Goal: Information Seeking & Learning: Check status

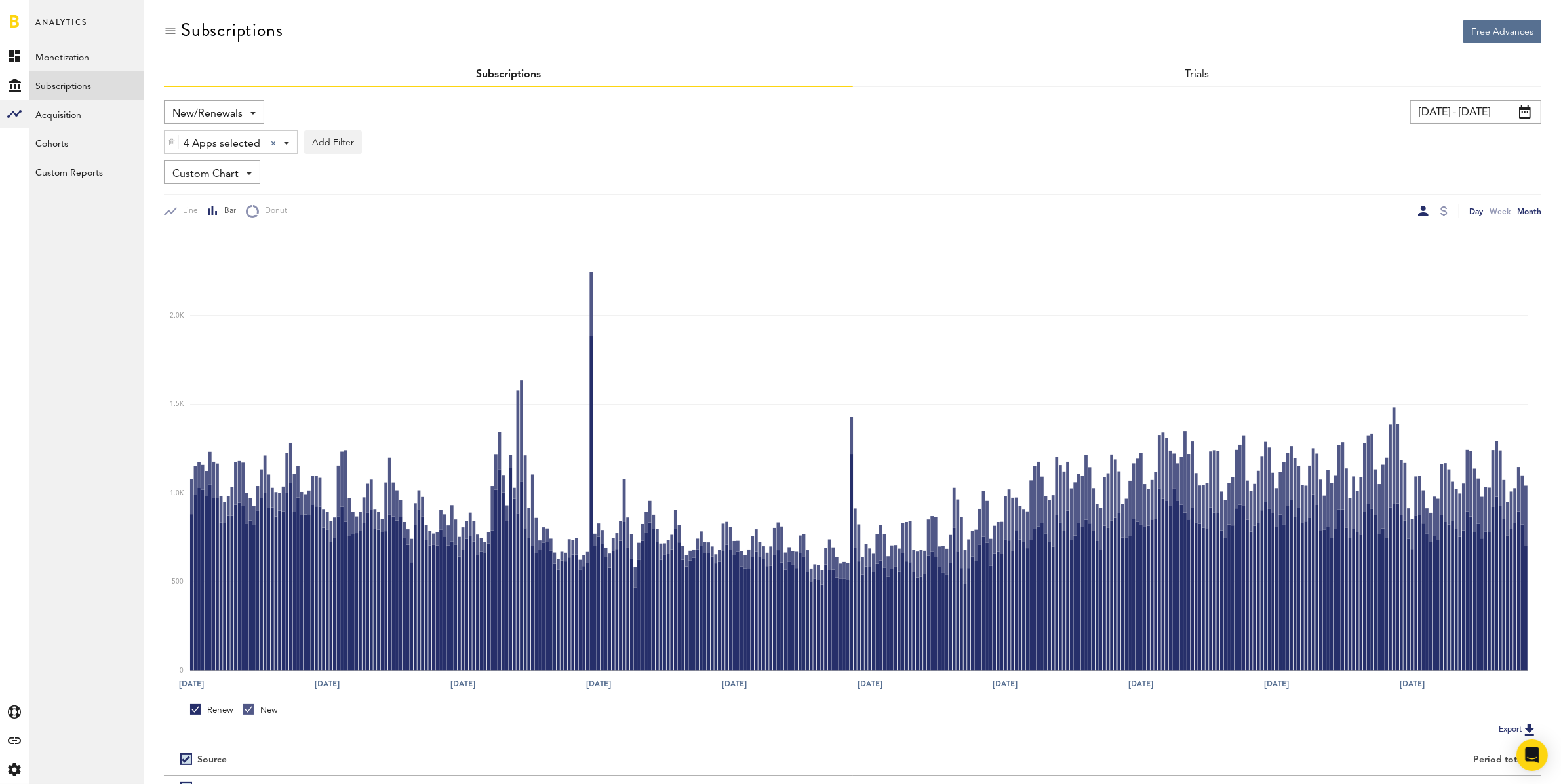
click at [1528, 206] on div "Month" at bounding box center [1529, 211] width 24 height 14
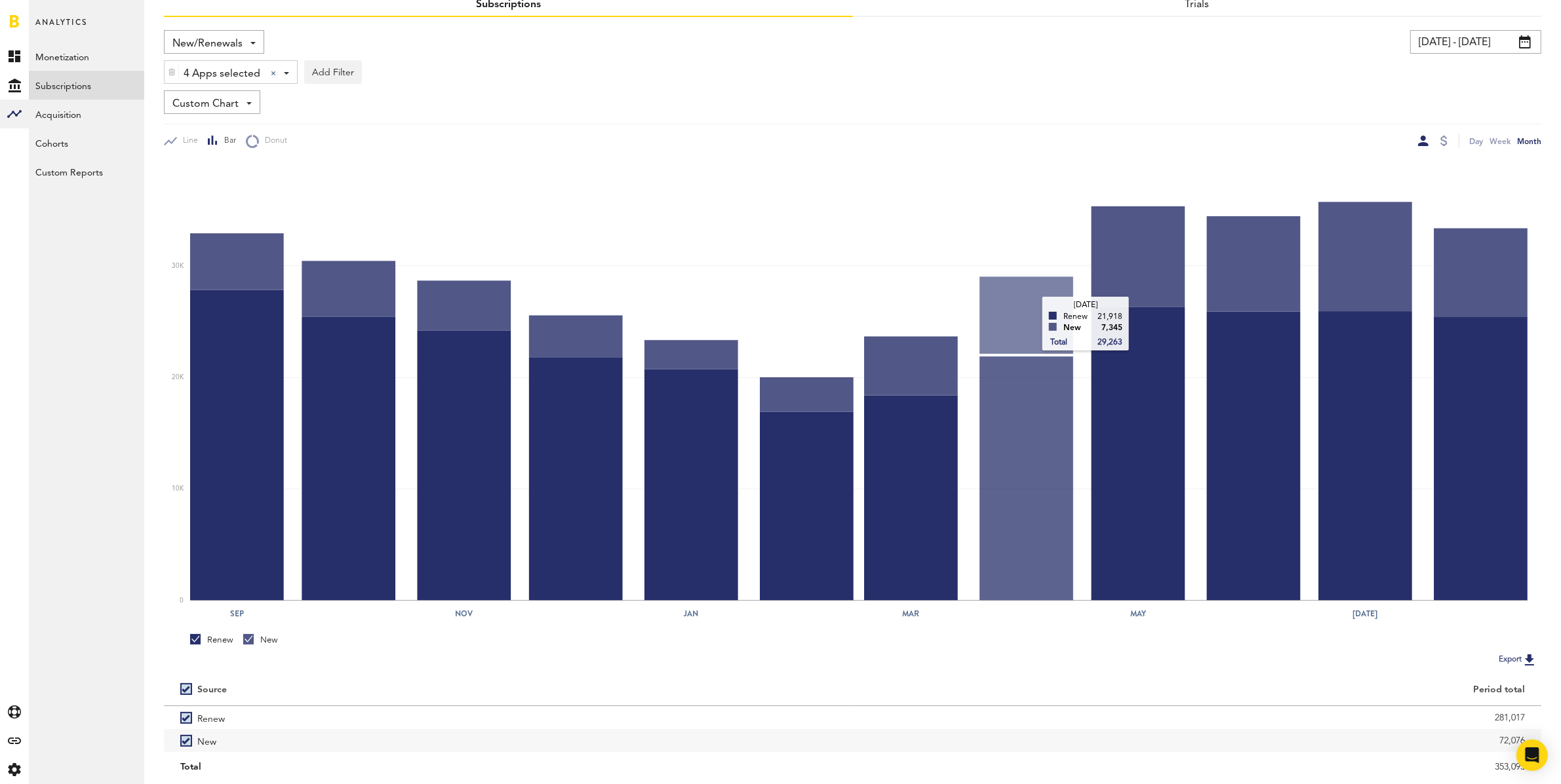
scroll to position [110, 0]
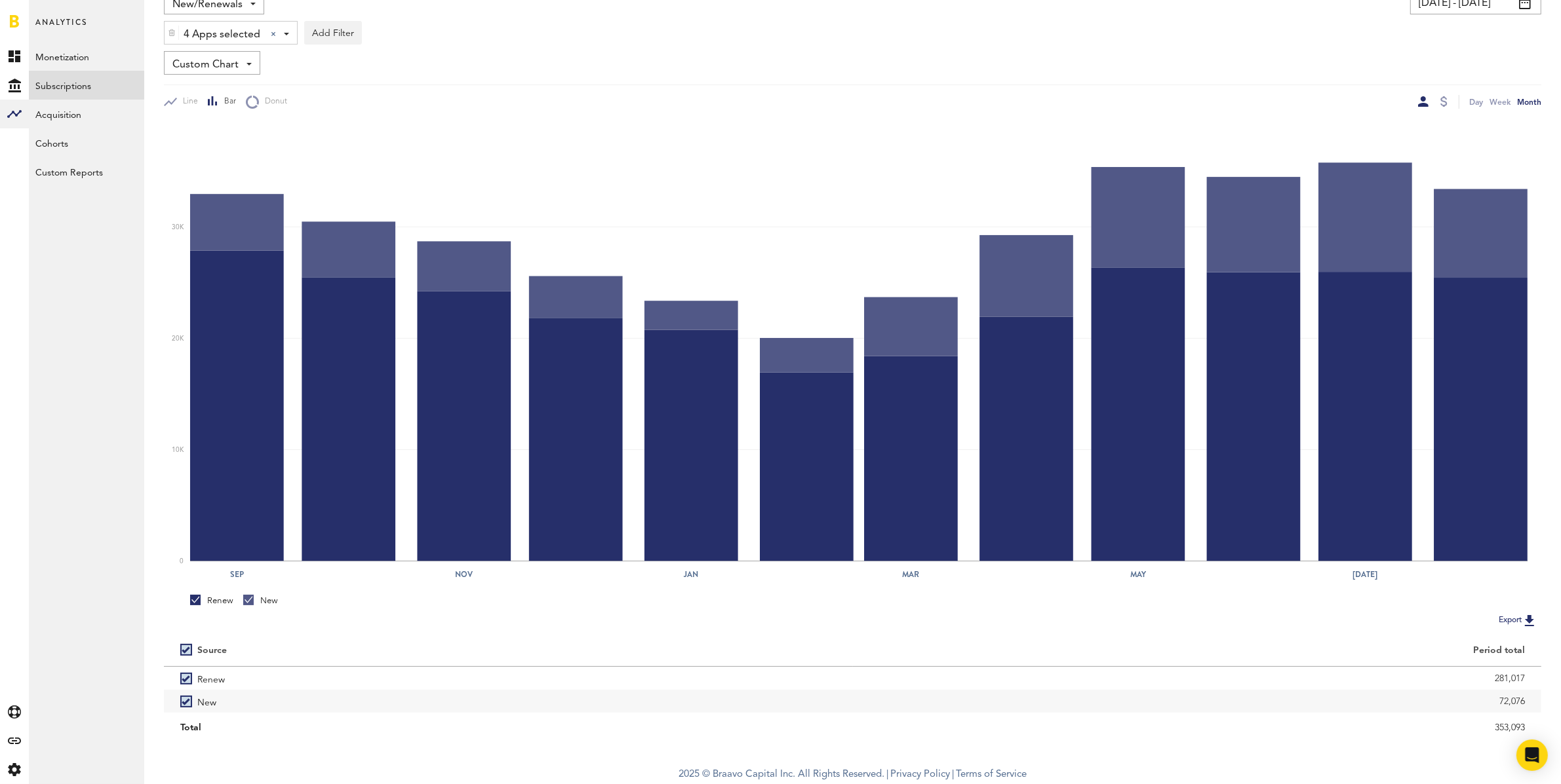
click at [207, 64] on span "Custom Chart" at bounding box center [205, 65] width 66 height 22
click at [351, 32] on button "Add Filter" at bounding box center [333, 33] width 58 height 24
click at [364, 115] on li "Subscriptions" at bounding box center [364, 113] width 107 height 24
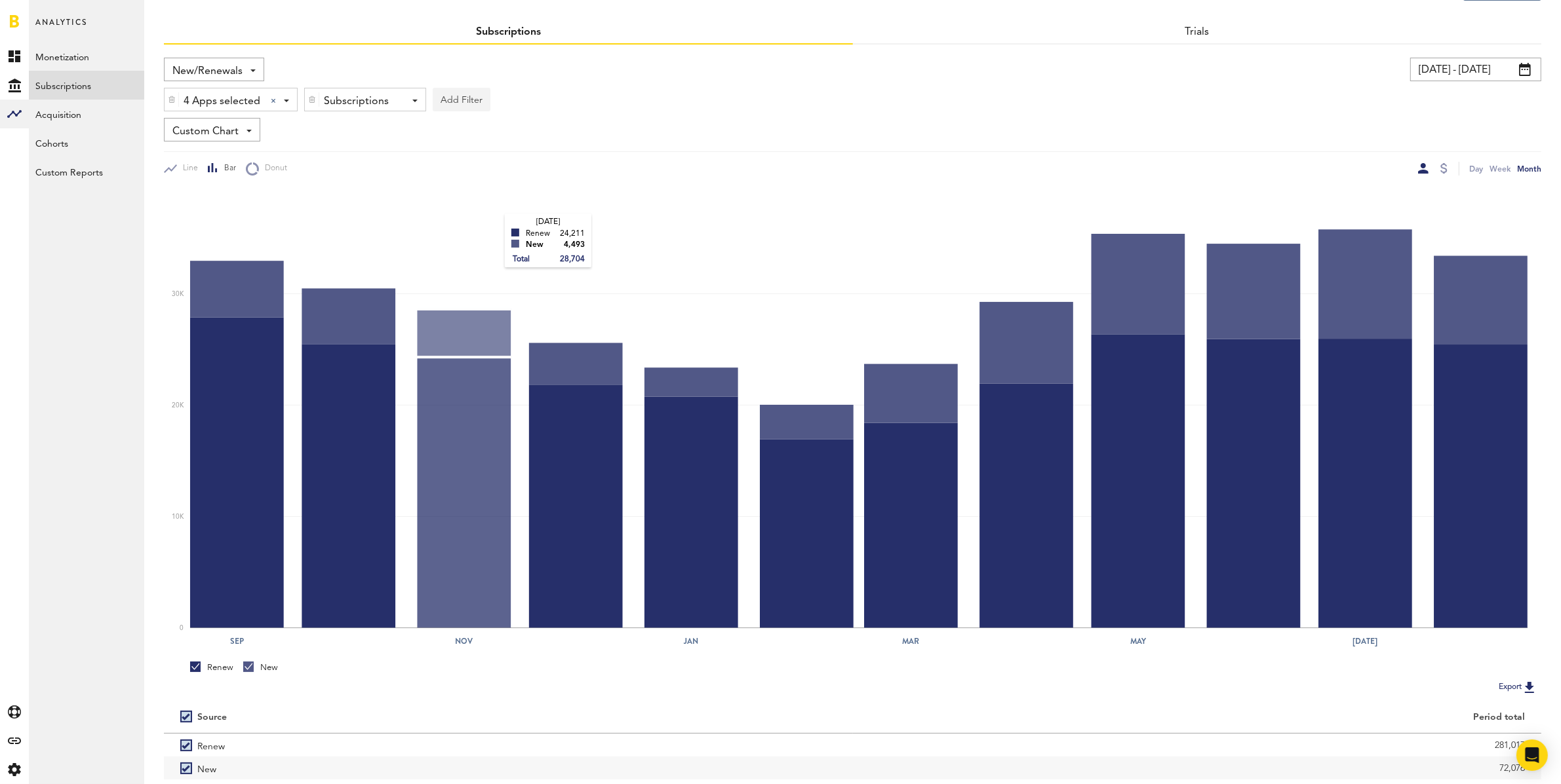
scroll to position [0, 0]
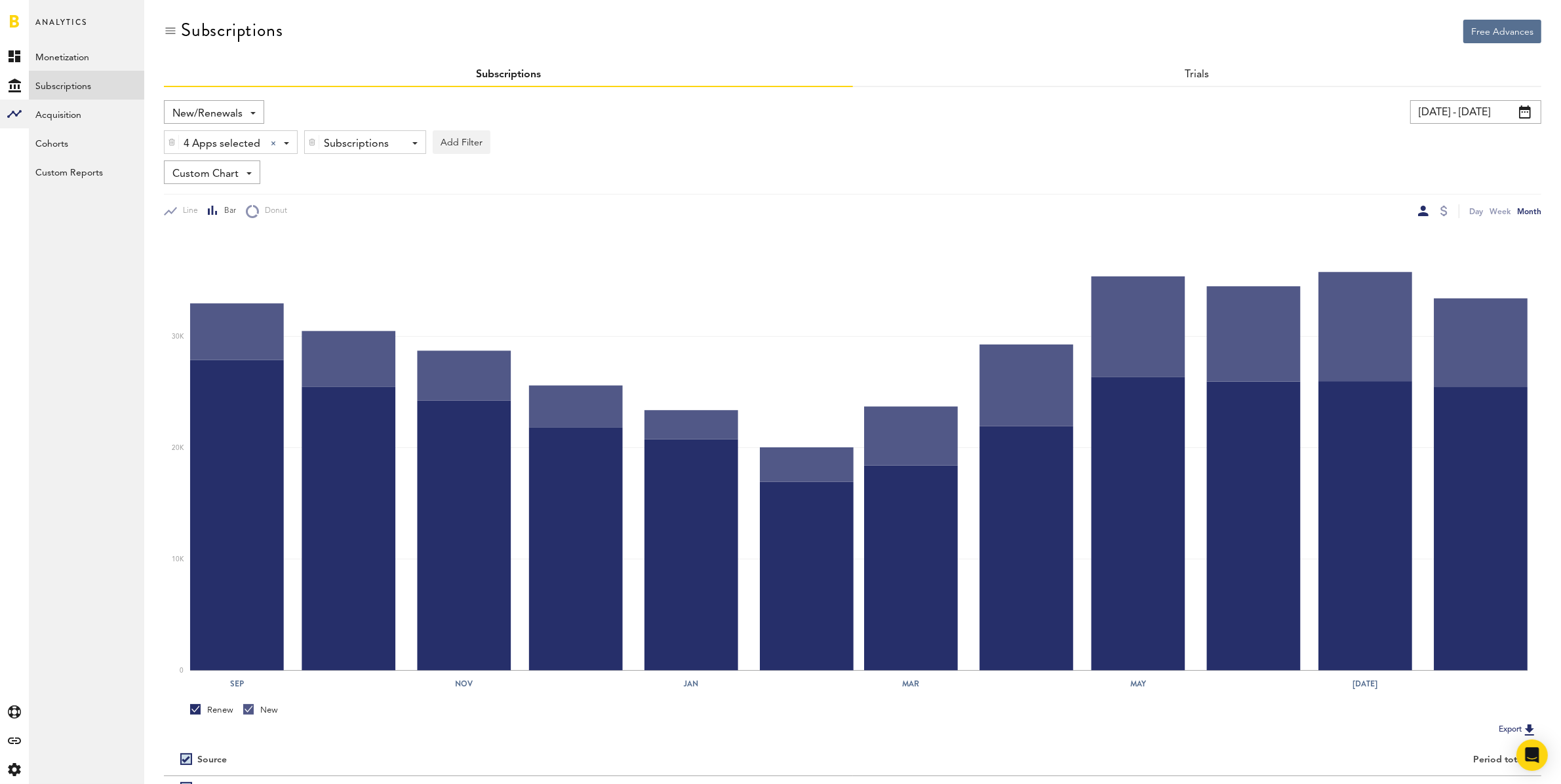
click at [349, 148] on div "Subscriptions" at bounding box center [361, 144] width 73 height 22
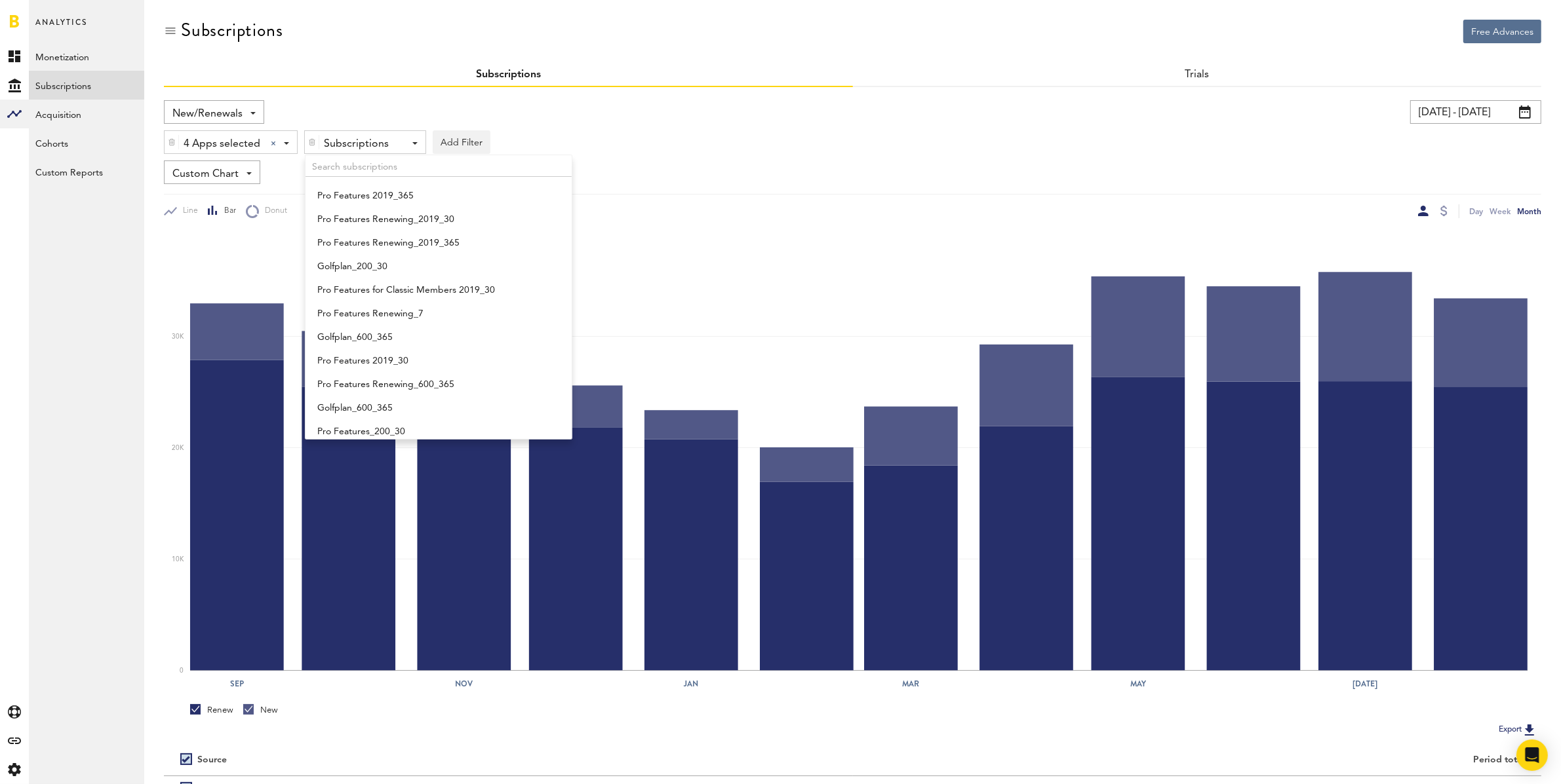
click at [314, 141] on img at bounding box center [312, 142] width 8 height 9
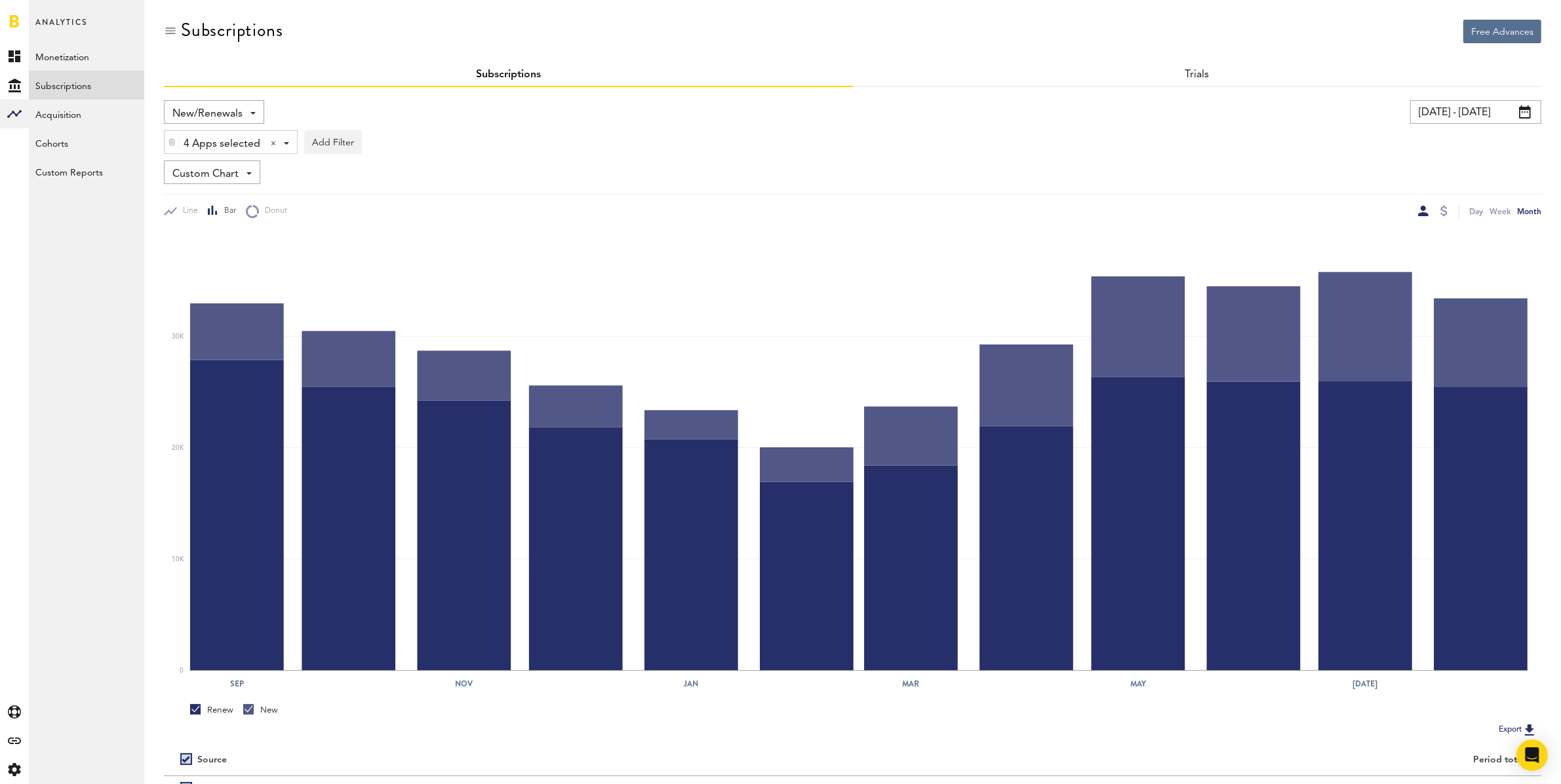
click at [1448, 116] on input "[DATE] - [DATE]" at bounding box center [1476, 112] width 131 height 24
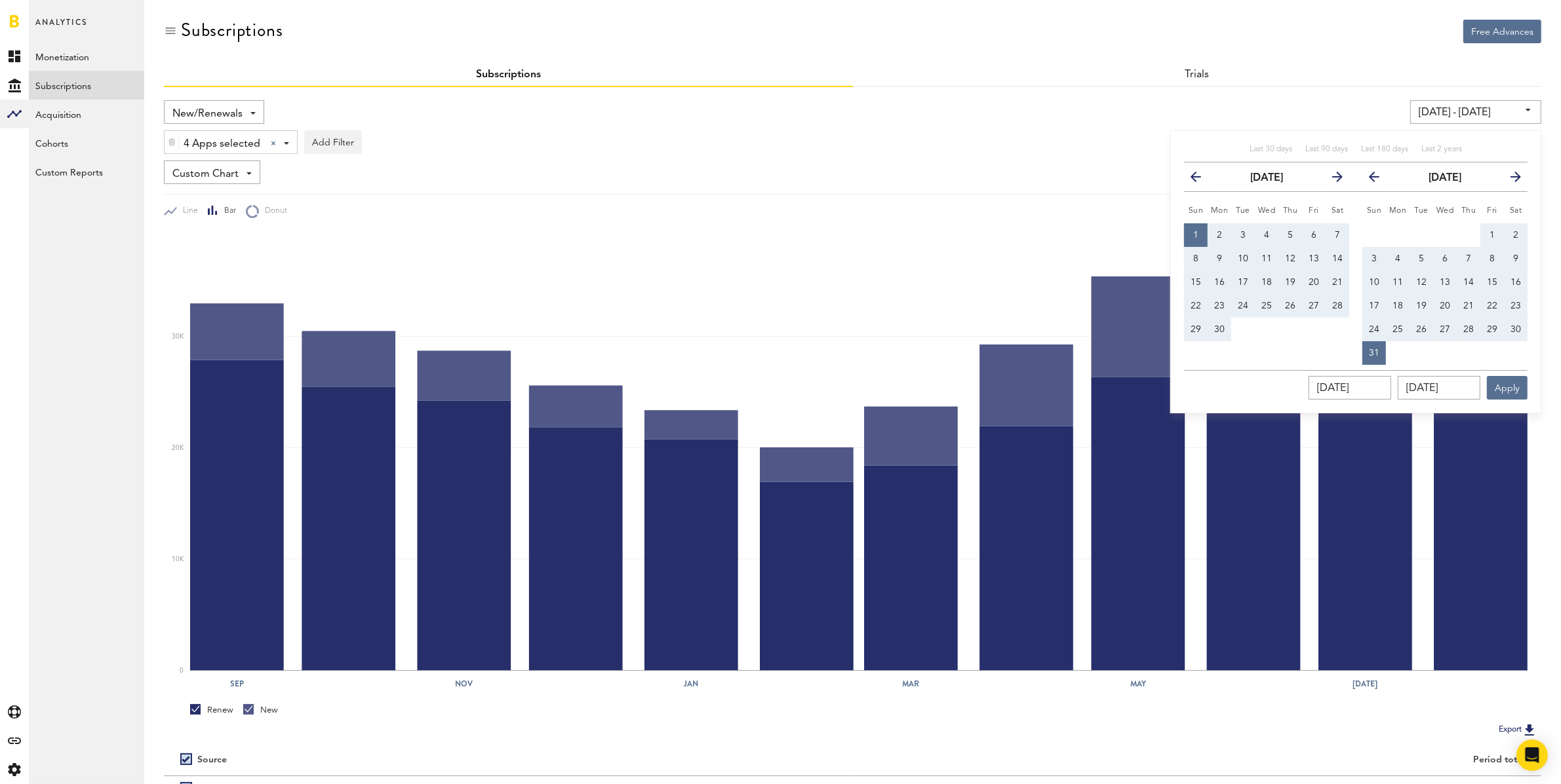
click at [1201, 179] on icon "button" at bounding box center [1201, 179] width 0 height 0
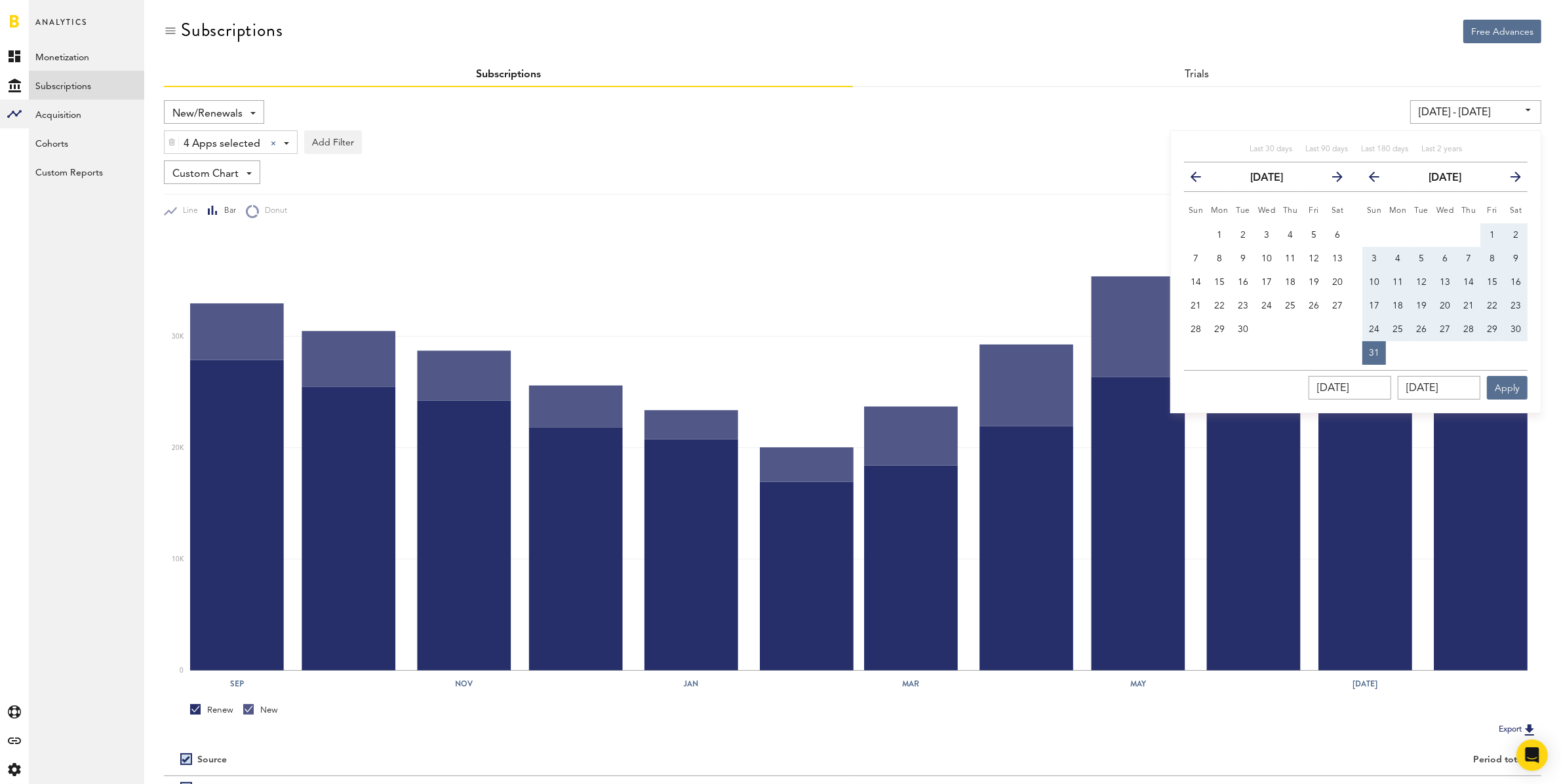
click at [1201, 179] on icon "button" at bounding box center [1201, 179] width 0 height 0
click at [1213, 225] on button "1" at bounding box center [1219, 235] width 24 height 24
type input "[DATE] - [DATE]"
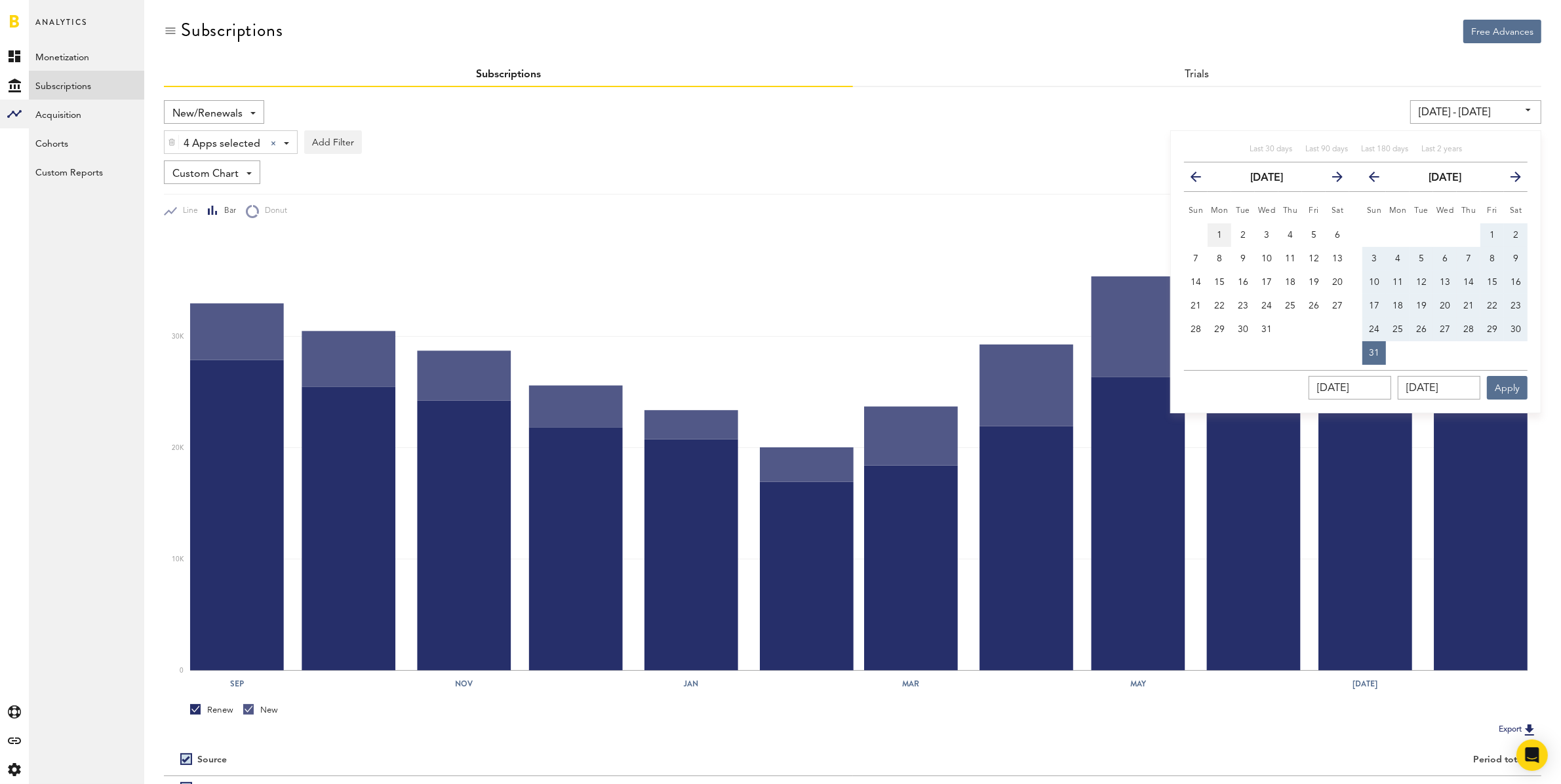
type input "[DATE]"
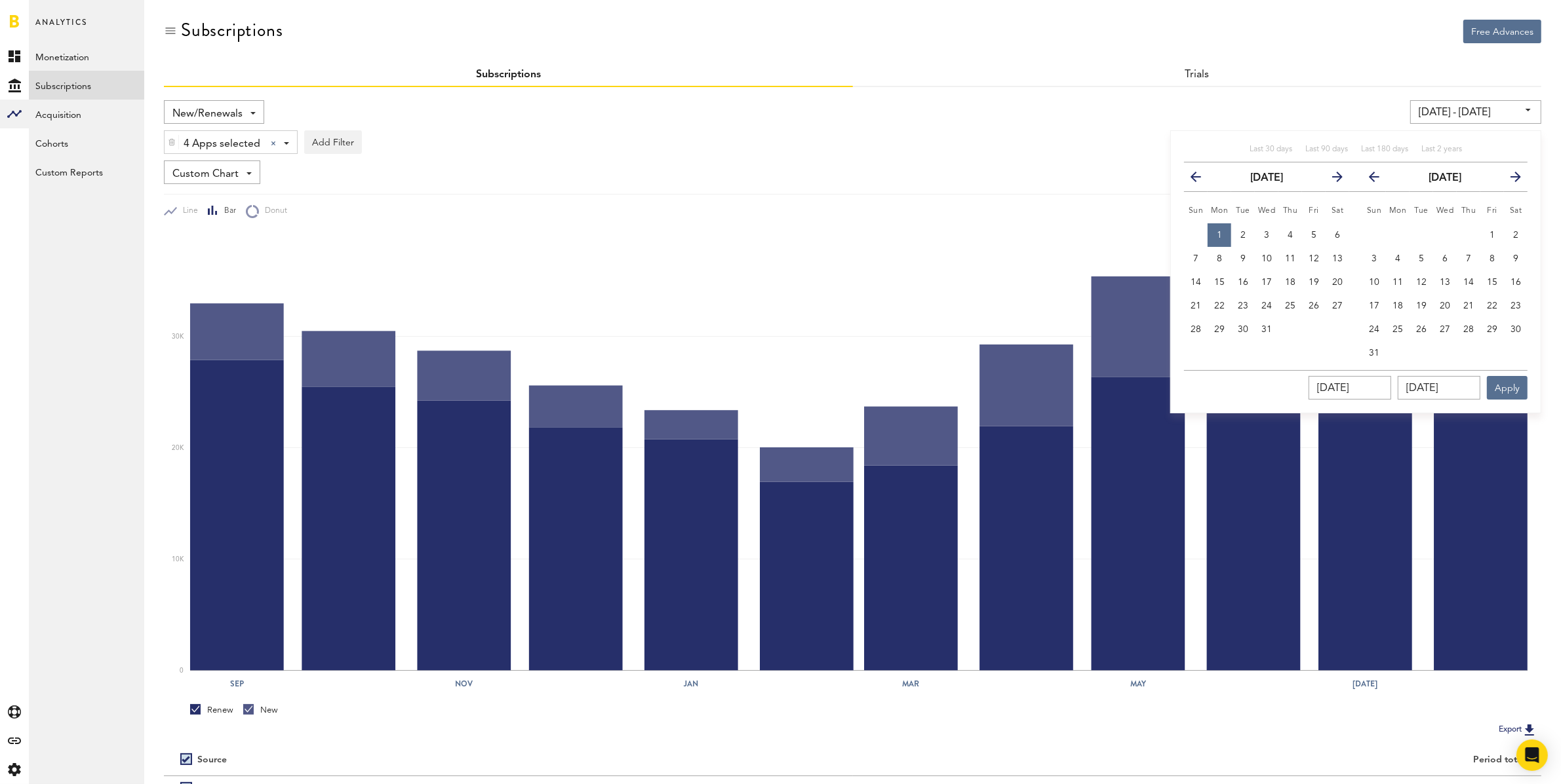
click at [1379, 179] on icon "button" at bounding box center [1379, 179] width 0 height 0
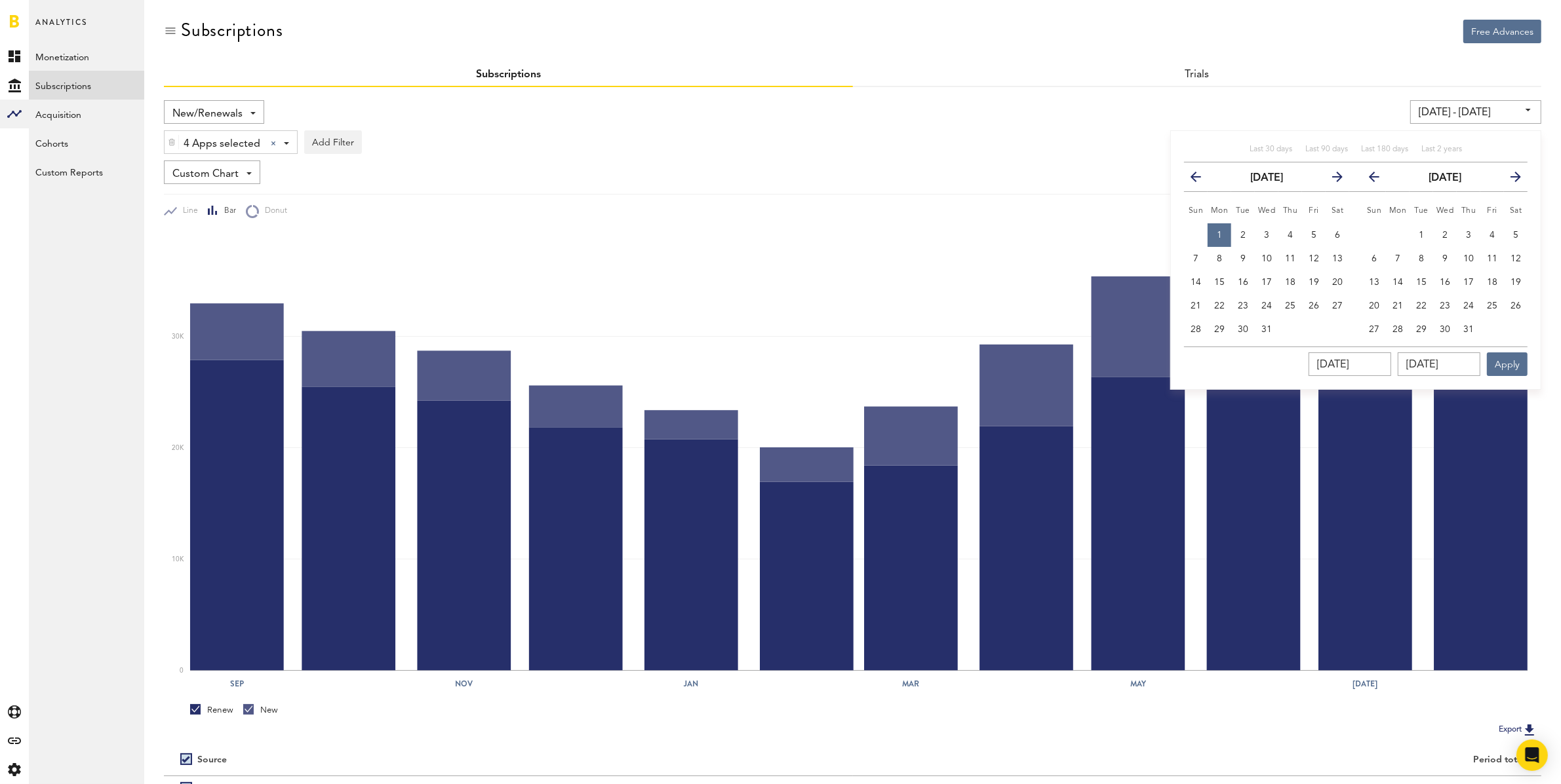
click at [1379, 179] on icon "button" at bounding box center [1379, 179] width 0 height 0
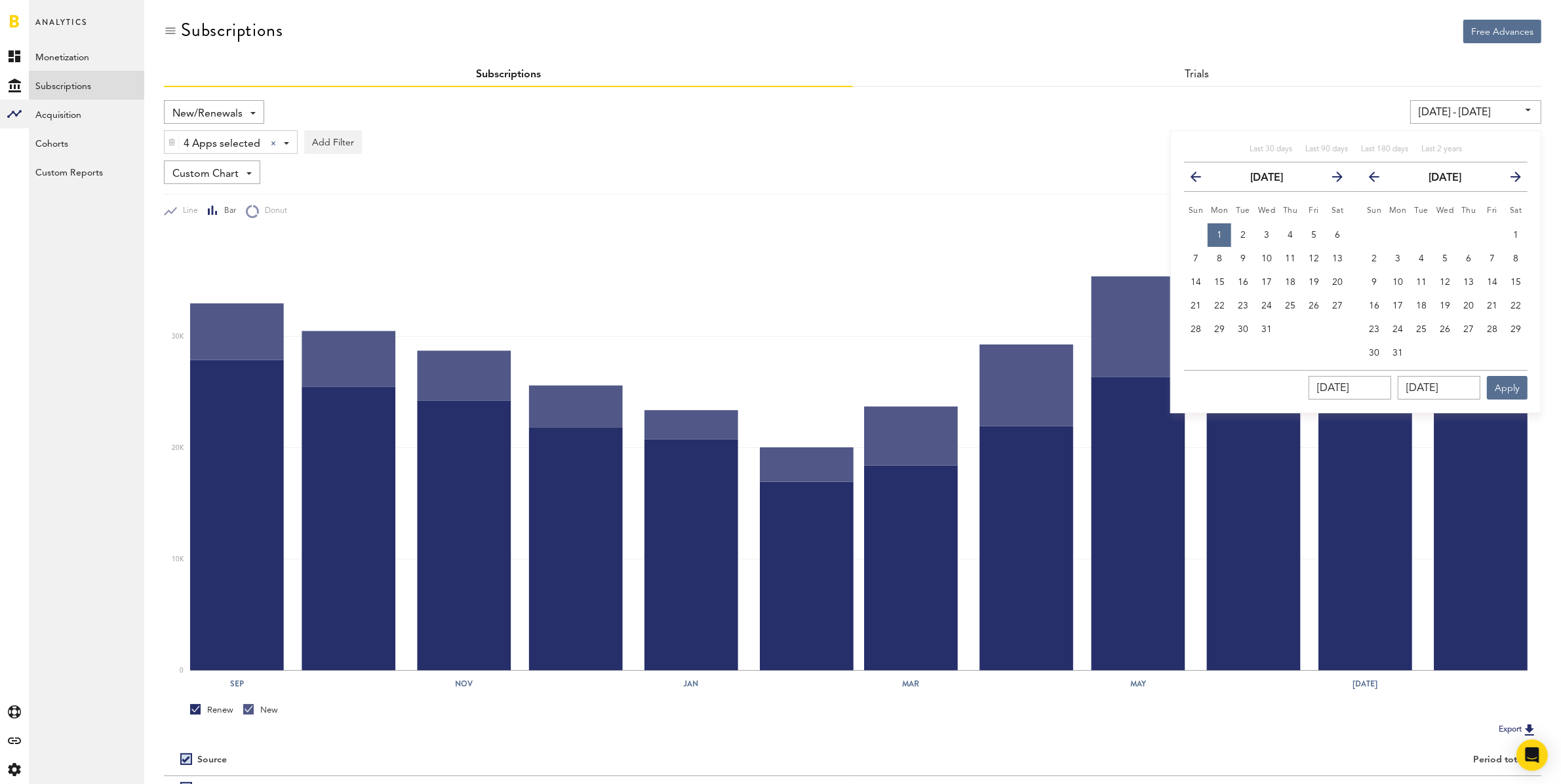
click at [1379, 179] on icon "button" at bounding box center [1379, 179] width 0 height 0
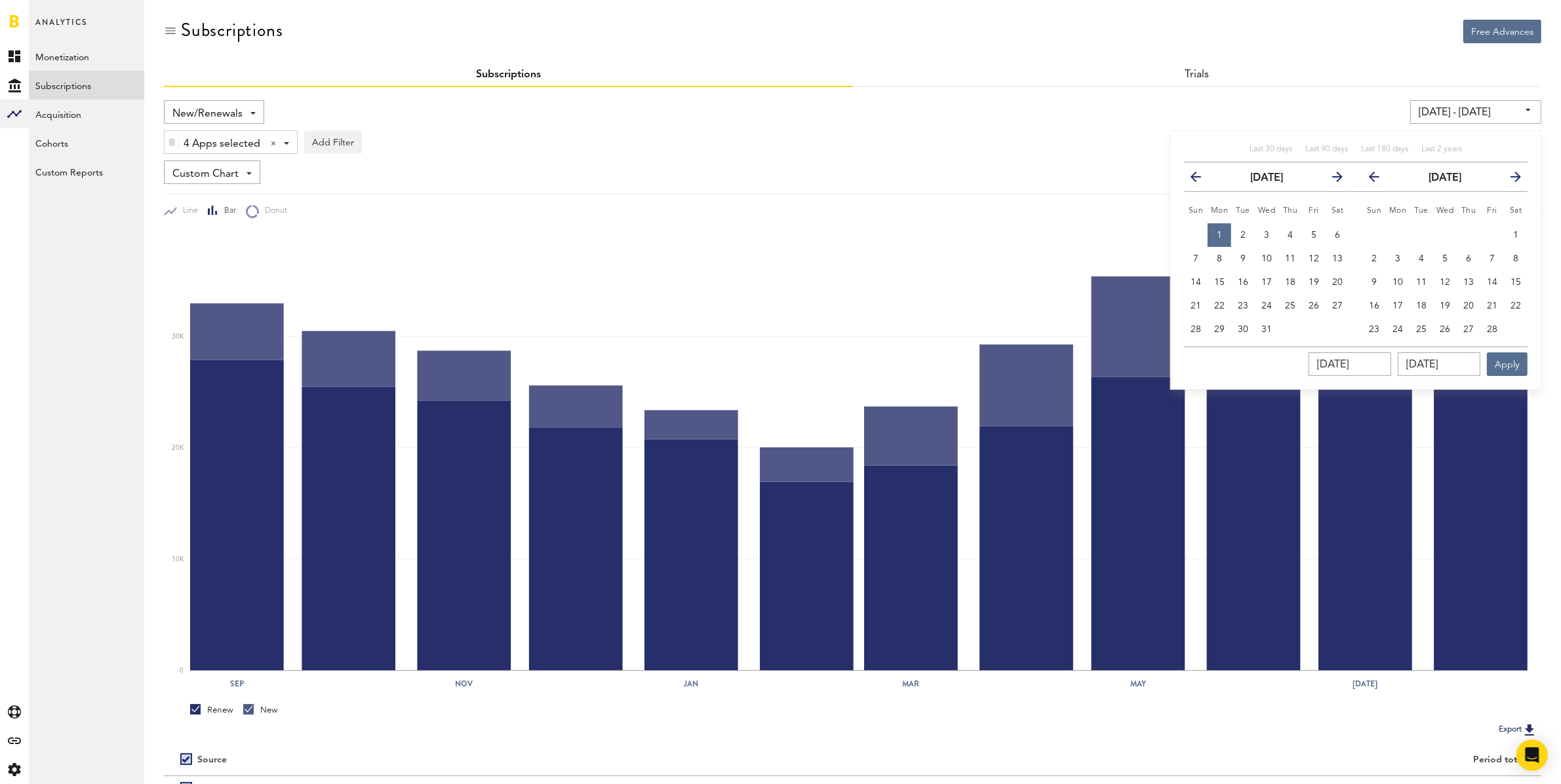
click at [1379, 179] on icon "button" at bounding box center [1379, 179] width 0 height 0
click at [1424, 332] on span "31" at bounding box center [1421, 329] width 11 height 9
type input "[DATE] - [DATE]"
type input "[DATE]"
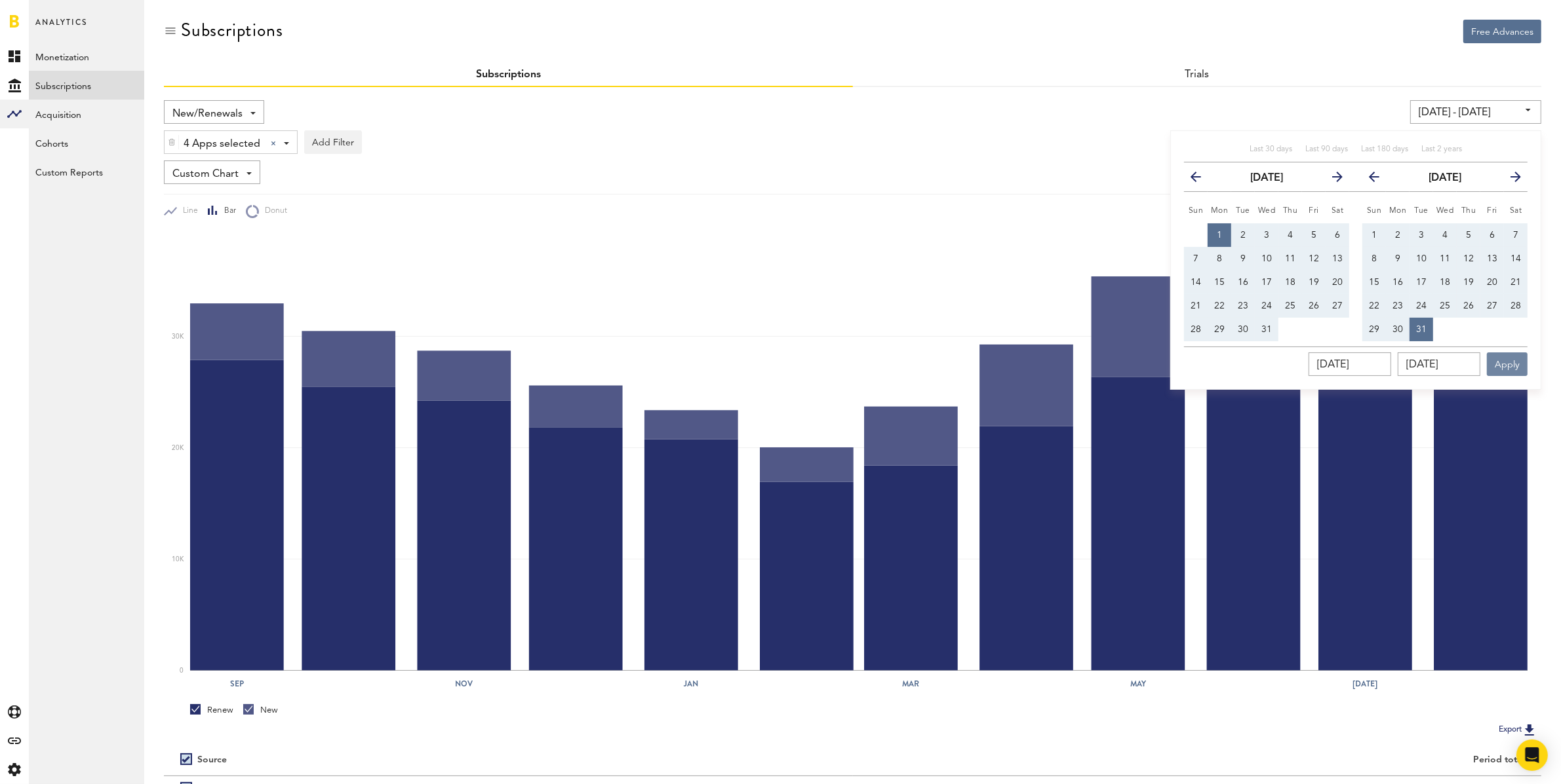
click at [1491, 361] on button "Apply" at bounding box center [1506, 364] width 40 height 24
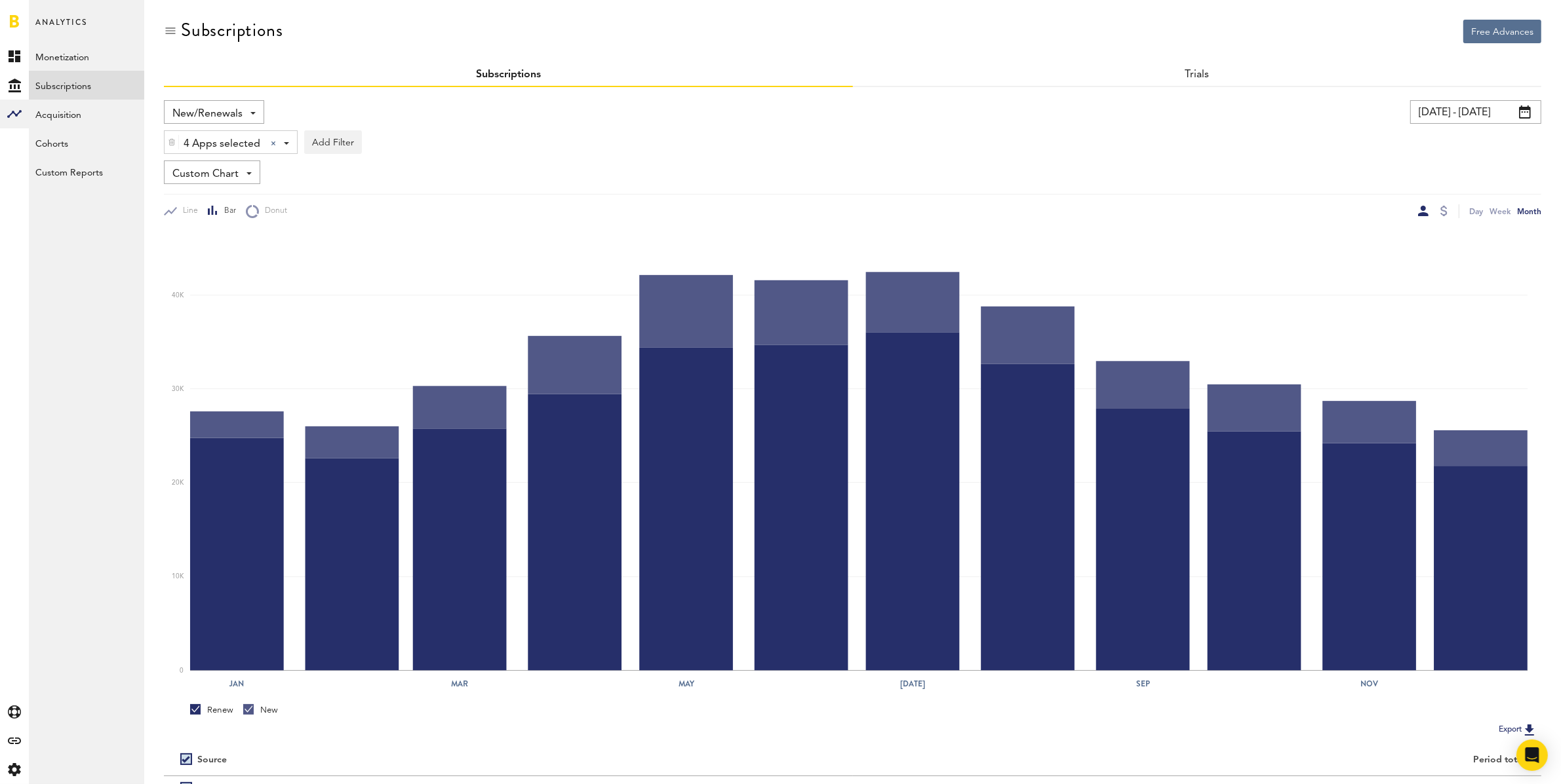
click at [235, 110] on span "New/Renewals" at bounding box center [208, 113] width 70 height 22
click at [225, 268] on span "Renewals" at bounding box center [243, 274] width 133 height 22
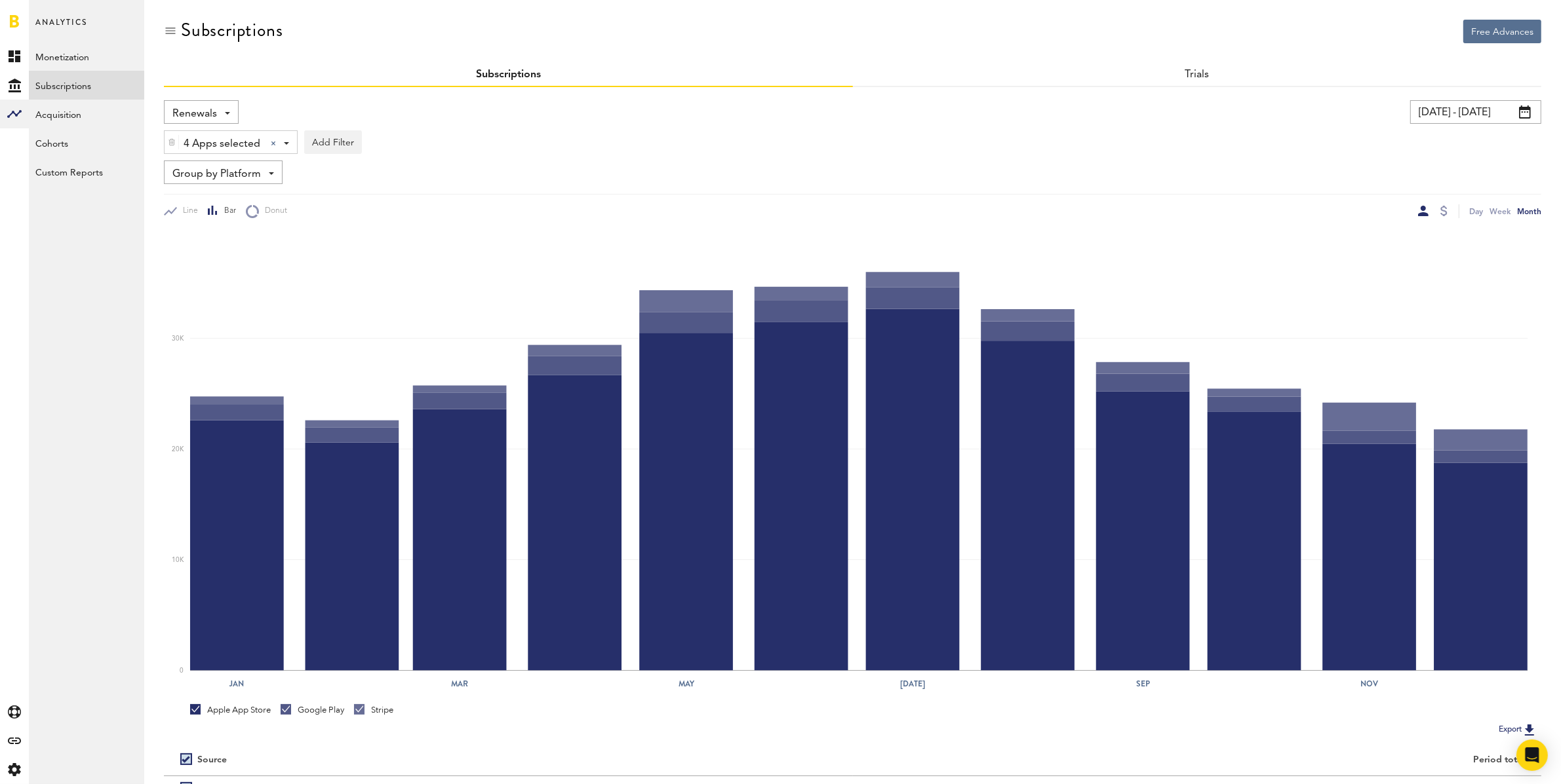
click at [208, 111] on span "Renewals" at bounding box center [195, 113] width 45 height 22
click at [232, 297] on span "New/Renewals" at bounding box center [243, 297] width 133 height 22
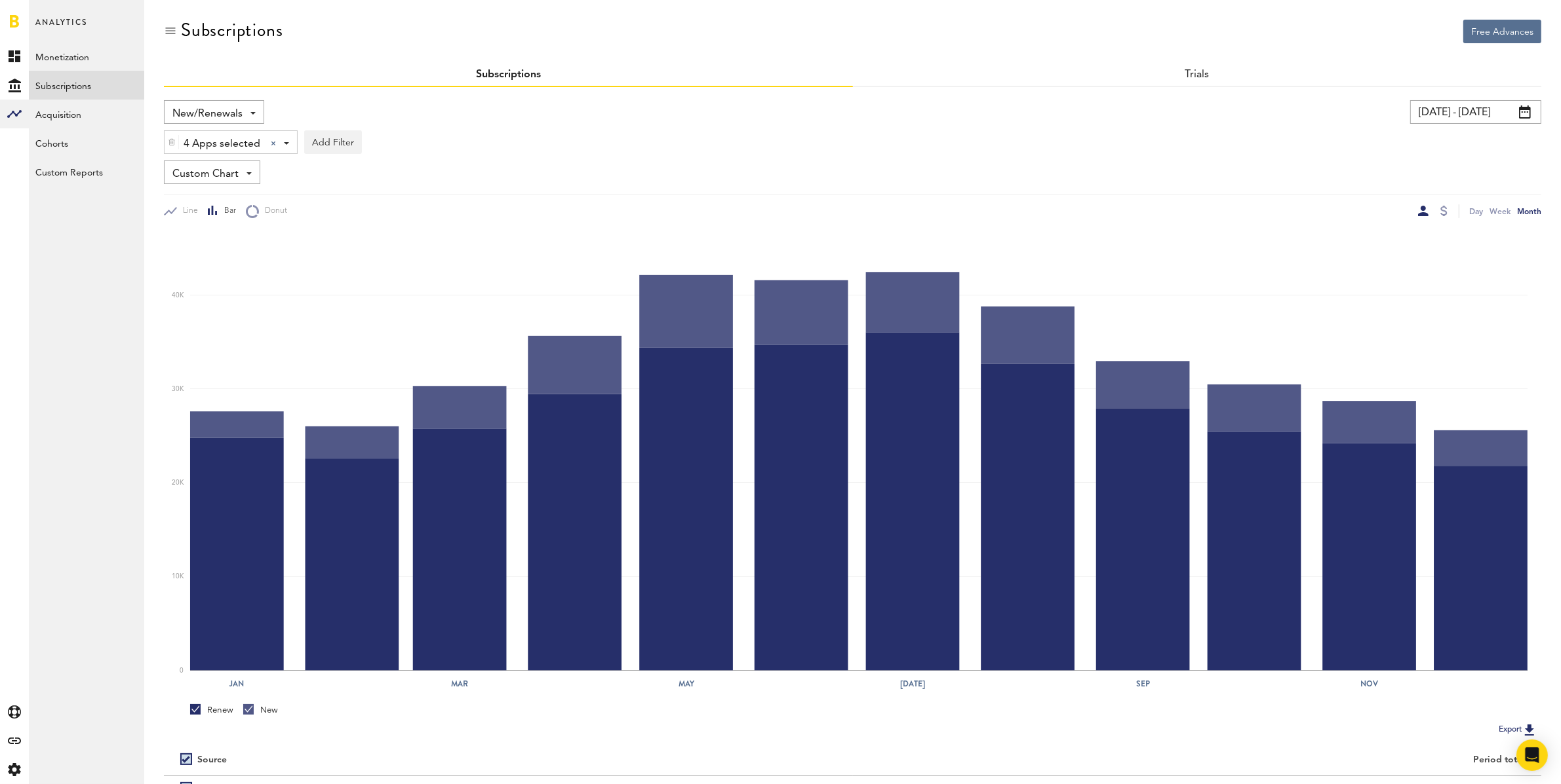
click at [216, 119] on span "New/Renewals" at bounding box center [208, 113] width 70 height 22
click at [213, 277] on span "Renewals" at bounding box center [243, 274] width 133 height 22
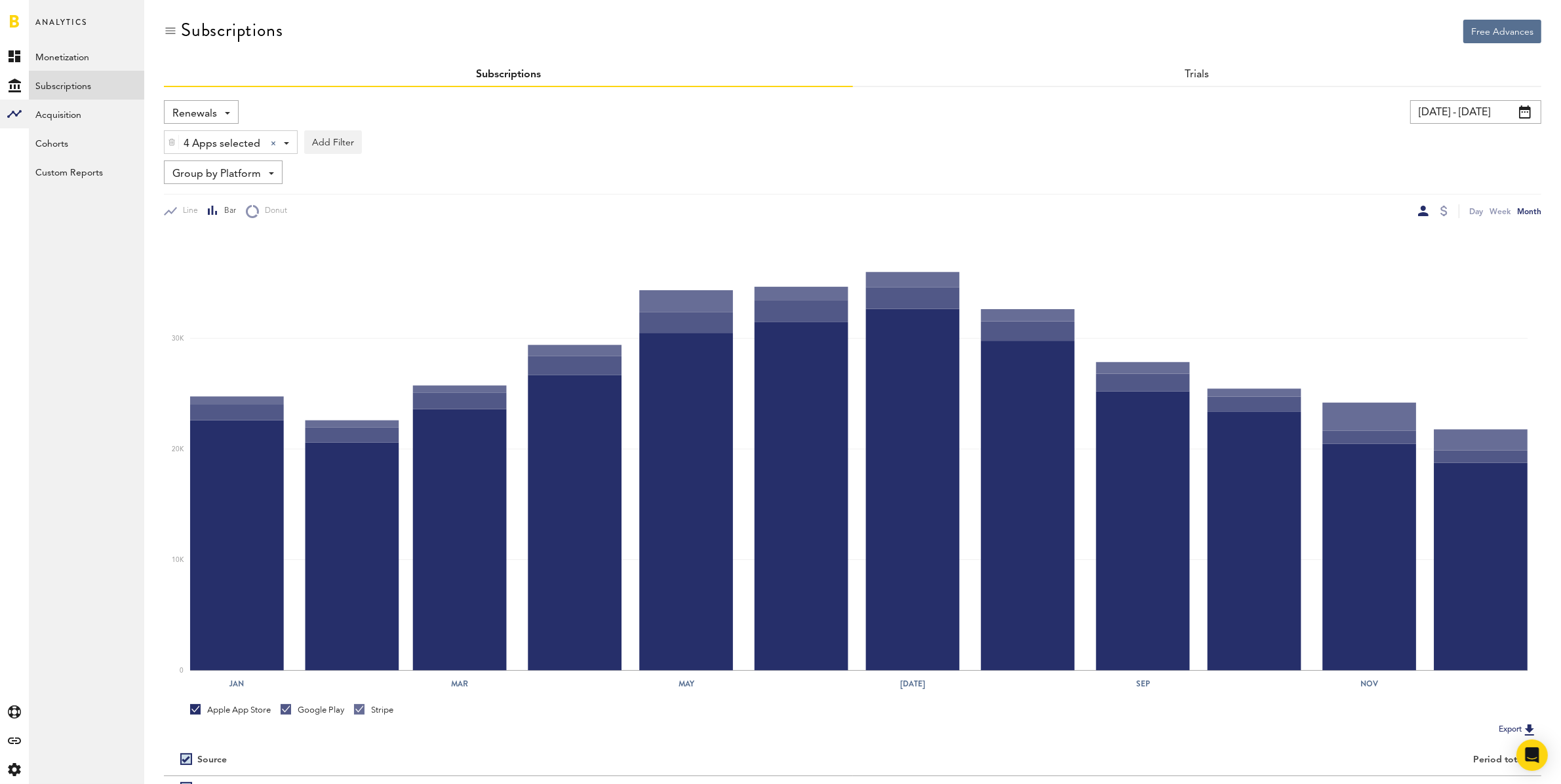
click at [1444, 110] on input "[DATE] - [DATE]" at bounding box center [1476, 112] width 131 height 24
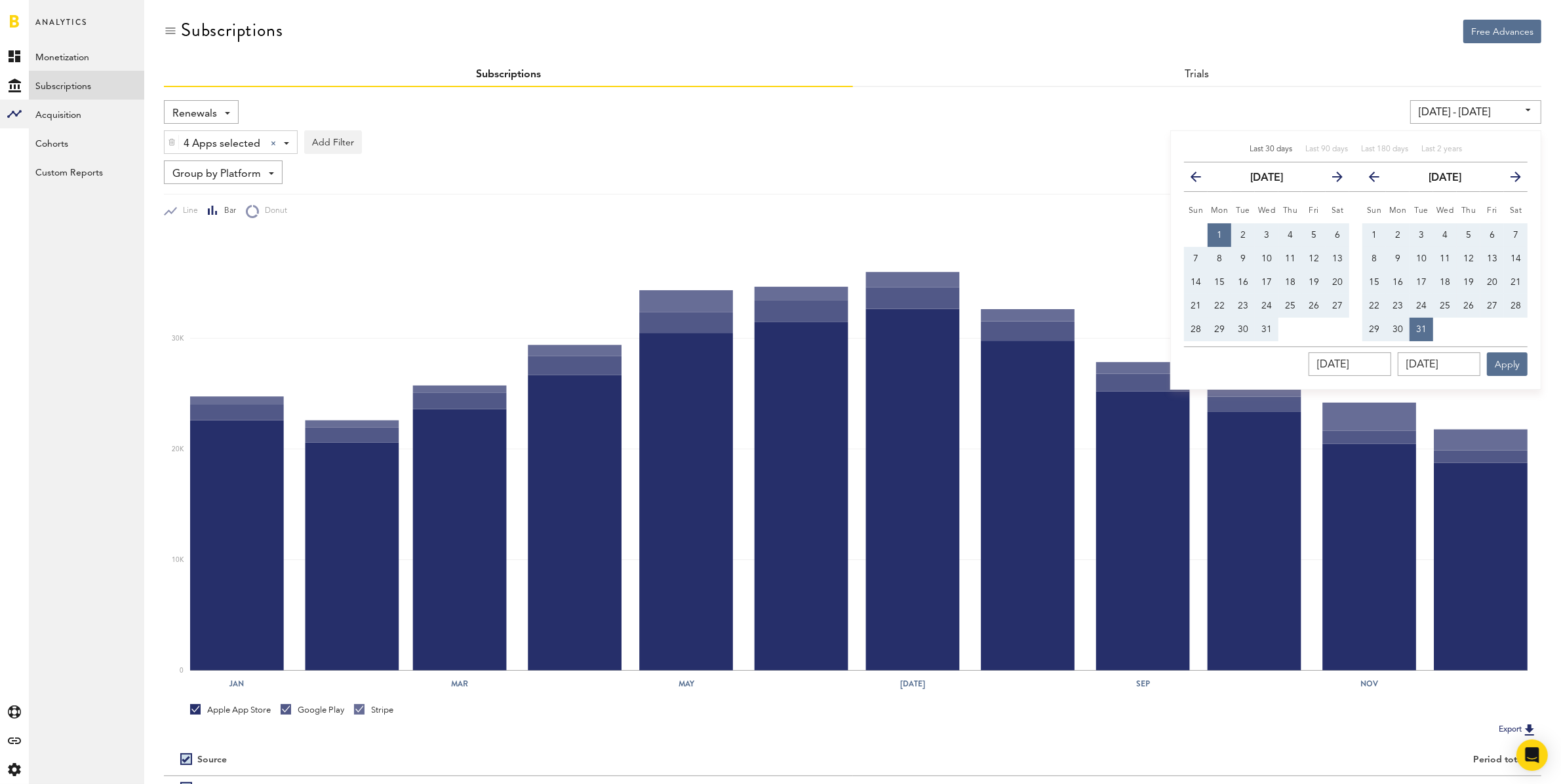
click at [1265, 149] on span "Last 30 days" at bounding box center [1270, 149] width 43 height 8
type input "[DATE] - [DATE]"
type input "[DATE]"
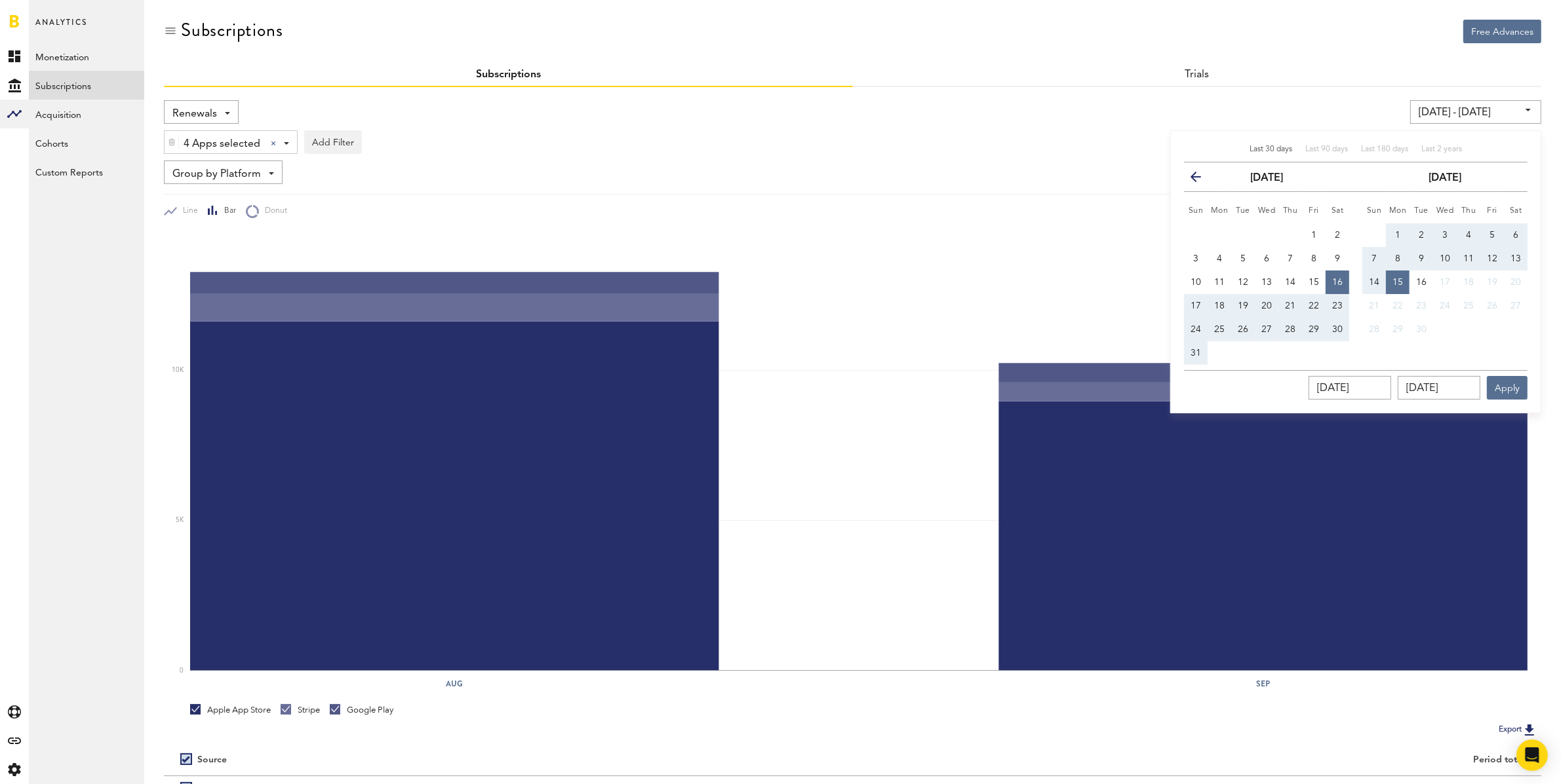
click at [197, 105] on span "Renewals" at bounding box center [195, 113] width 45 height 22
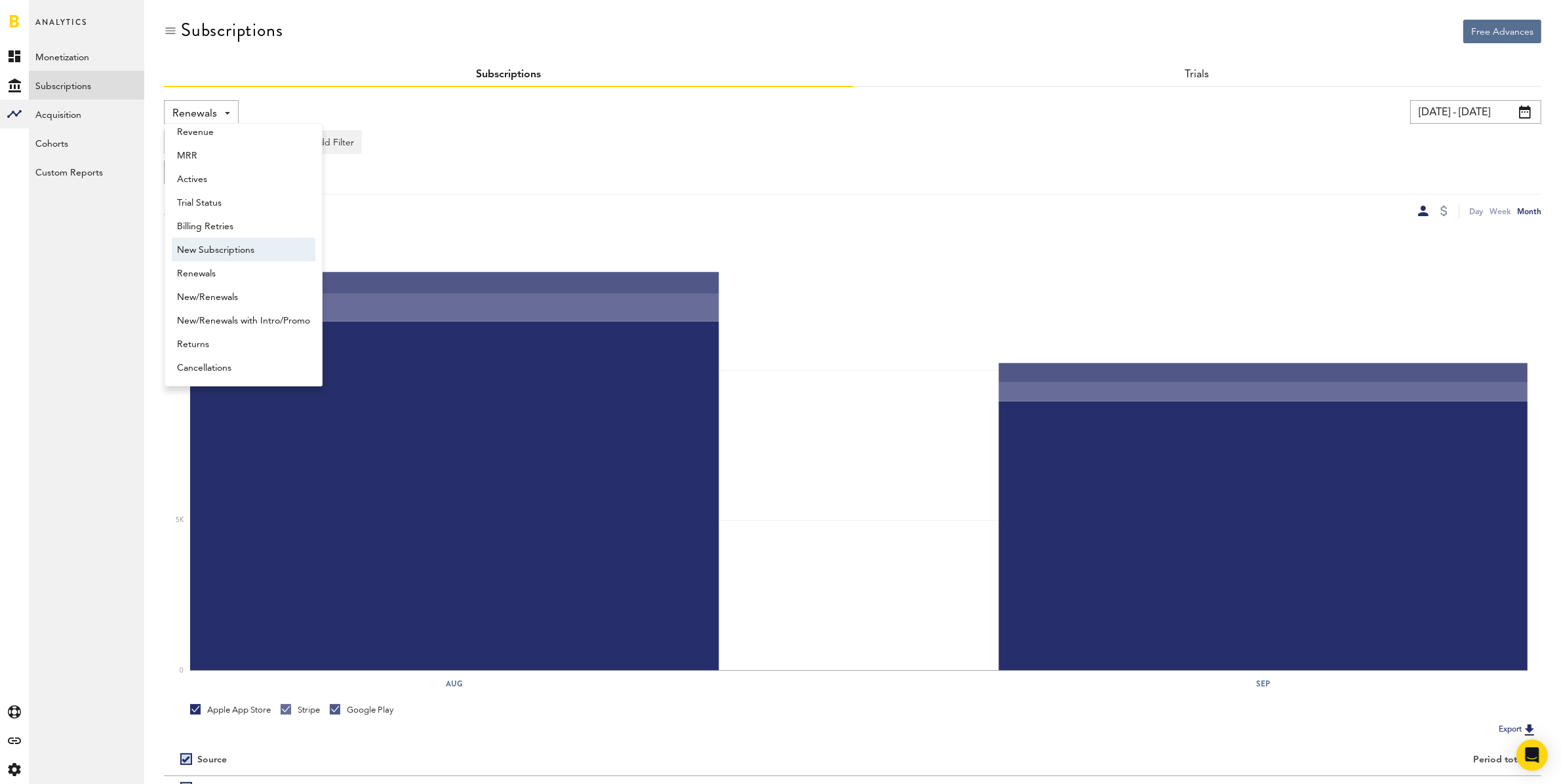
click at [263, 250] on span "New Subscriptions" at bounding box center [243, 250] width 133 height 22
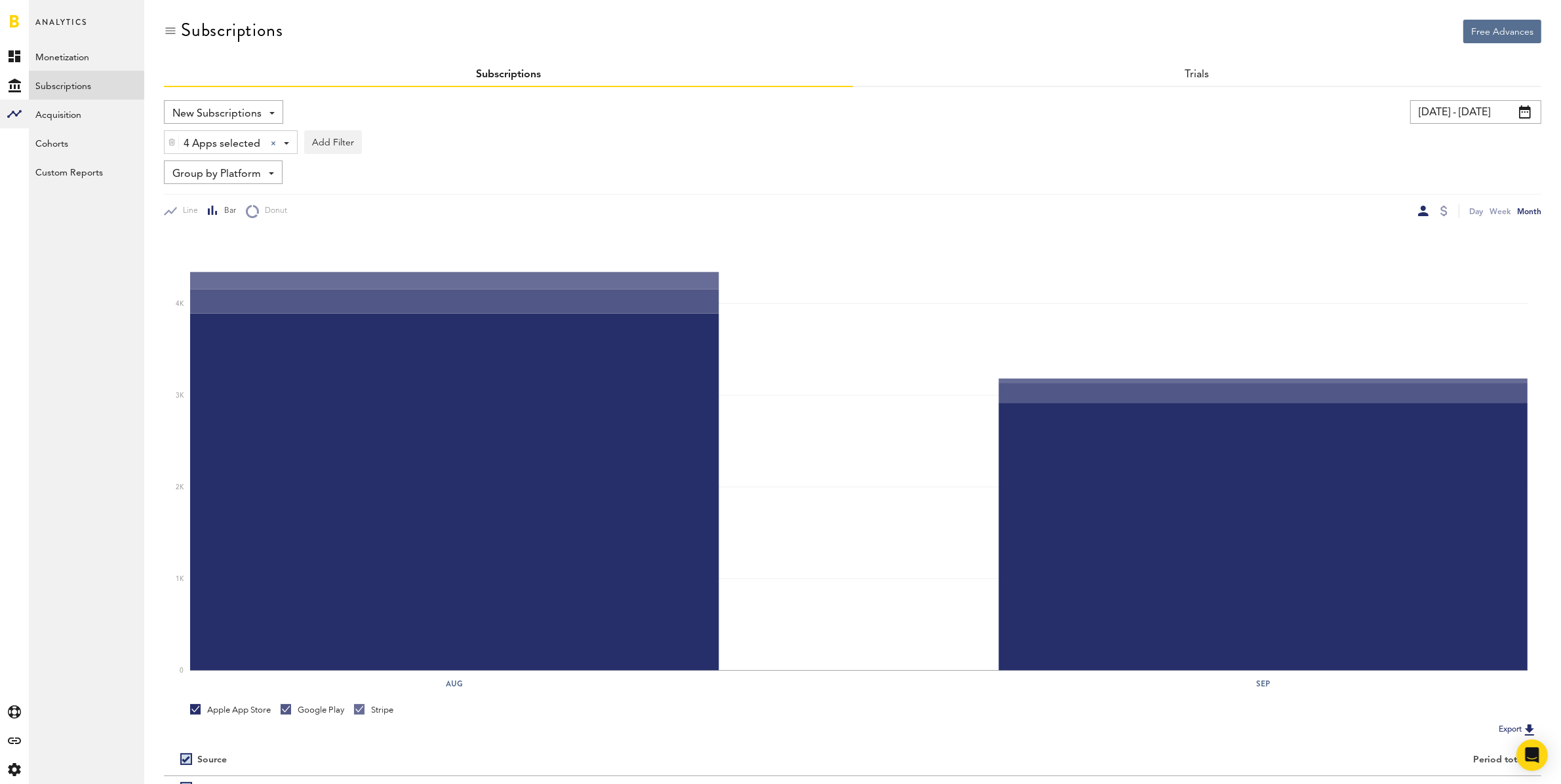
click at [906, 197] on div "Line Bar Donut Day Week Month" at bounding box center [852, 206] width 1377 height 24
click at [1444, 113] on input "[DATE] - [DATE]" at bounding box center [1476, 112] width 131 height 24
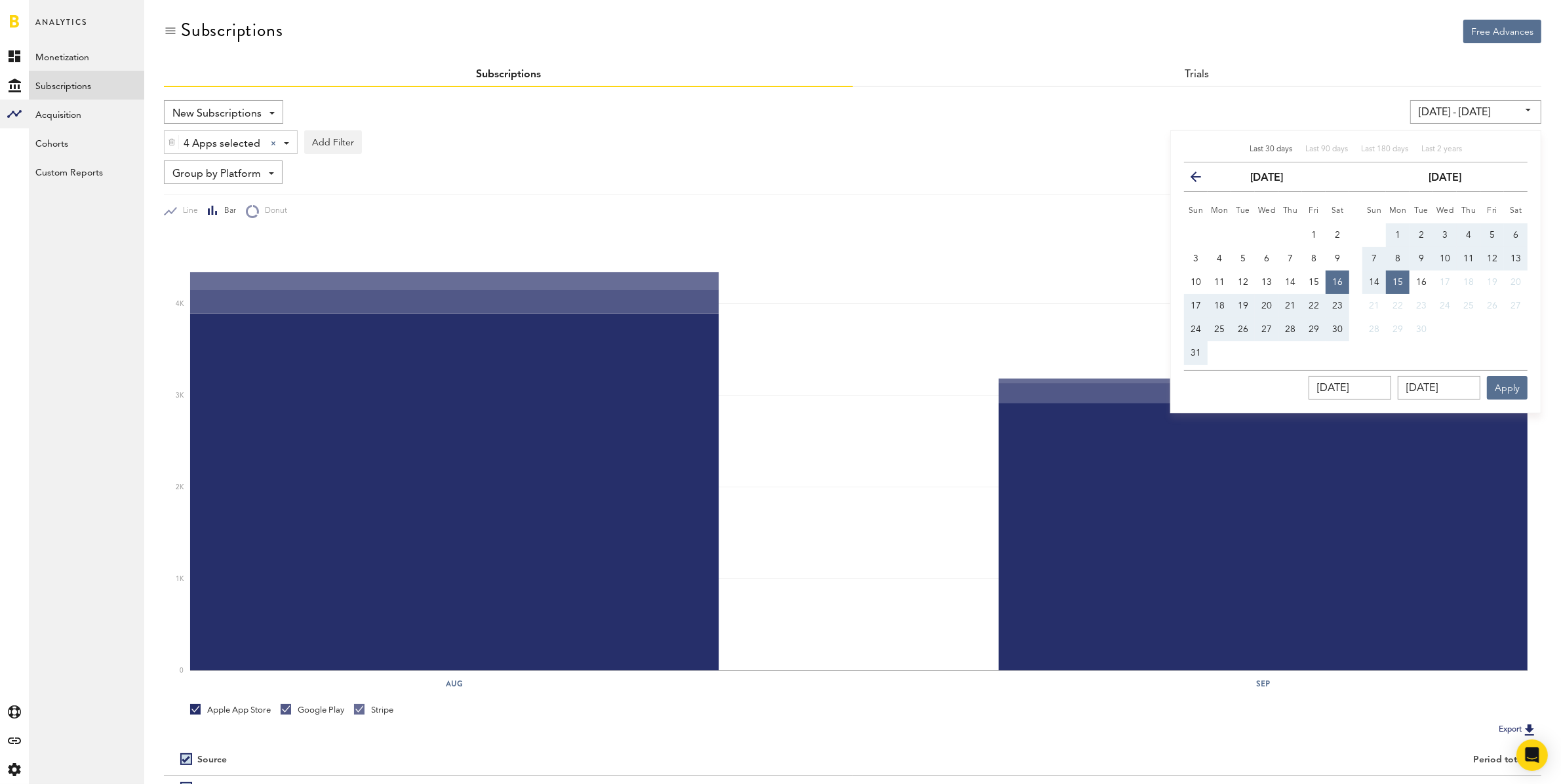
click at [1444, 112] on input "[DATE] - [DATE]" at bounding box center [1476, 112] width 131 height 24
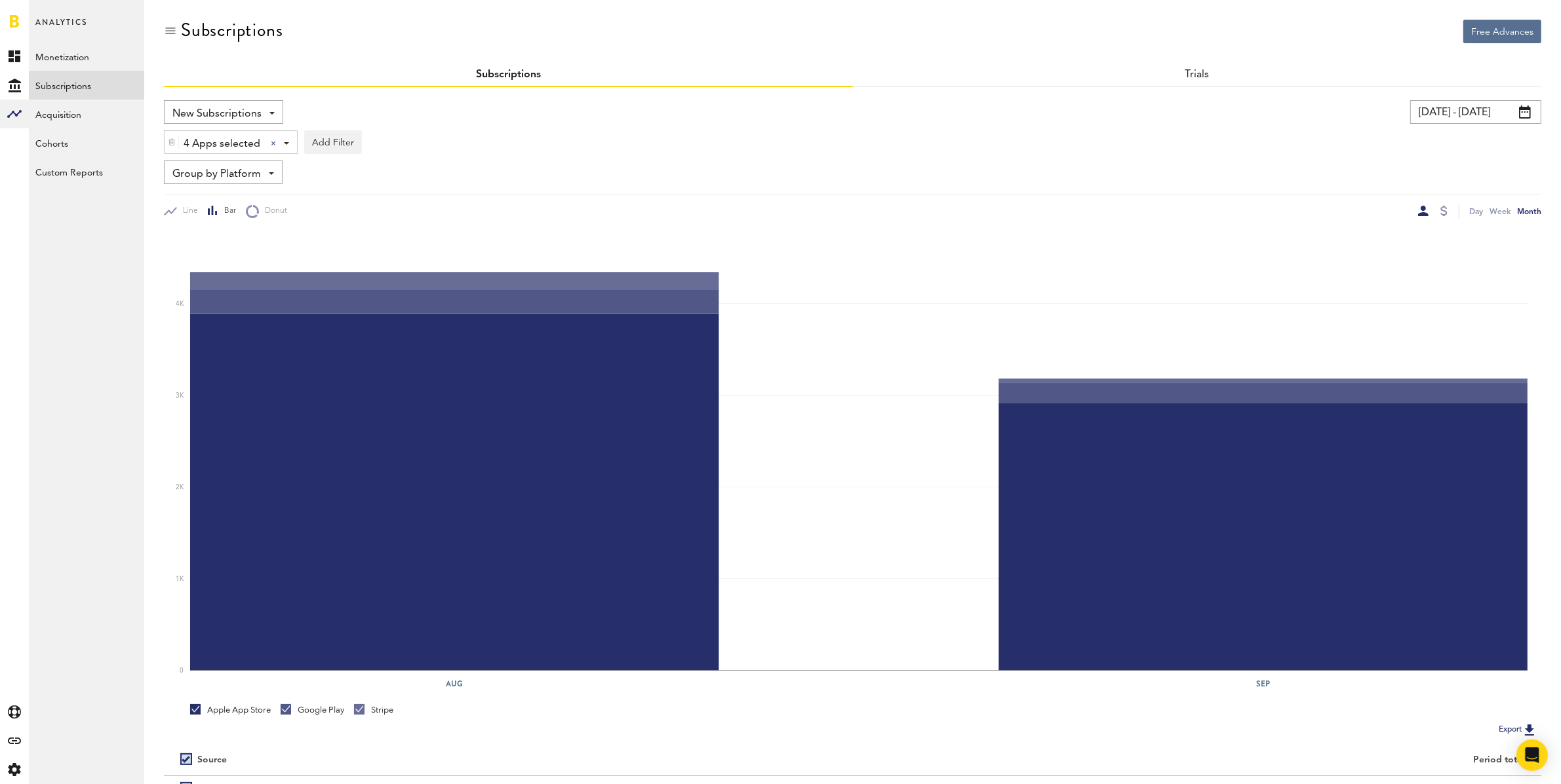
click at [1474, 218] on icon "Aug Sep 0 1K 2K 3K 4K" at bounding box center [852, 457] width 1377 height 478
click at [1478, 211] on div "Day" at bounding box center [1476, 211] width 14 height 14
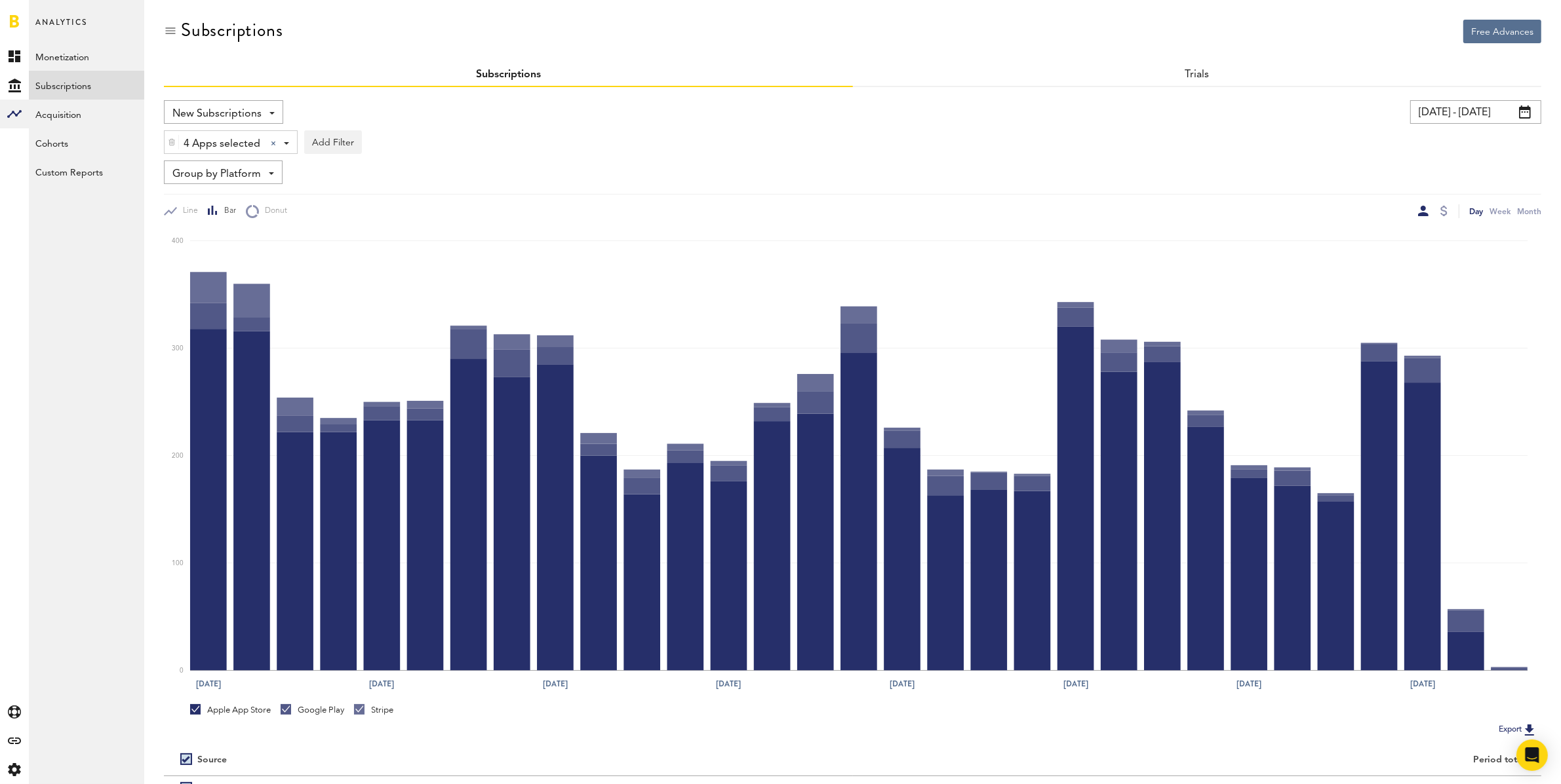
click at [1492, 112] on input "[DATE] - [DATE]" at bounding box center [1476, 112] width 131 height 24
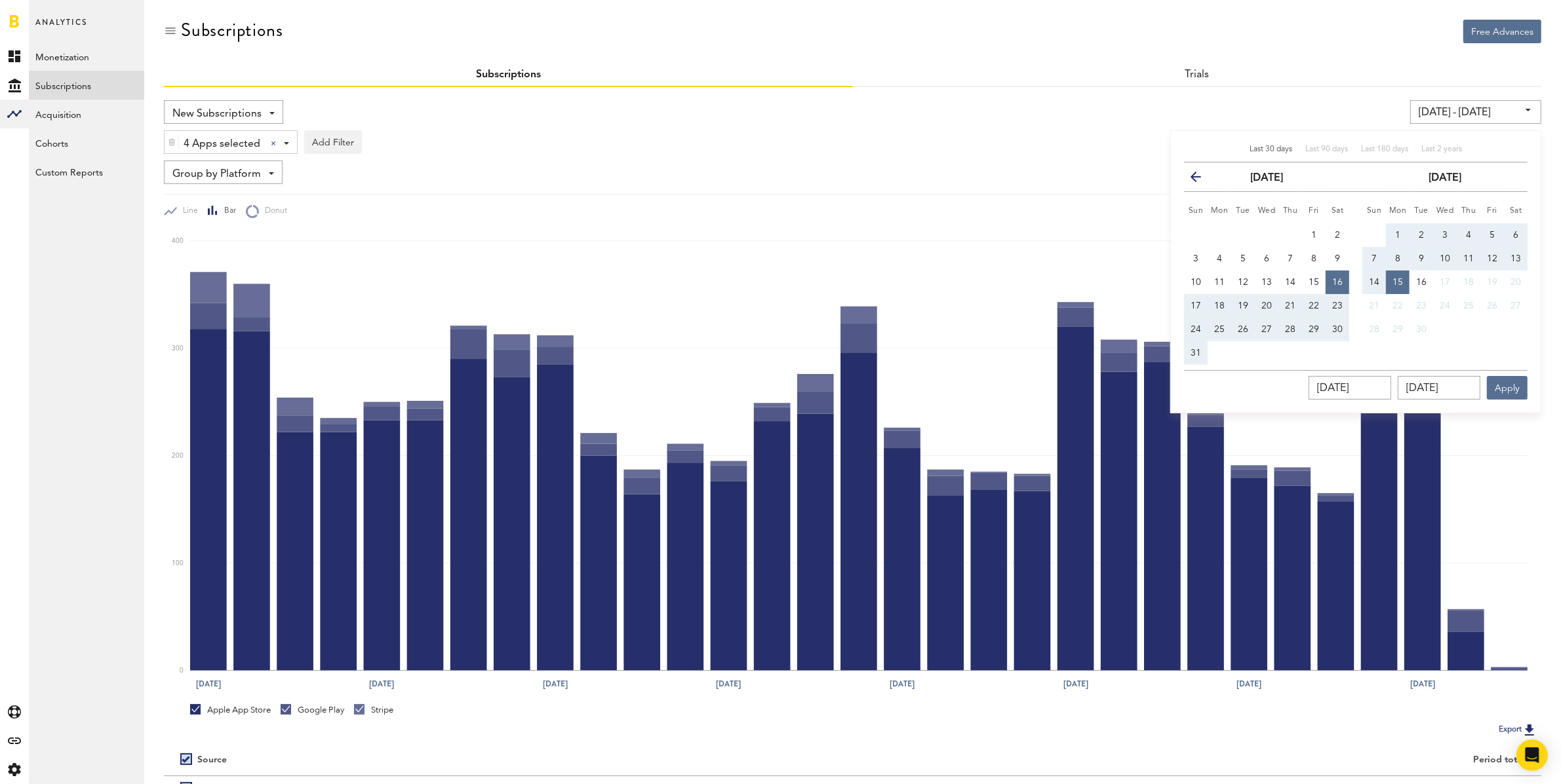
click at [841, 221] on icon "[DATE] Aug [DATE] Aug [DATE] [DATE] [DATE] [DATE] 0 100 200 300 400" at bounding box center [852, 457] width 1377 height 478
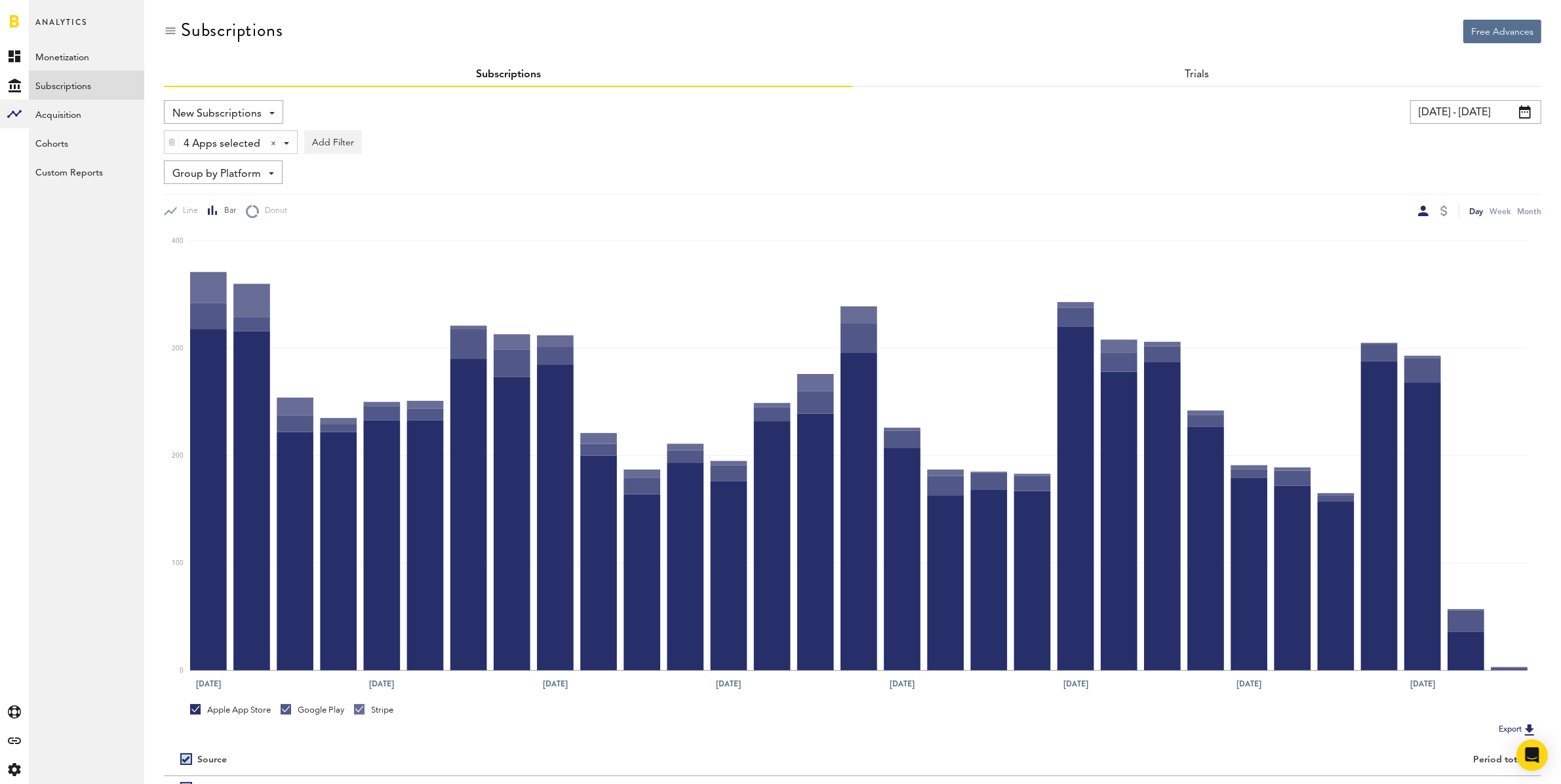
click at [1487, 111] on input "[DATE] - [DATE]" at bounding box center [1476, 112] width 131 height 24
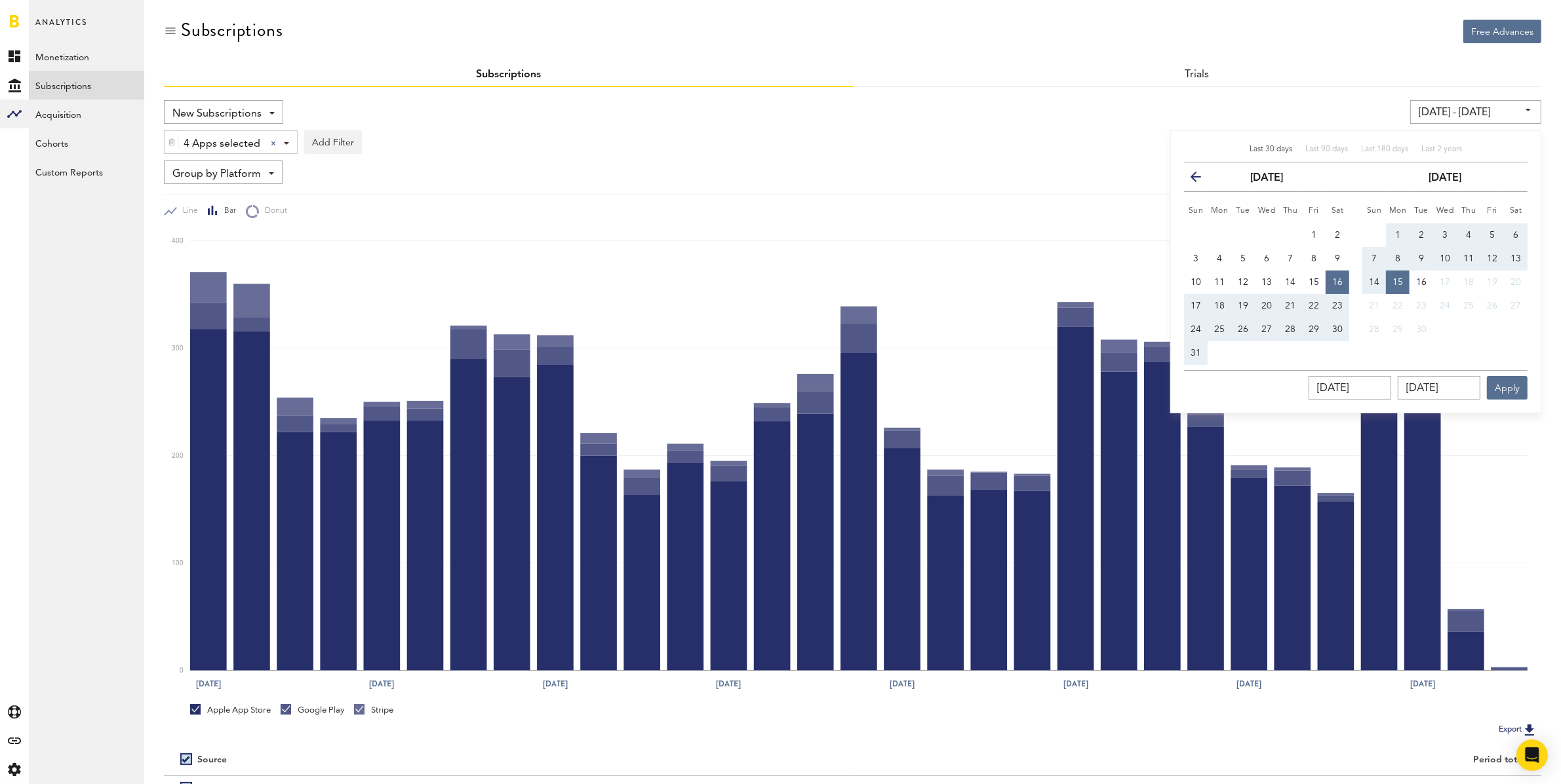
click at [1376, 257] on span "7" at bounding box center [1374, 259] width 5 height 9
type input "[DATE] - [DATE]"
type input "[DATE]"
click at [1375, 281] on span "14" at bounding box center [1374, 282] width 11 height 9
type input "[DATE] - [DATE]"
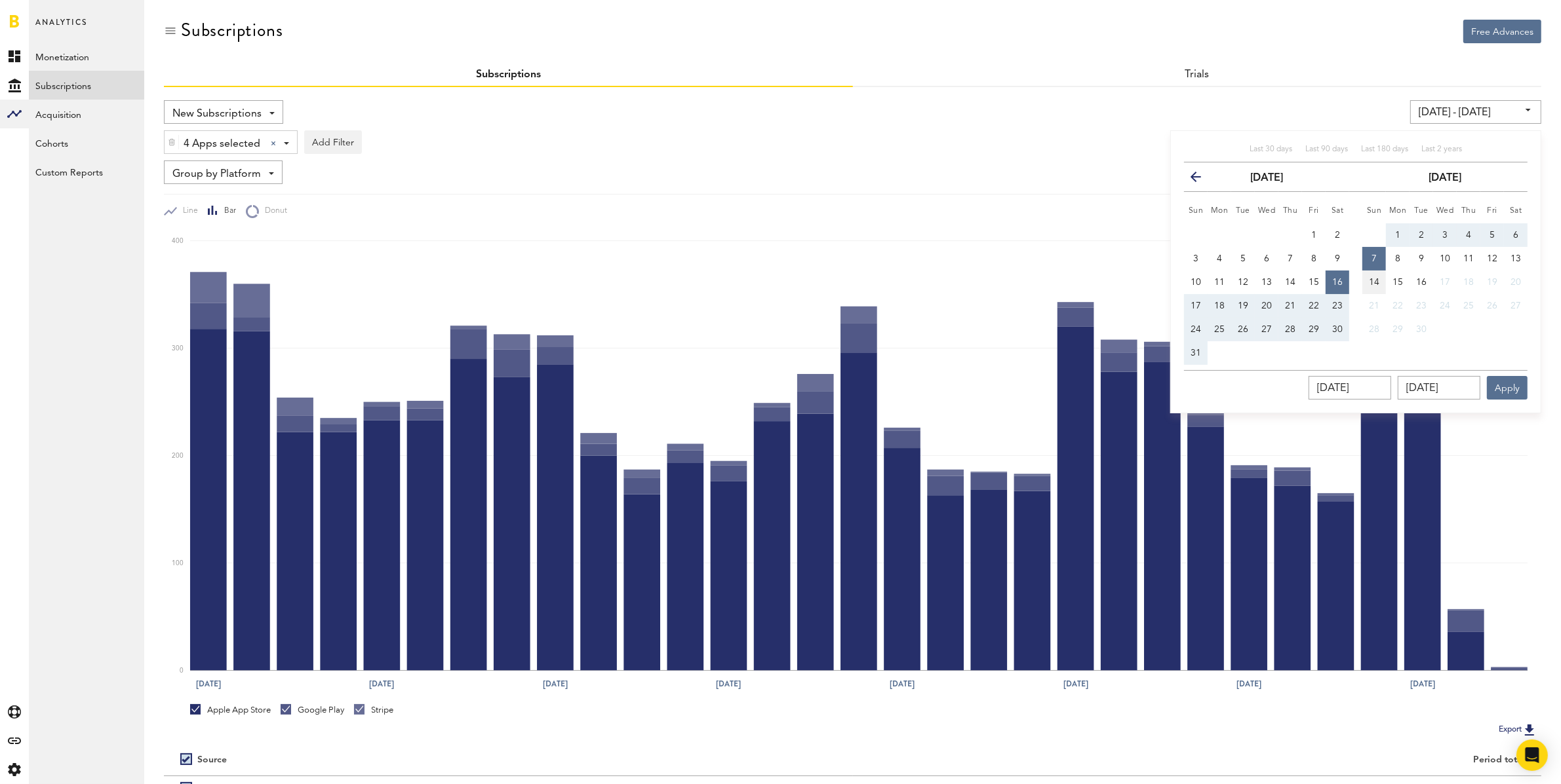
type input "[DATE]"
click at [1377, 256] on span "7" at bounding box center [1374, 259] width 5 height 9
type input "[DATE] - [DATE]"
type input "[DATE]"
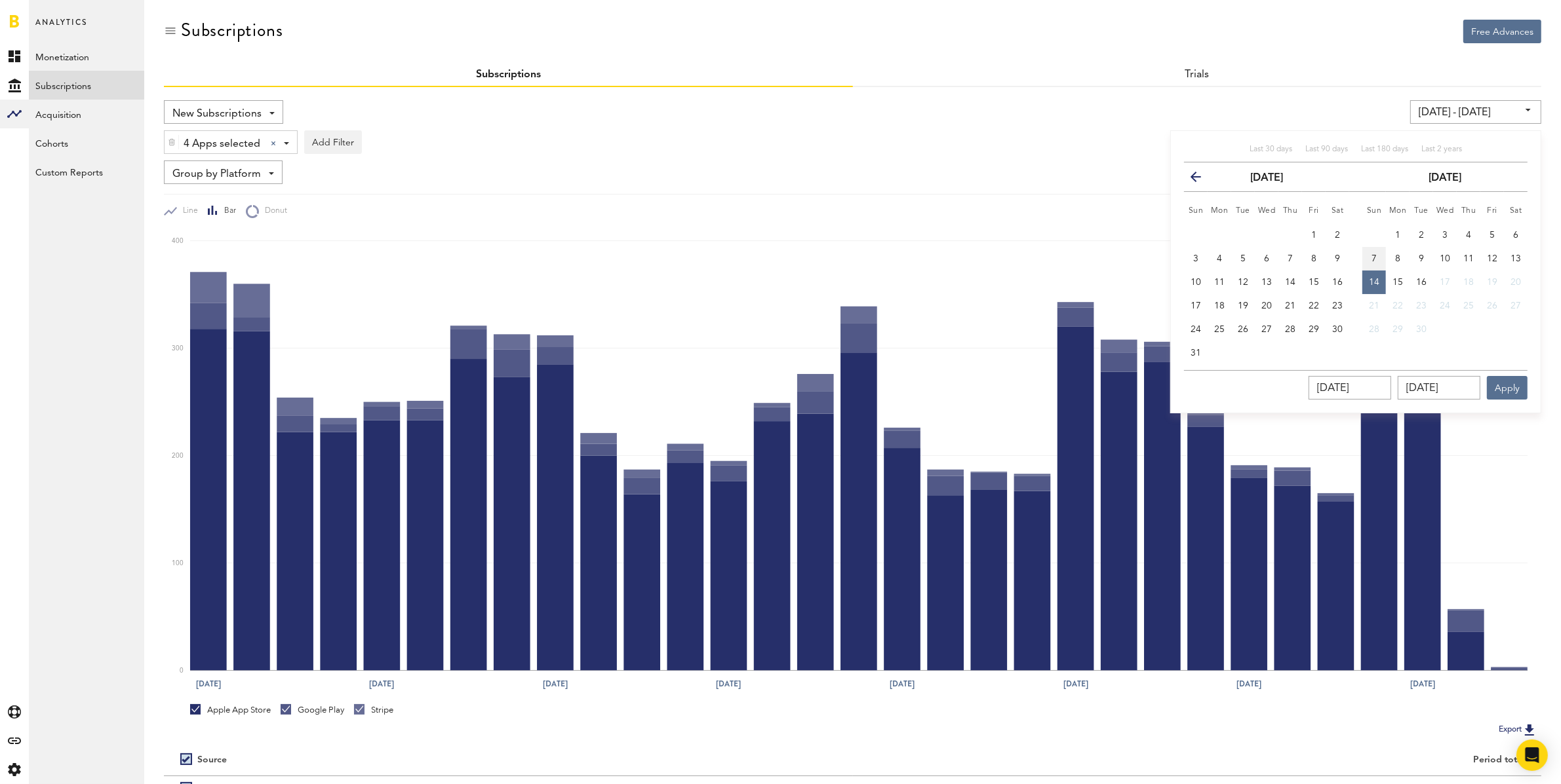
type input "[DATE]"
click at [1519, 260] on span "13" at bounding box center [1515, 259] width 11 height 9
type input "[DATE] - [DATE]"
type input "[DATE]"
click at [1517, 376] on button "Apply" at bounding box center [1506, 388] width 40 height 24
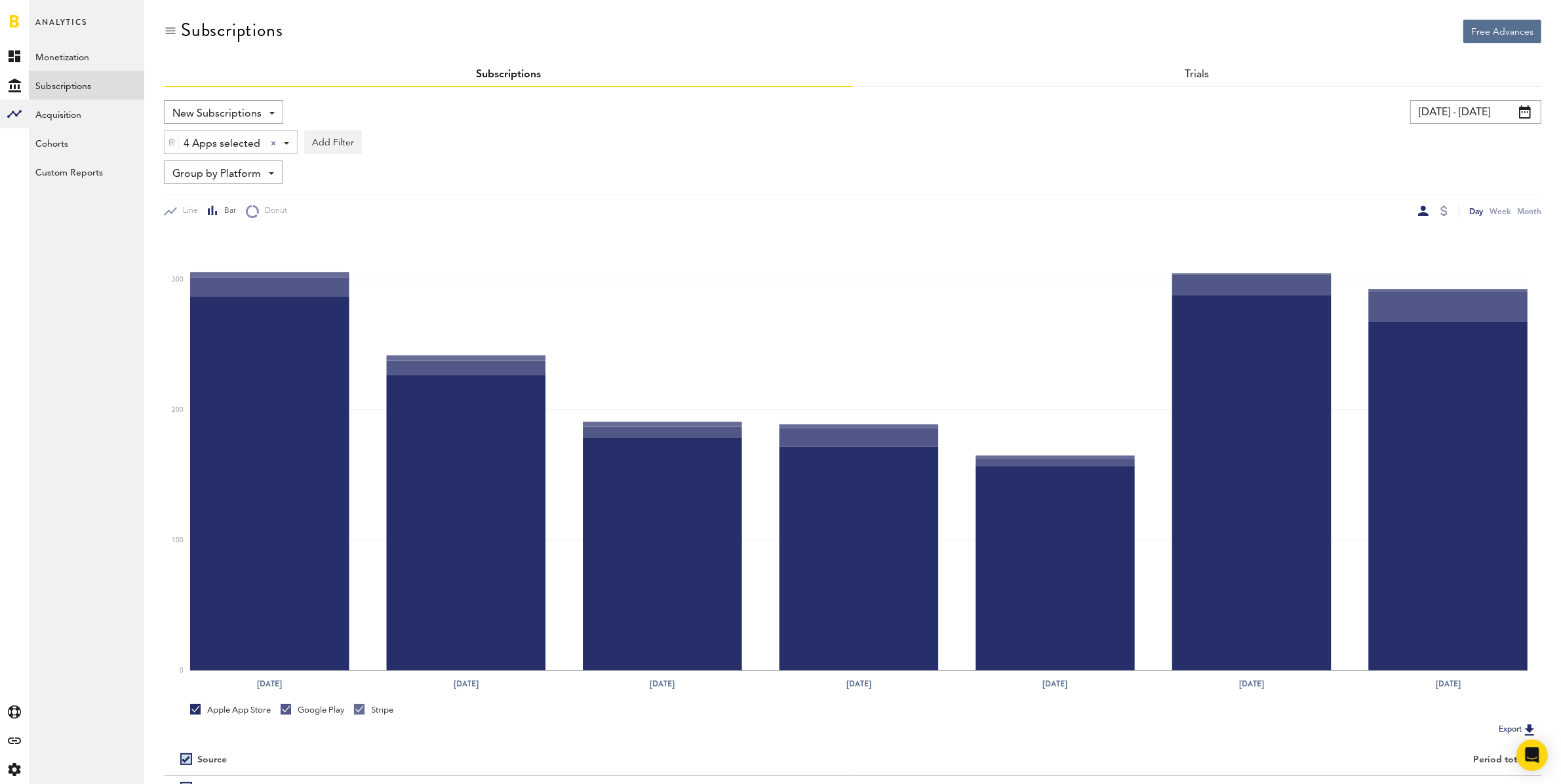
click at [1472, 112] on input "[DATE] - [DATE]" at bounding box center [1476, 112] width 131 height 24
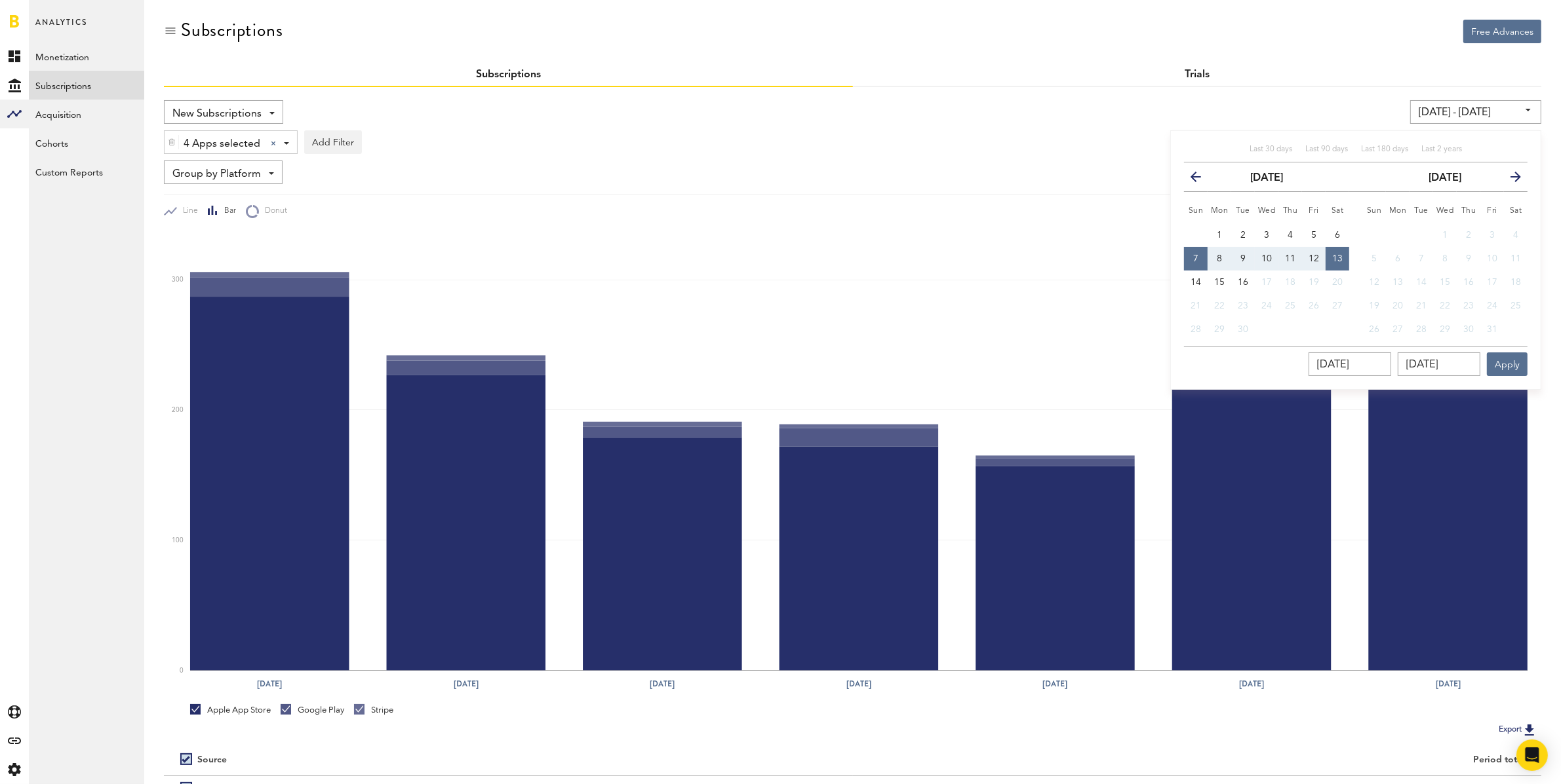
click at [1203, 72] on link "Trials" at bounding box center [1197, 75] width 25 height 11
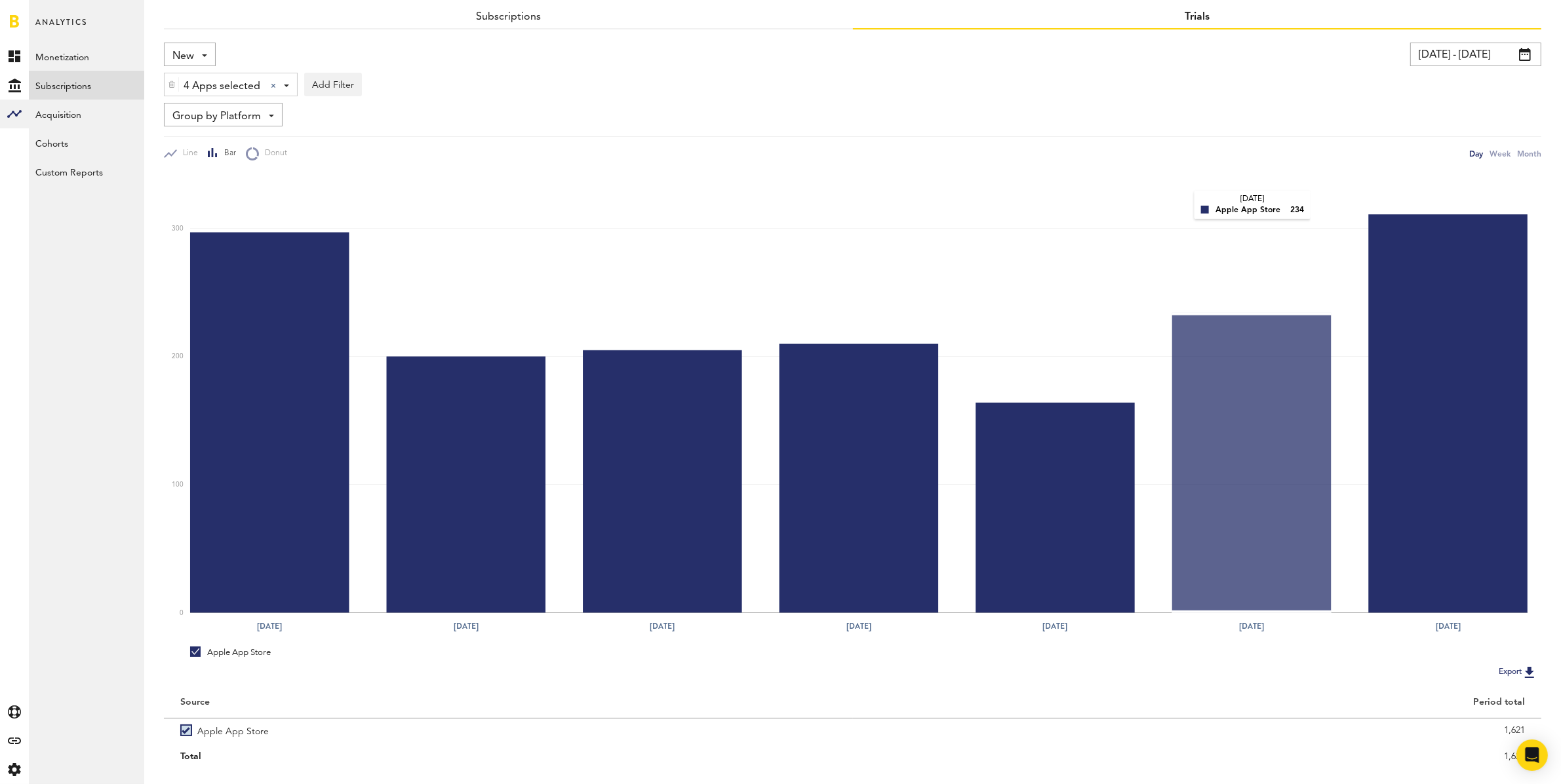
scroll to position [87, 0]
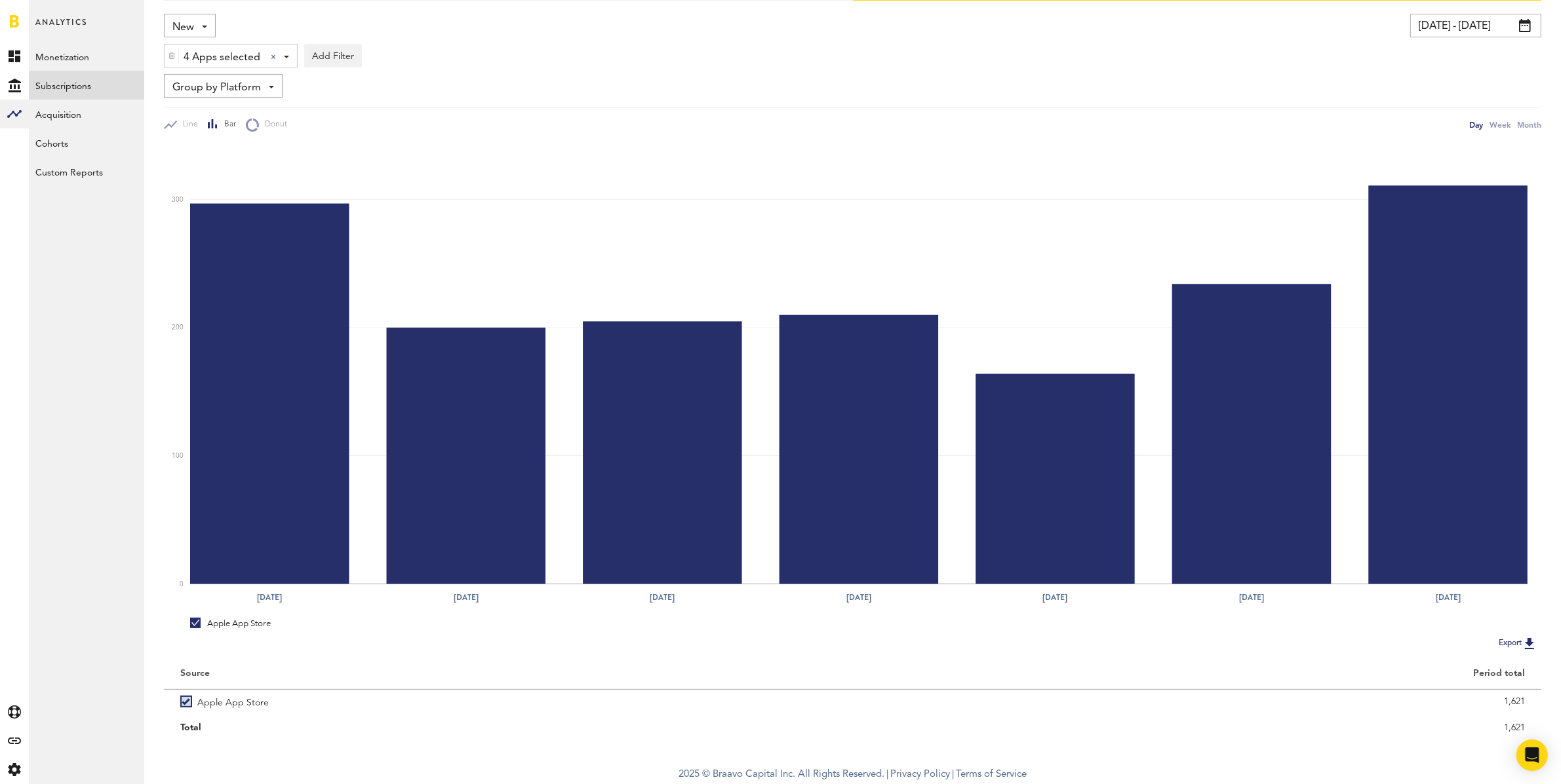
click at [1434, 27] on input "[DATE] - [DATE]" at bounding box center [1476, 25] width 131 height 24
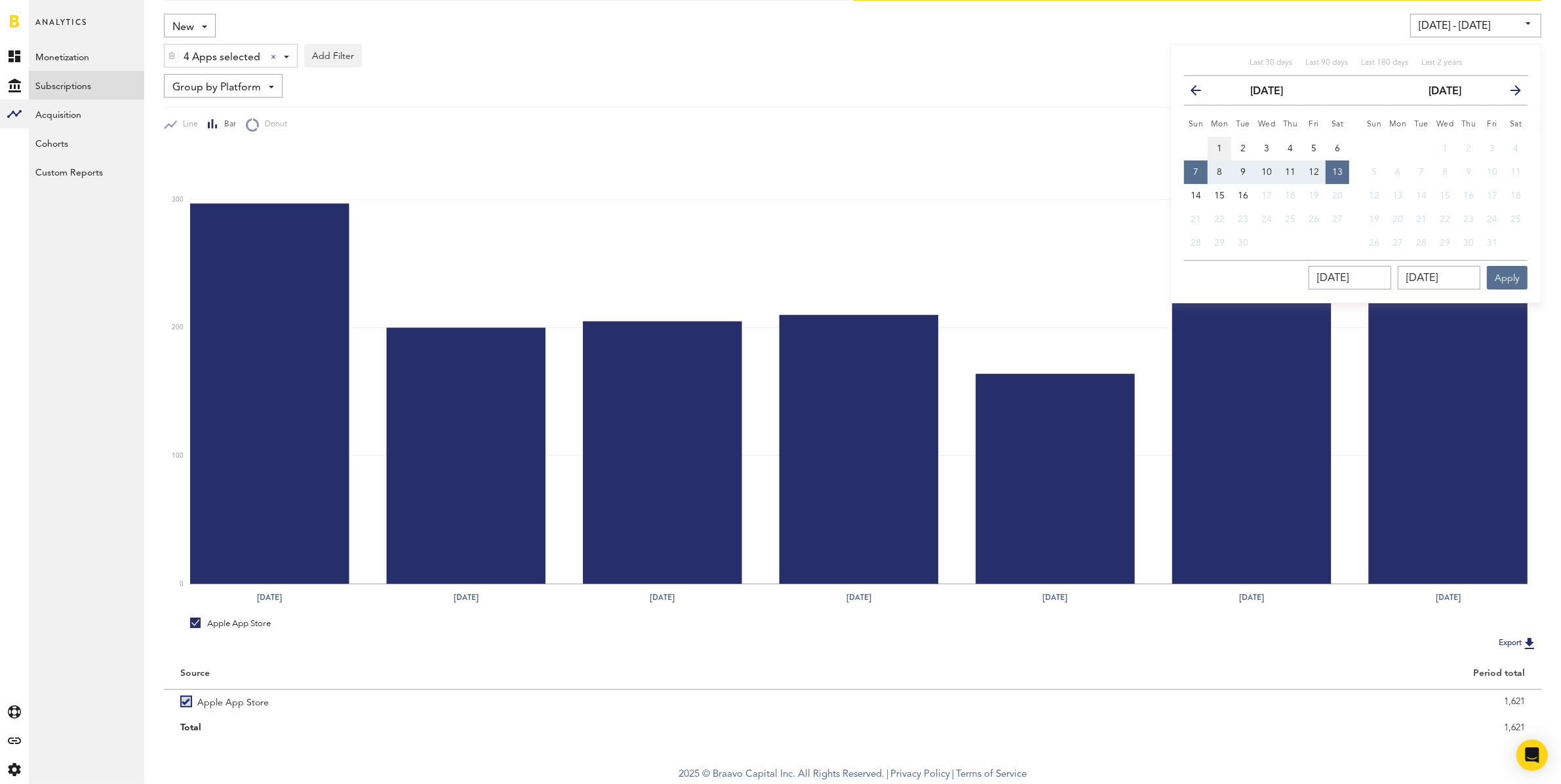
click at [1222, 144] on span "1" at bounding box center [1219, 149] width 5 height 9
type input "[DATE] - [DATE]"
type input "[DATE]"
click at [1190, 173] on button "7" at bounding box center [1195, 172] width 24 height 24
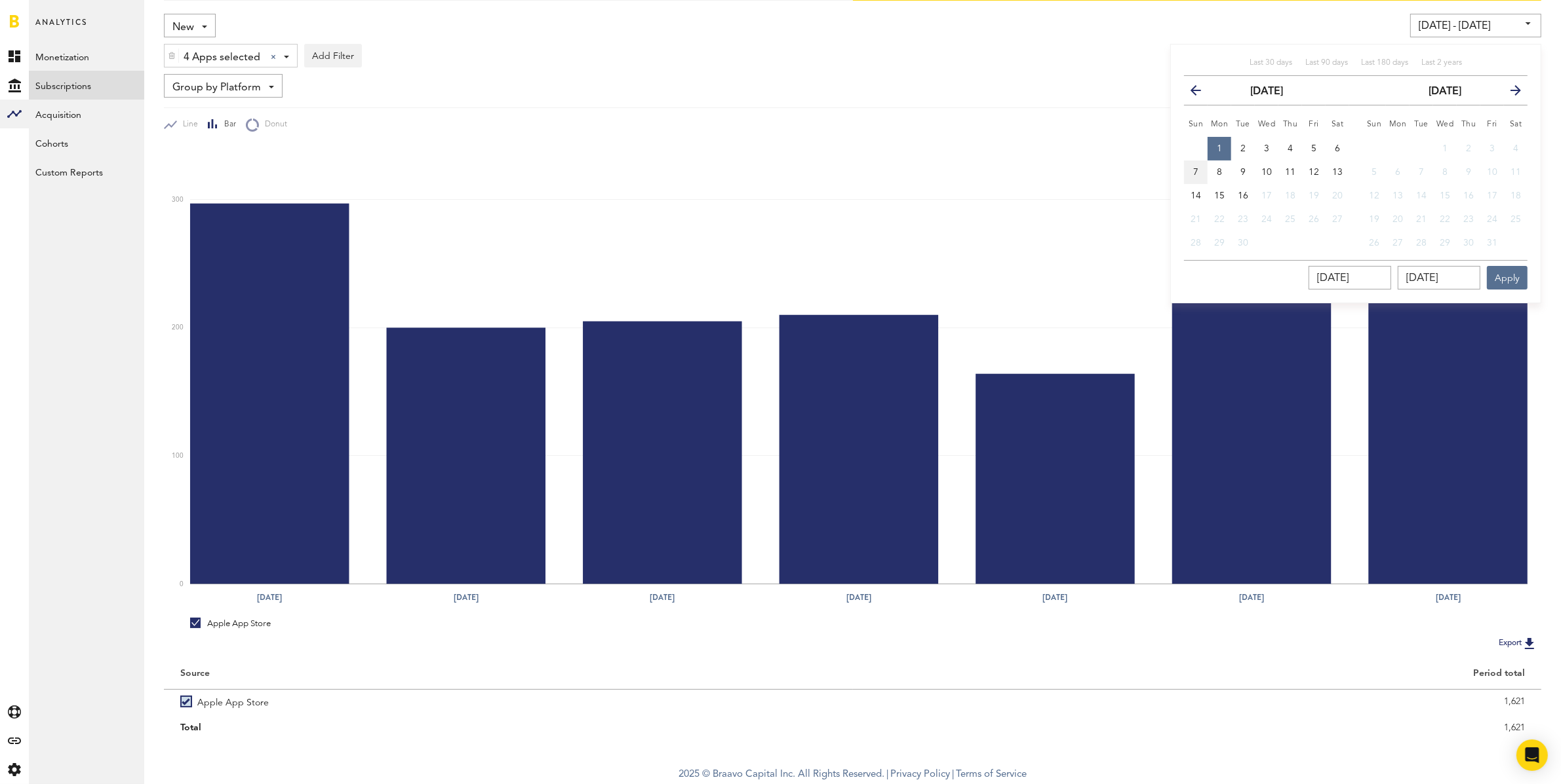
type input "[DATE] - [DATE]"
type input "[DATE]"
click at [1502, 279] on button "Apply" at bounding box center [1506, 278] width 40 height 24
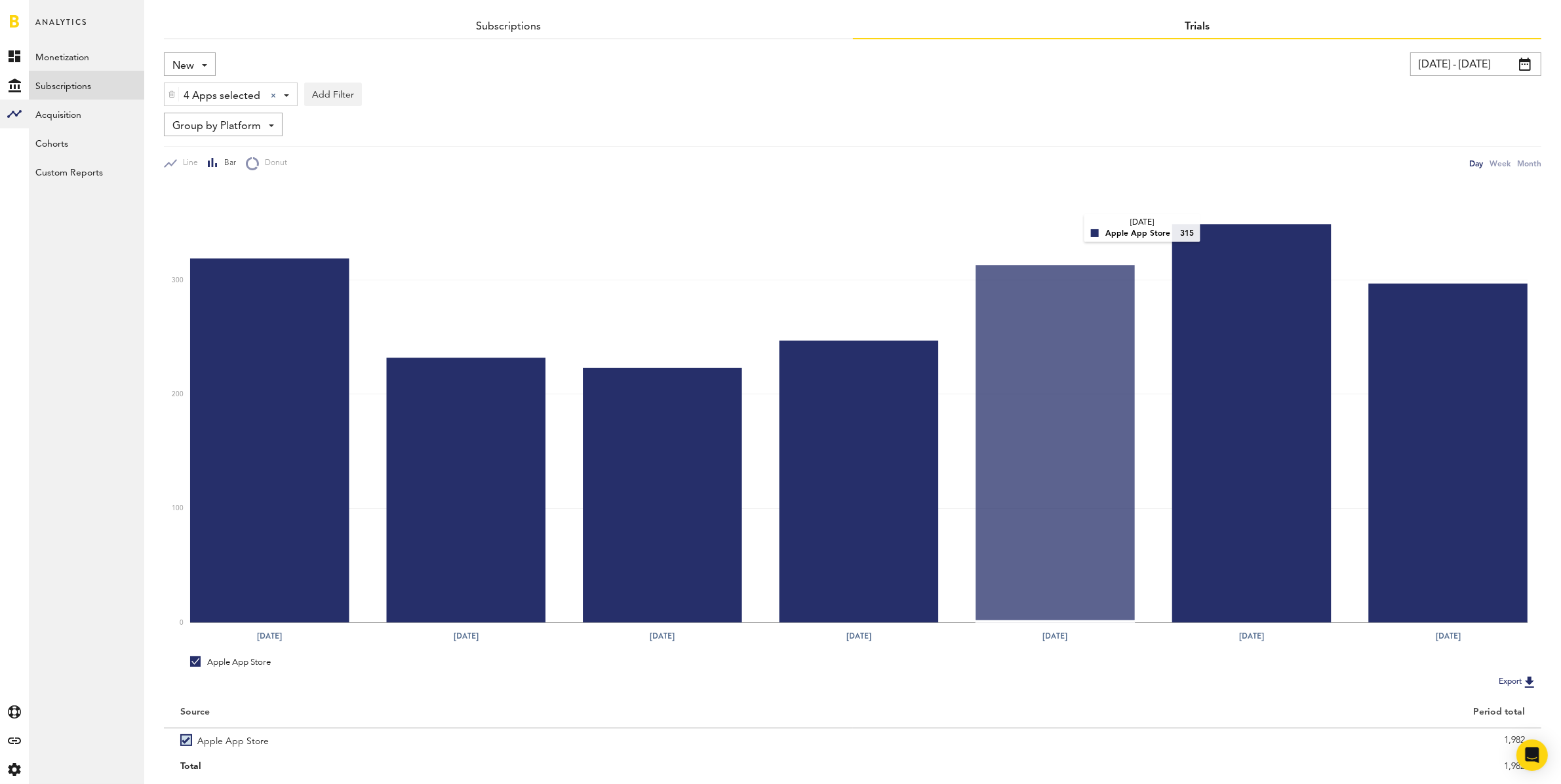
scroll to position [87, 0]
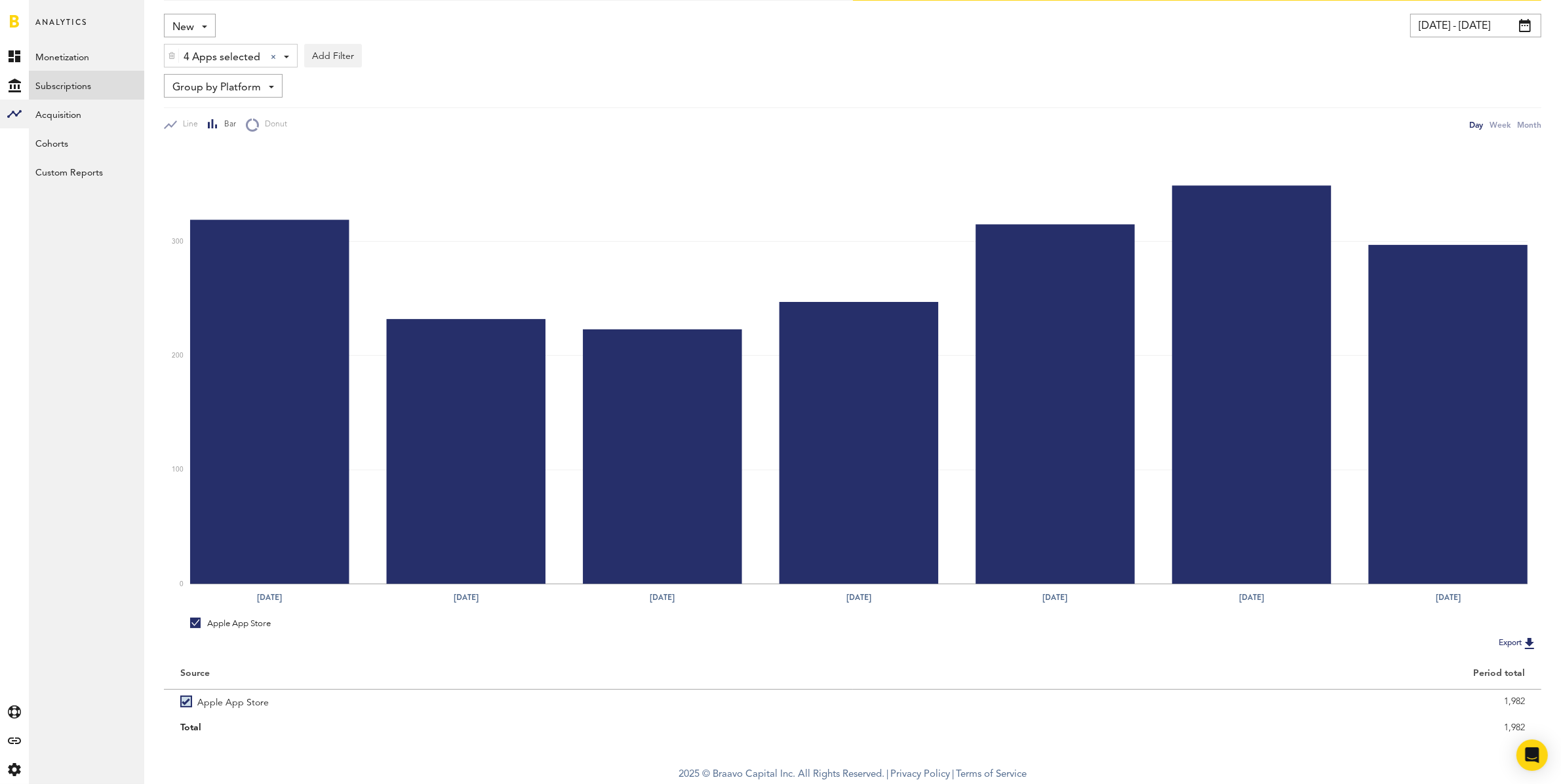
click at [1488, 28] on input "[DATE] - [DATE]" at bounding box center [1476, 25] width 131 height 24
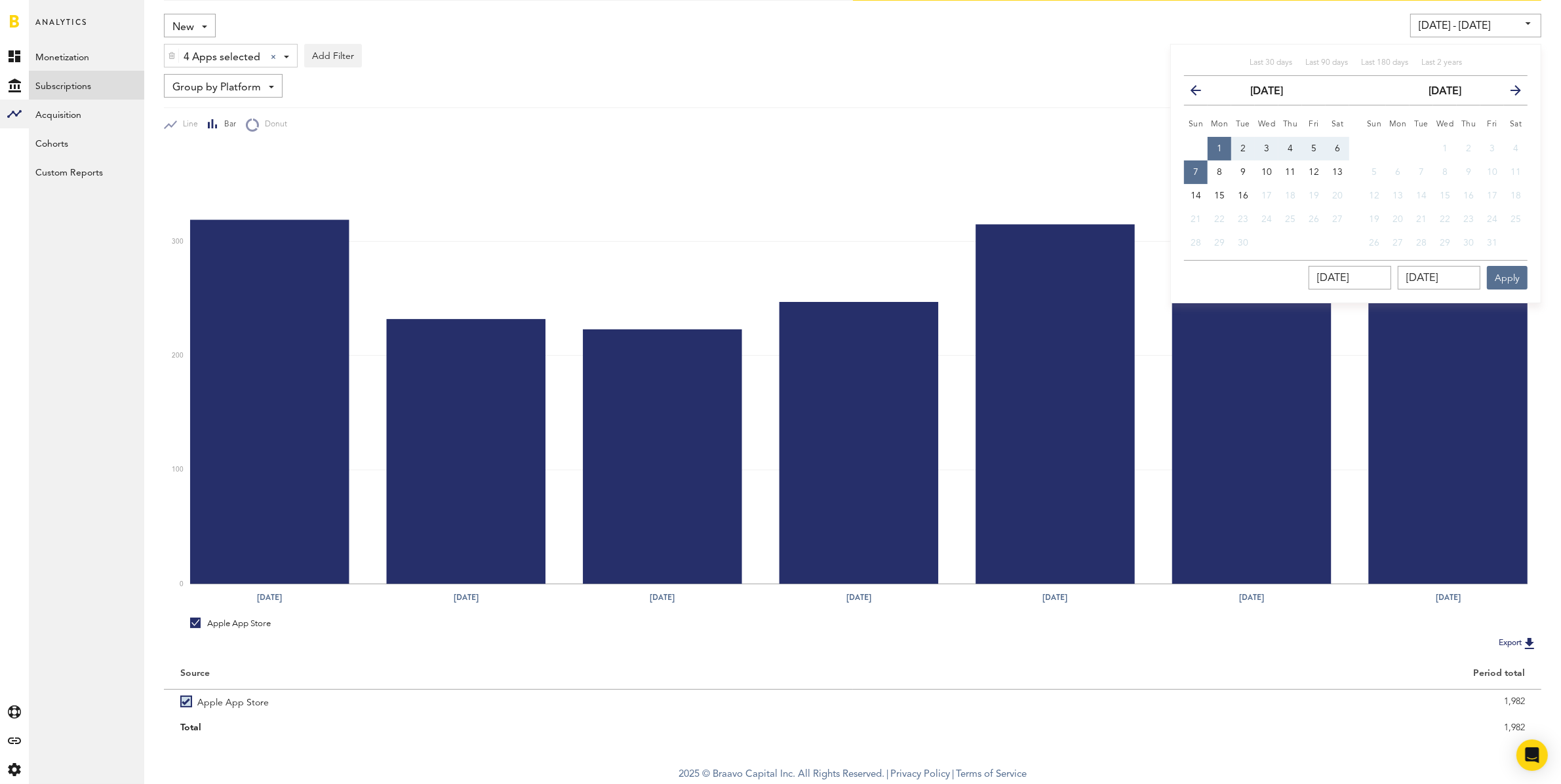
click at [1193, 176] on button "7" at bounding box center [1195, 172] width 24 height 24
type input "[DATE] - [DATE]"
type input "[DATE]"
click at [1335, 169] on span "13" at bounding box center [1337, 173] width 11 height 9
type input "[DATE] - [DATE]"
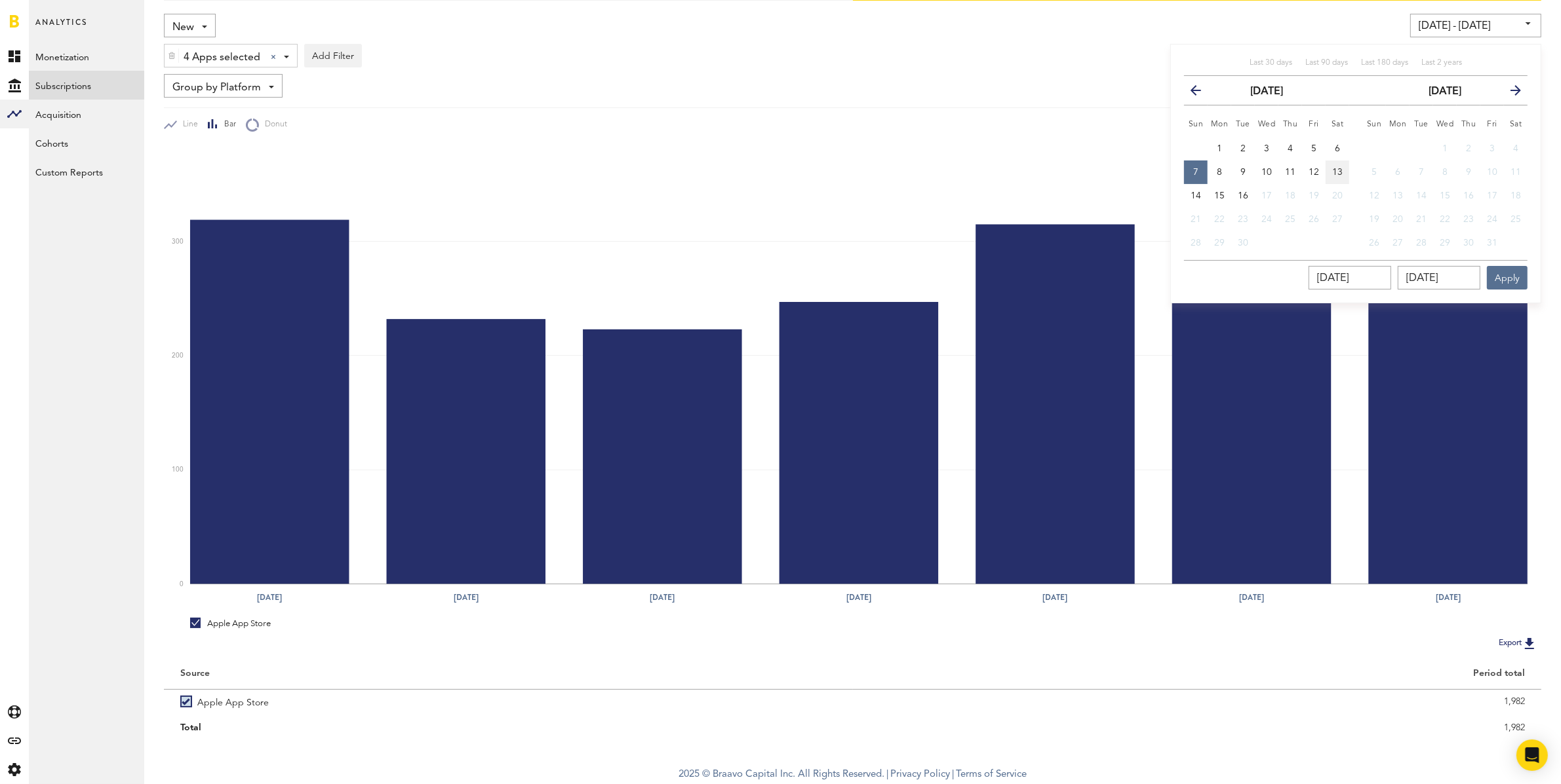
type input "[DATE]"
click at [1515, 278] on button "Apply" at bounding box center [1506, 278] width 40 height 24
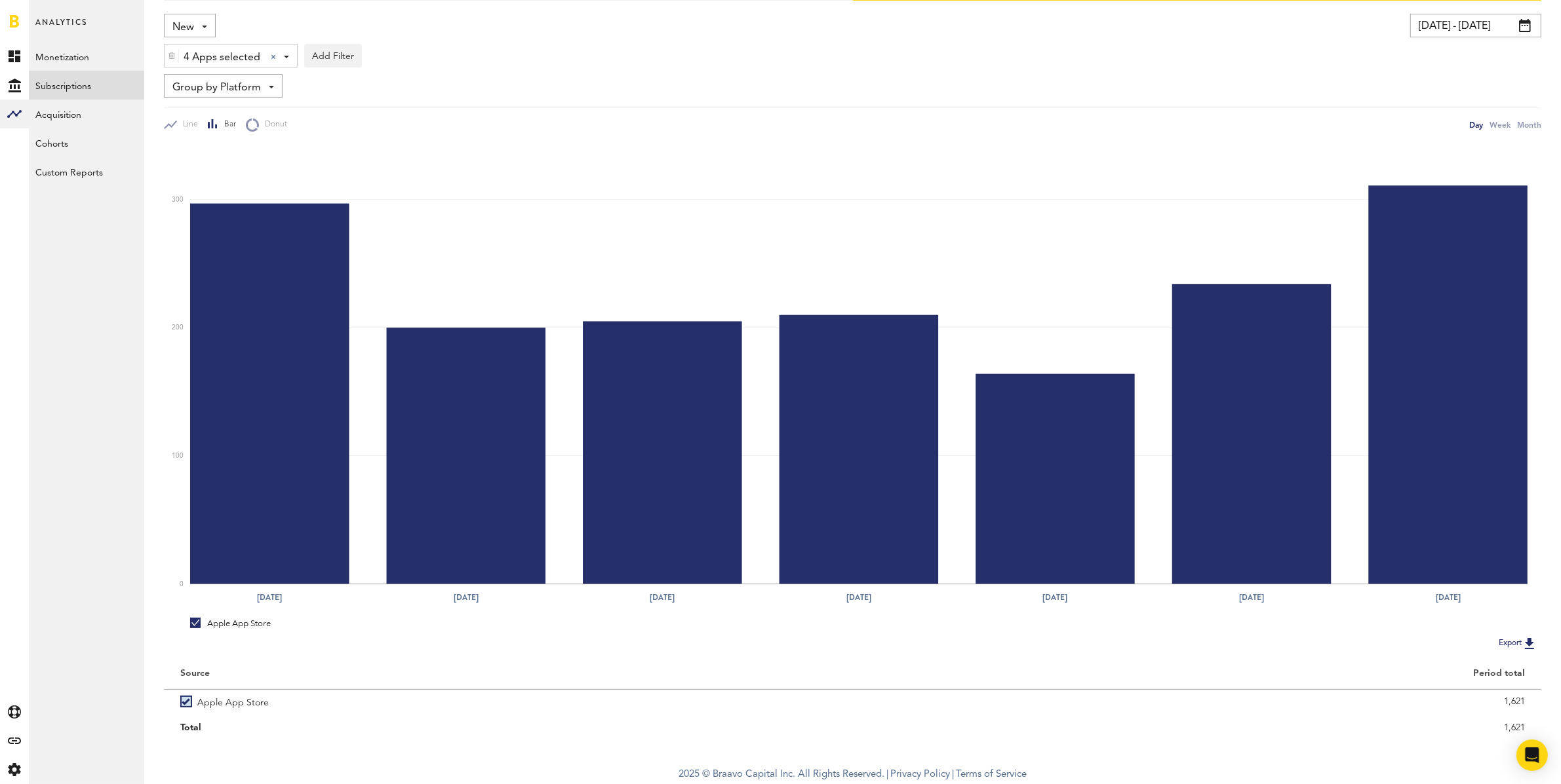
click at [1446, 19] on input "[DATE] - [DATE]" at bounding box center [1476, 25] width 131 height 24
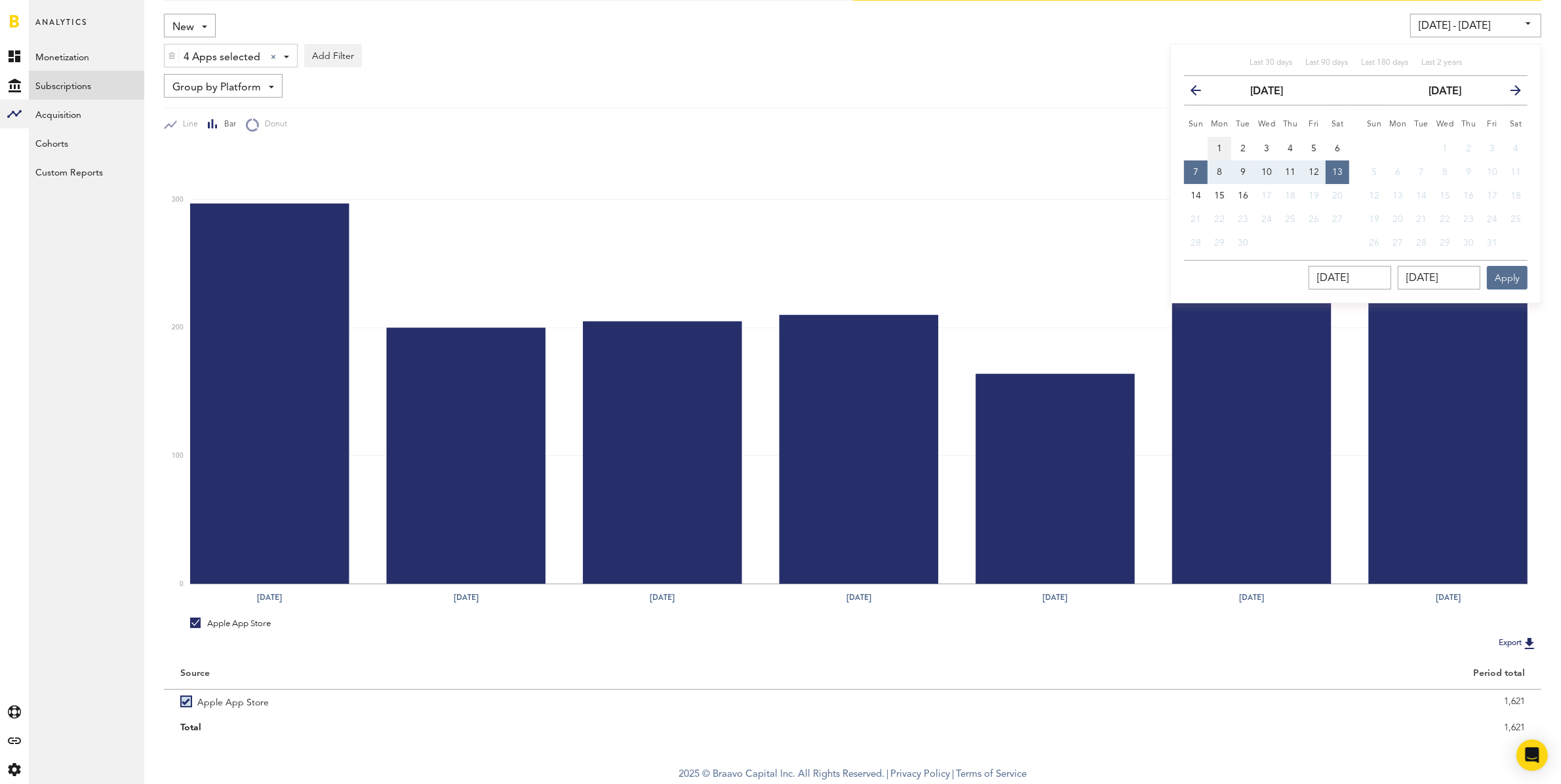
click at [1223, 146] on button "1" at bounding box center [1219, 148] width 24 height 24
type input "[DATE] - [DATE]"
type input "[DATE]"
click at [1195, 174] on span "7" at bounding box center [1195, 173] width 5 height 9
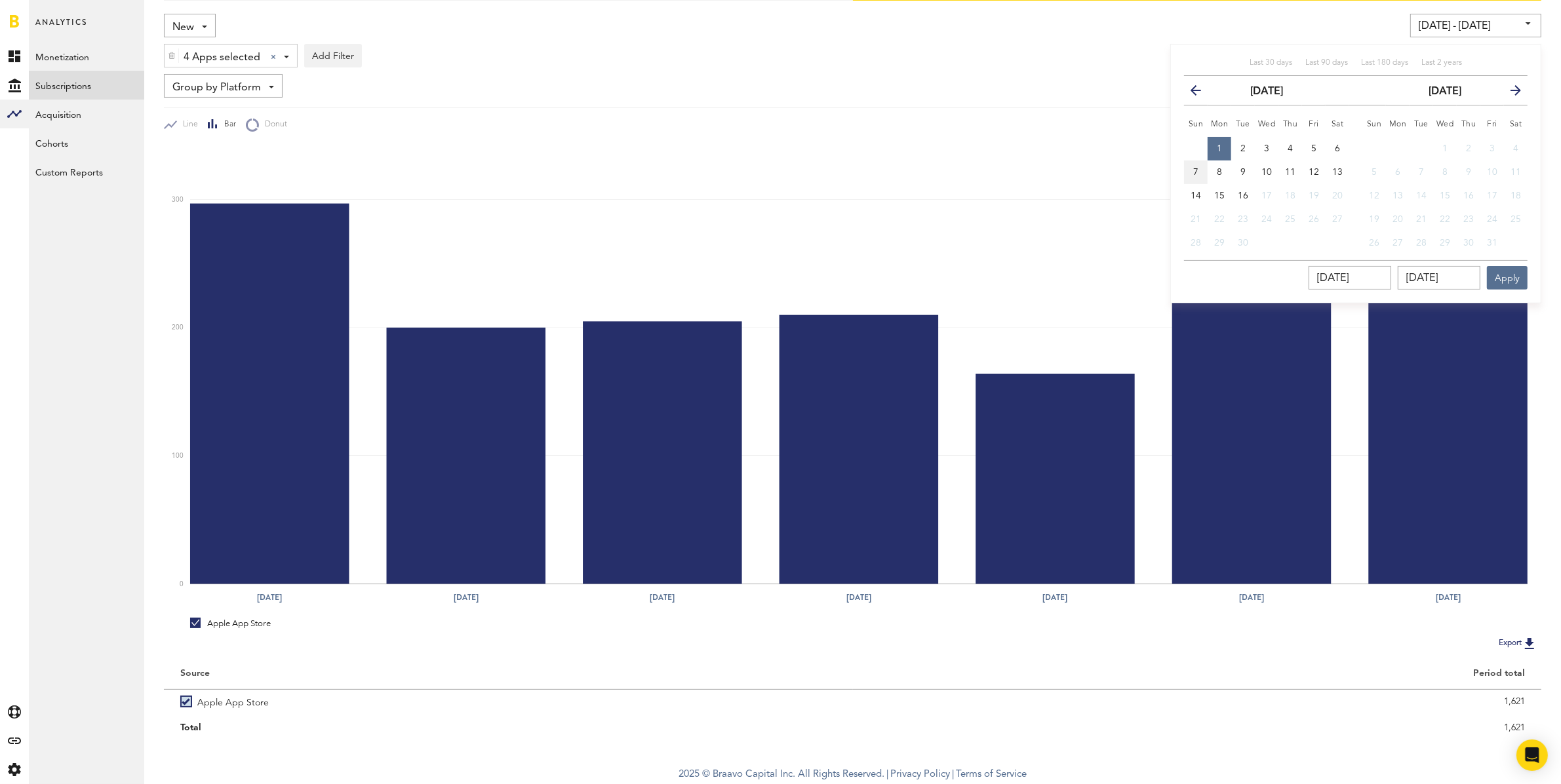
type input "[DATE] - [DATE]"
type input "[DATE]"
drag, startPoint x: 1500, startPoint y: 271, endPoint x: 1494, endPoint y: 267, distance: 7.2
click at [1500, 271] on button "Apply" at bounding box center [1506, 278] width 40 height 24
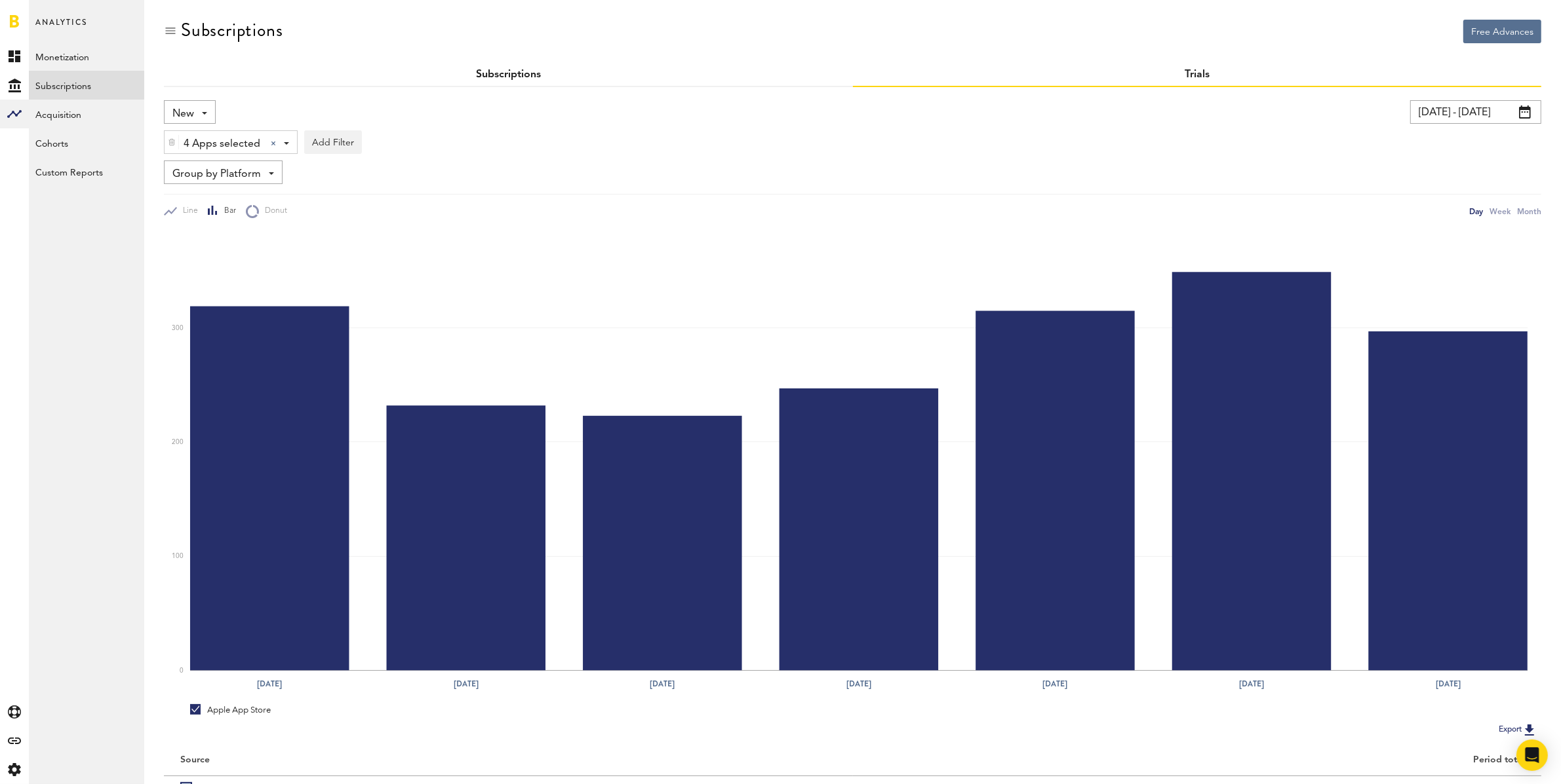
click at [535, 79] on div "Subscriptions" at bounding box center [508, 75] width 689 height 24
click at [534, 77] on link "Subscriptions" at bounding box center [508, 75] width 65 height 11
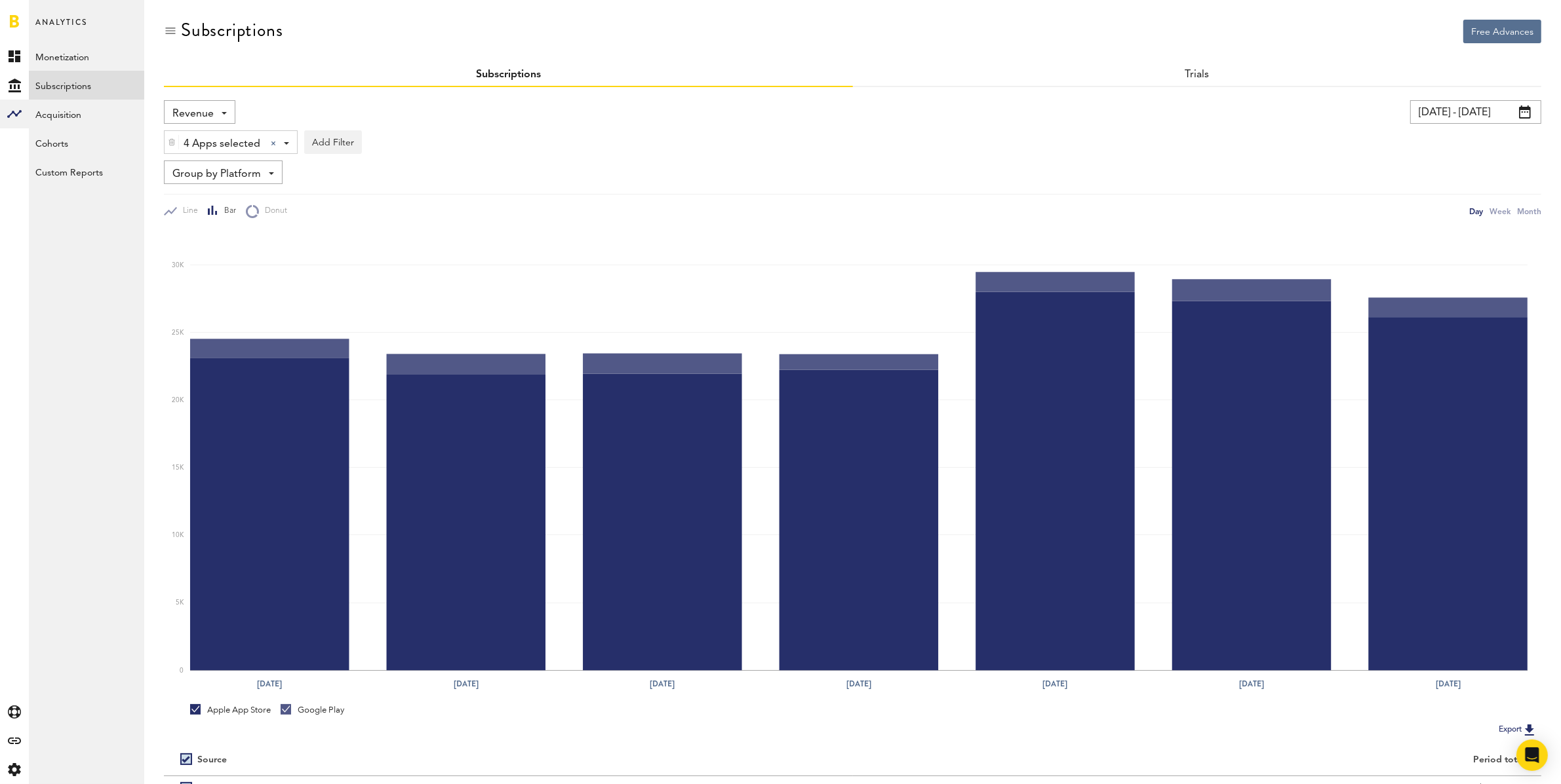
click at [205, 108] on span "Revenue" at bounding box center [193, 113] width 41 height 22
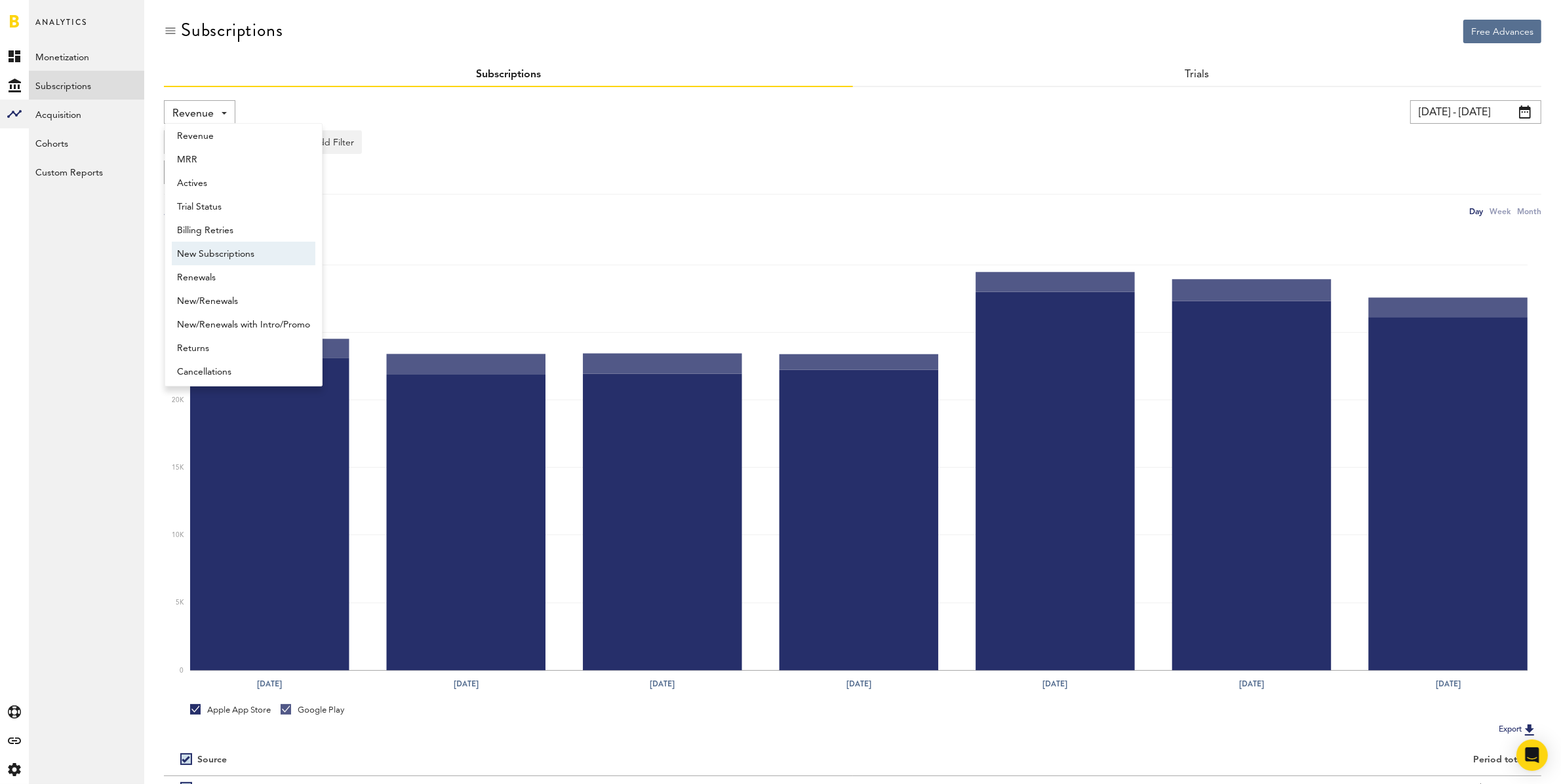
click at [237, 249] on span "New Subscriptions" at bounding box center [243, 254] width 133 height 22
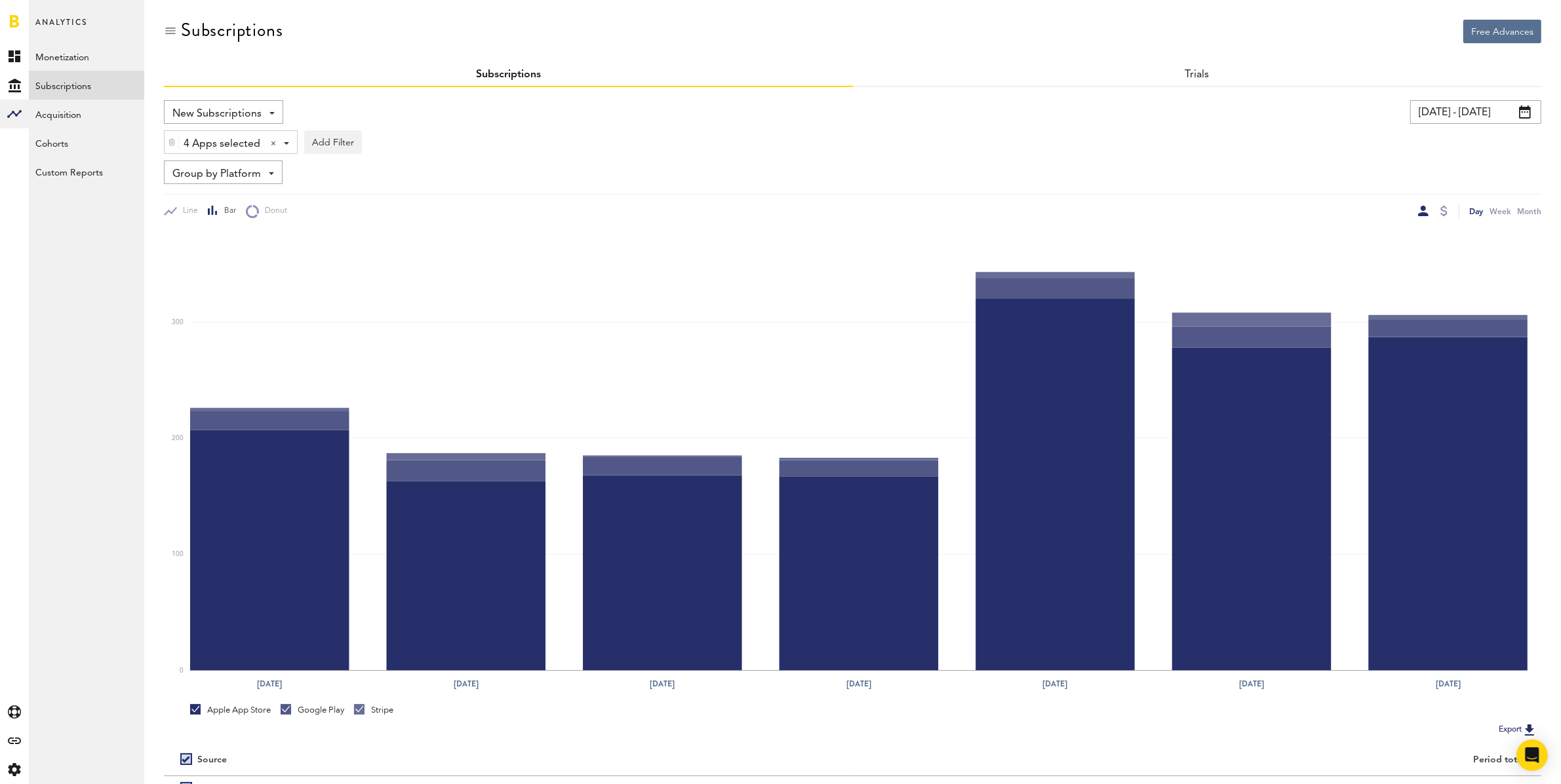
click at [1435, 116] on input "[DATE] - [DATE]" at bounding box center [1476, 112] width 131 height 24
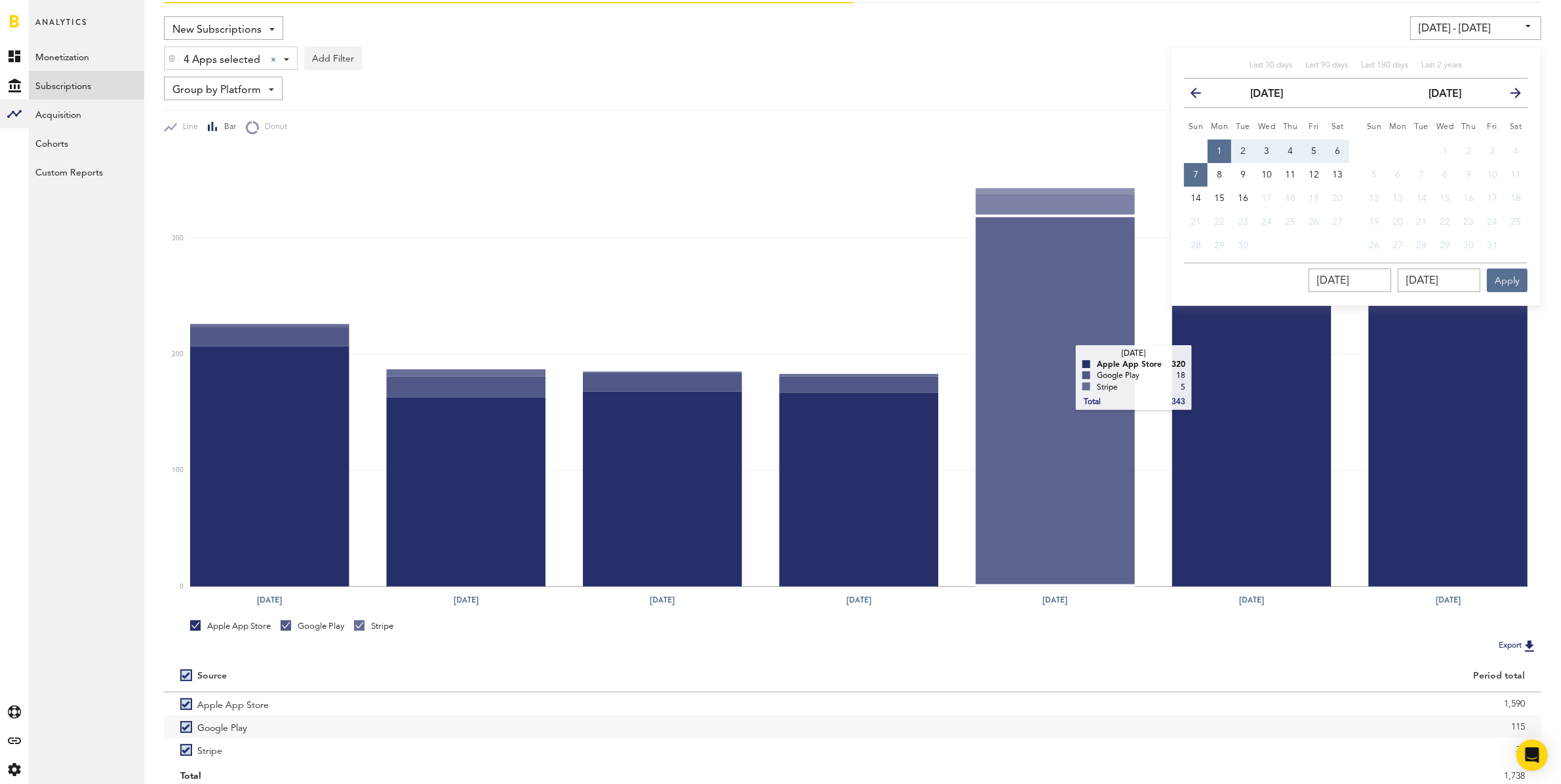
scroll to position [132, 0]
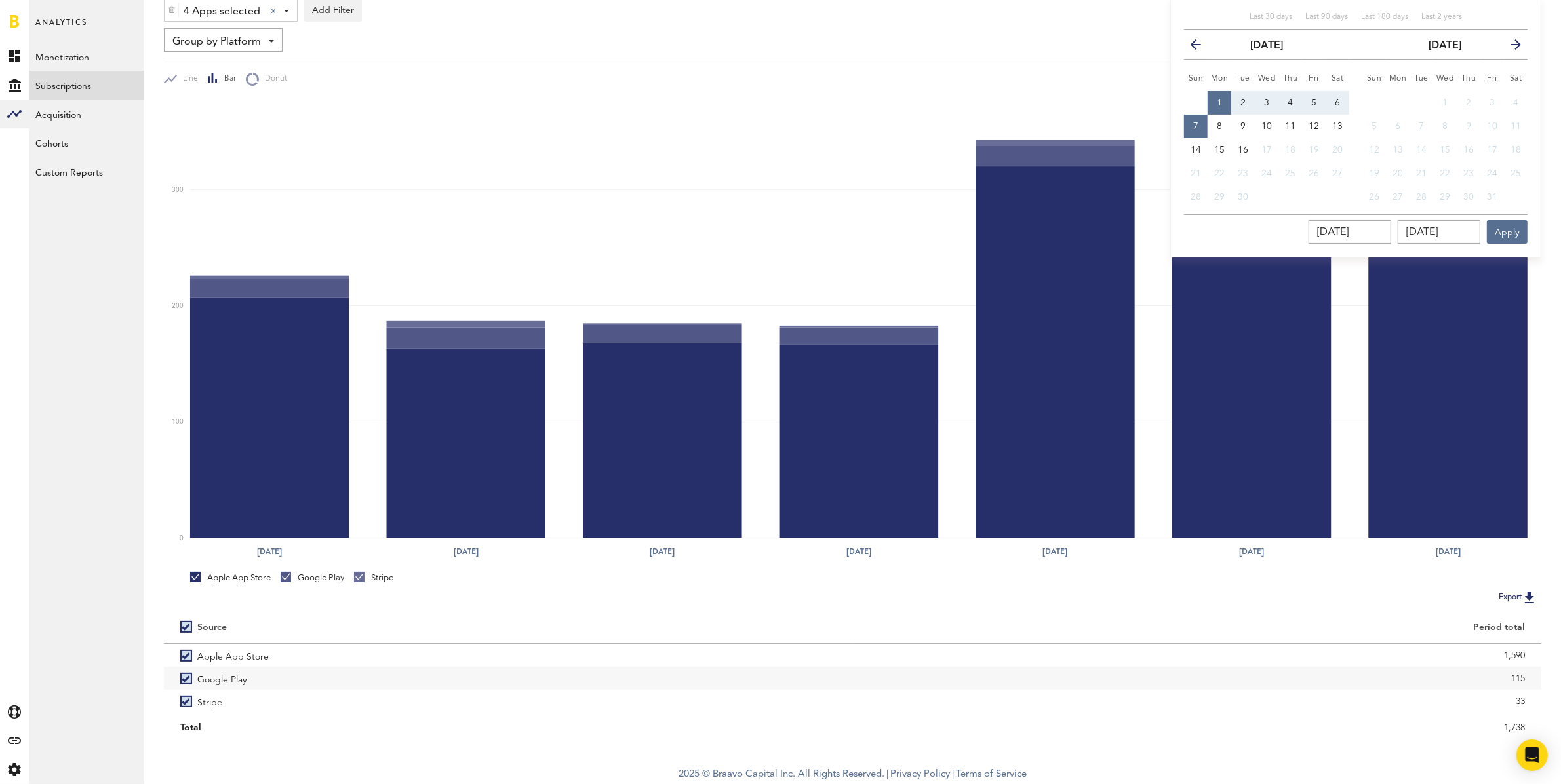
click at [1199, 125] on button "7" at bounding box center [1195, 126] width 24 height 24
type input "[DATE] - [DATE]"
type input "[DATE]"
click at [1339, 122] on span "13" at bounding box center [1337, 126] width 11 height 9
type input "[DATE] - [DATE]"
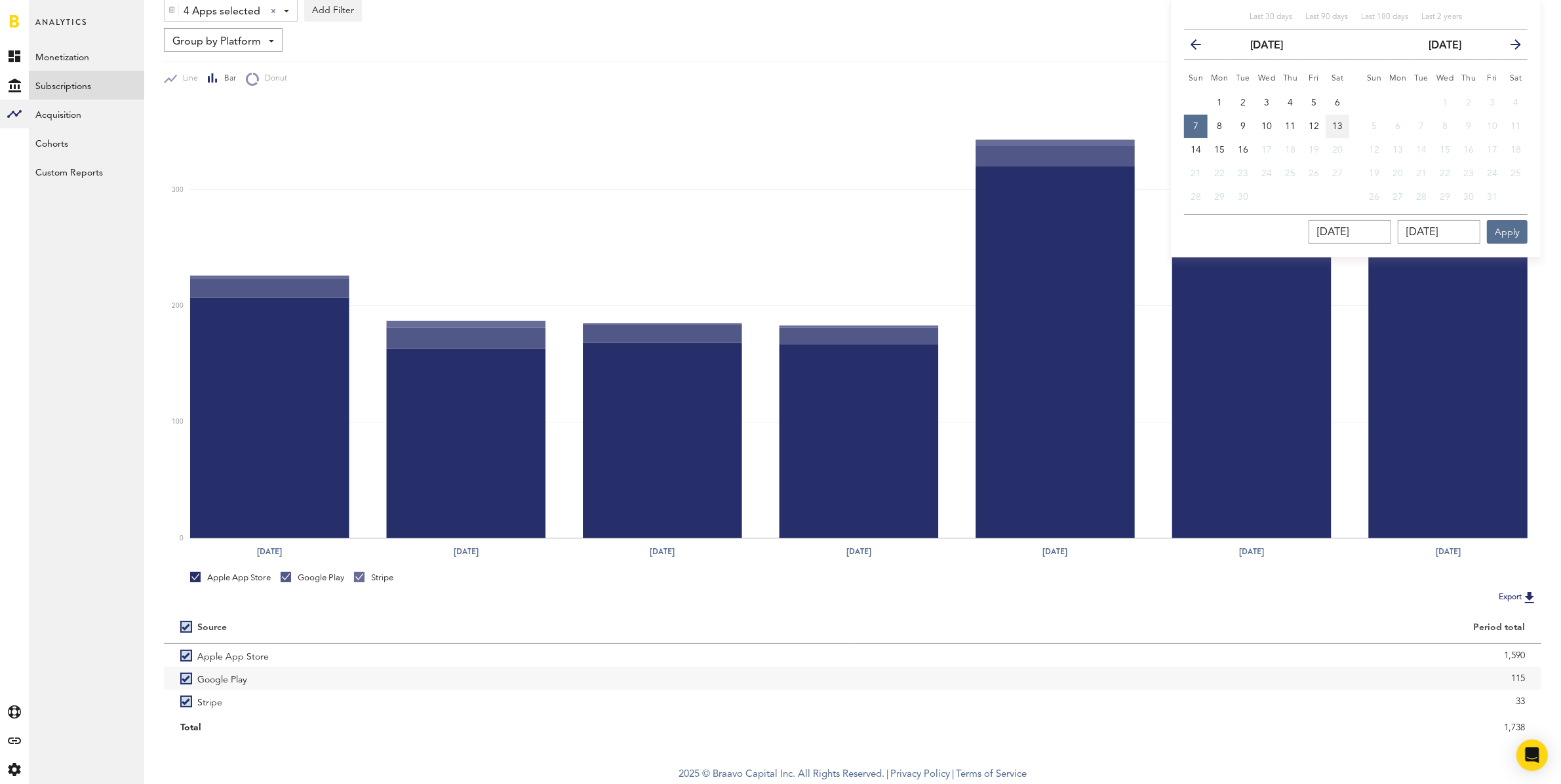
type input "[DATE]"
drag, startPoint x: 1502, startPoint y: 229, endPoint x: 1432, endPoint y: 222, distance: 70.3
click at [1502, 229] on button "Apply" at bounding box center [1506, 232] width 40 height 24
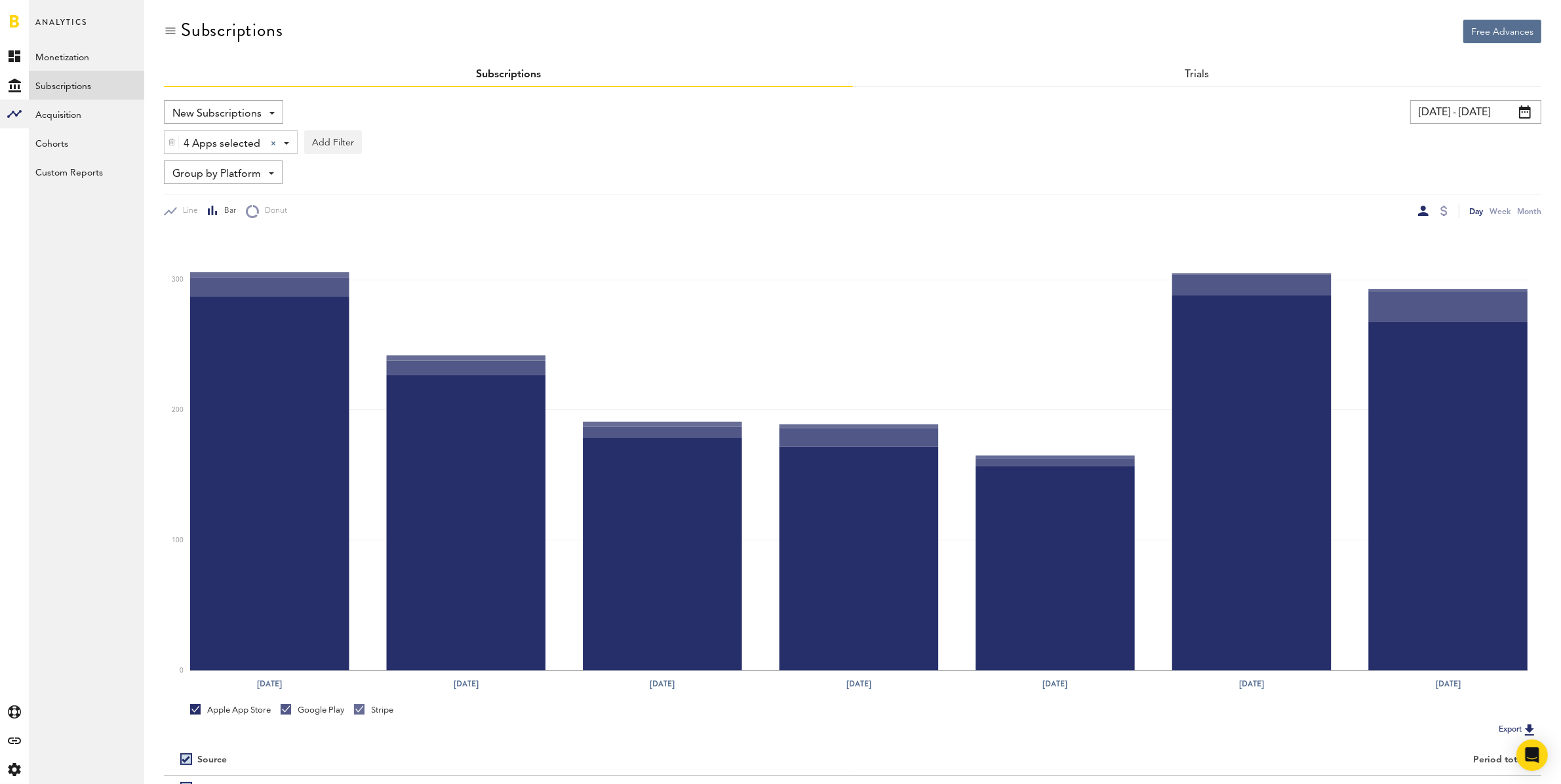
click at [1448, 112] on input "[DATE] - [DATE]" at bounding box center [1476, 112] width 131 height 24
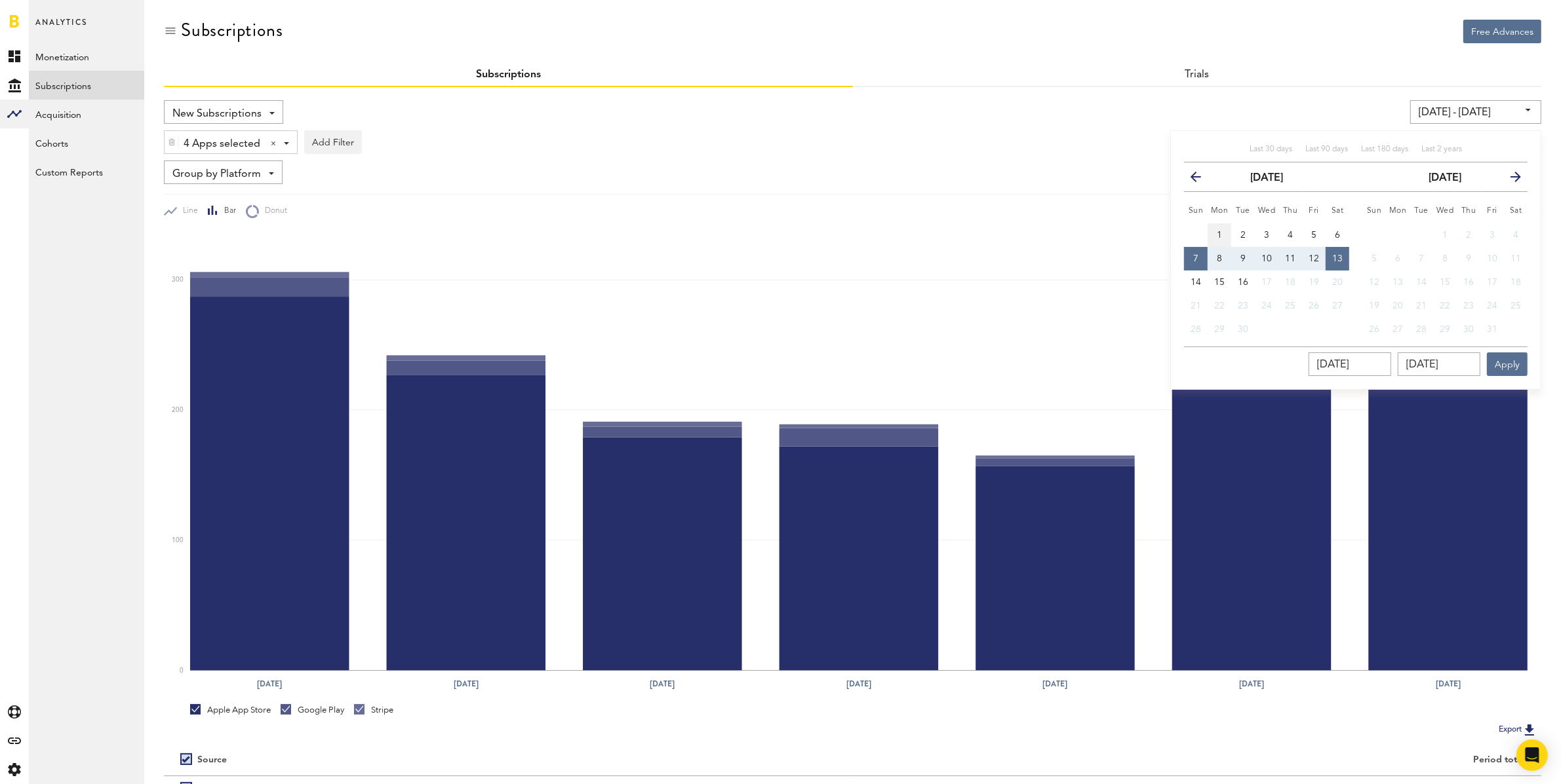
click at [1217, 232] on span "1" at bounding box center [1219, 235] width 5 height 9
type input "[DATE] - [DATE]"
type input "[DATE]"
drag, startPoint x: 1198, startPoint y: 265, endPoint x: 1223, endPoint y: 286, distance: 32.6
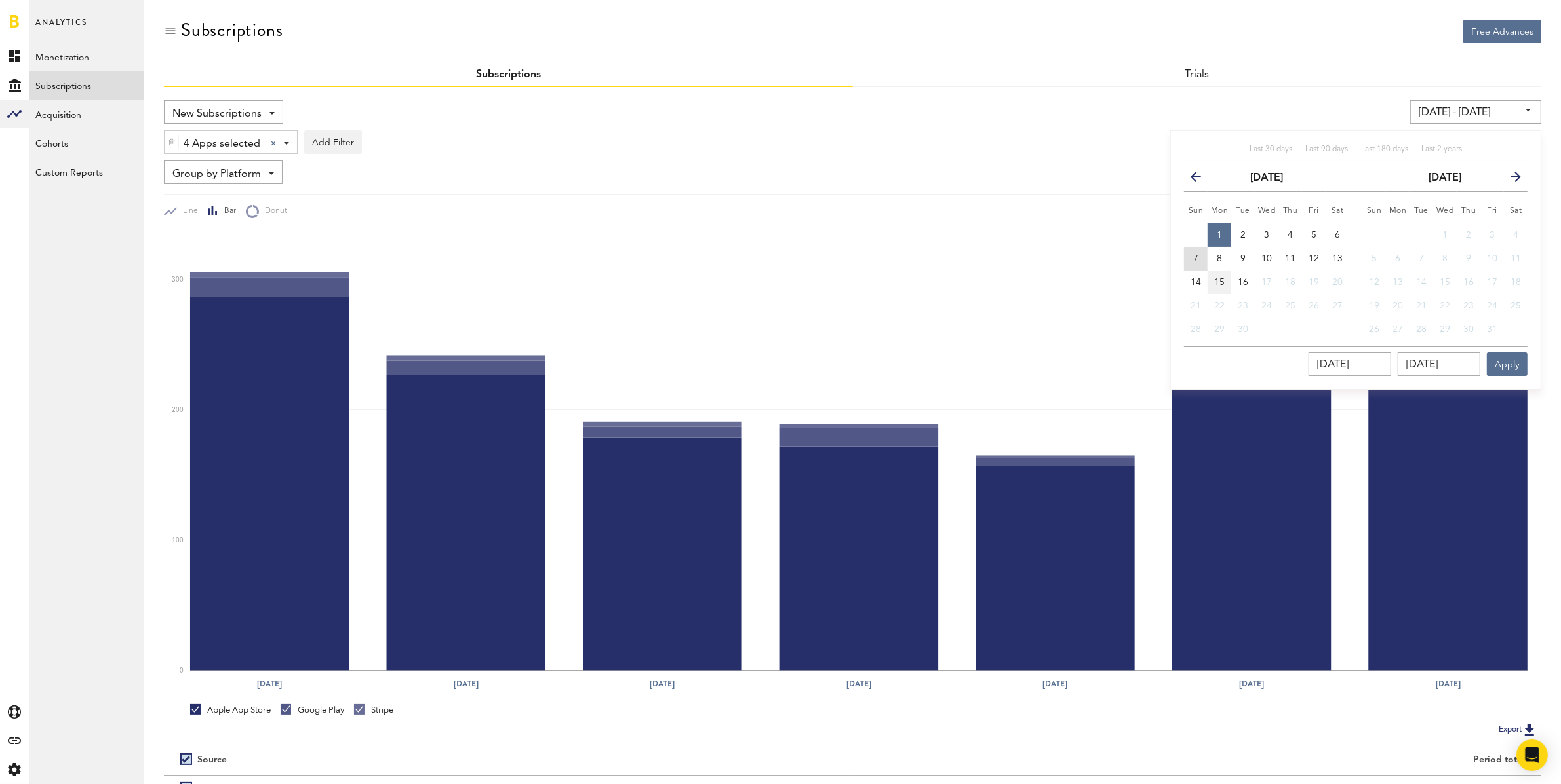
click at [1198, 265] on button "7" at bounding box center [1195, 259] width 24 height 24
type input "[DATE] - [DATE]"
type input "[DATE]"
click at [1503, 367] on button "Apply" at bounding box center [1506, 364] width 40 height 24
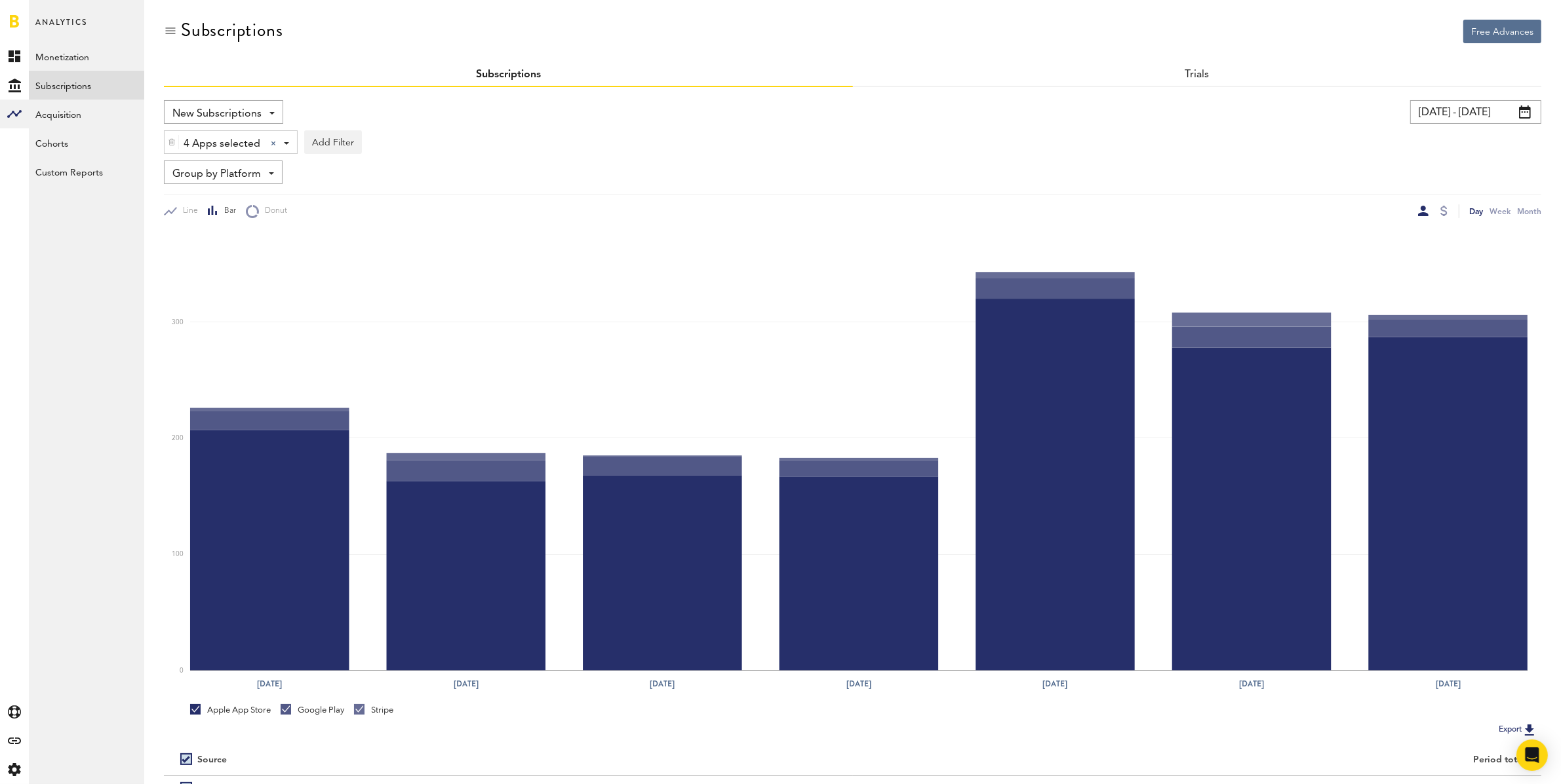
drag, startPoint x: 1444, startPoint y: 211, endPoint x: 1227, endPoint y: 213, distance: 217.0
click at [1444, 211] on div at bounding box center [1443, 211] width 7 height 11
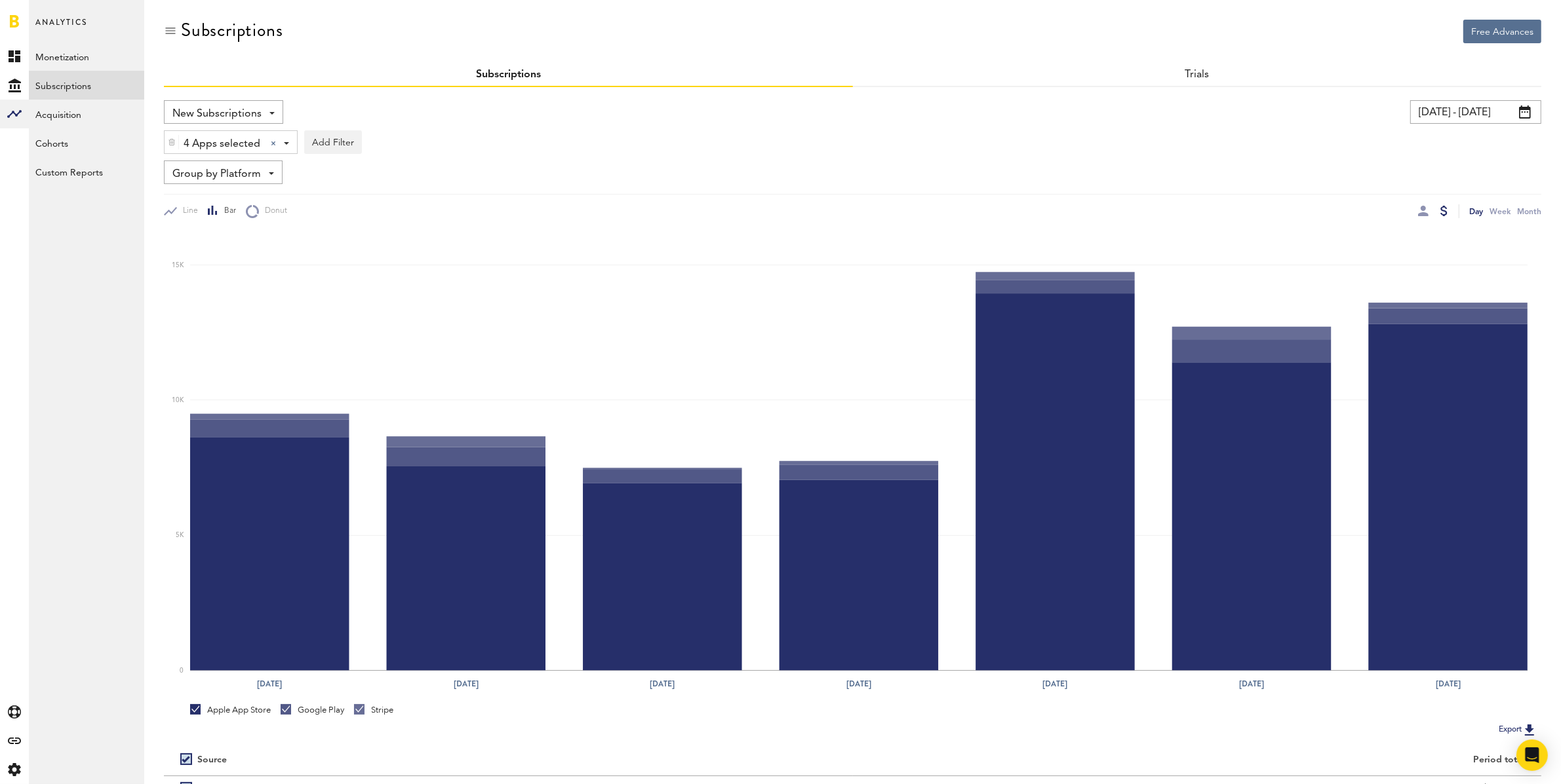
click at [1451, 116] on input "[DATE] - [DATE]" at bounding box center [1476, 112] width 131 height 24
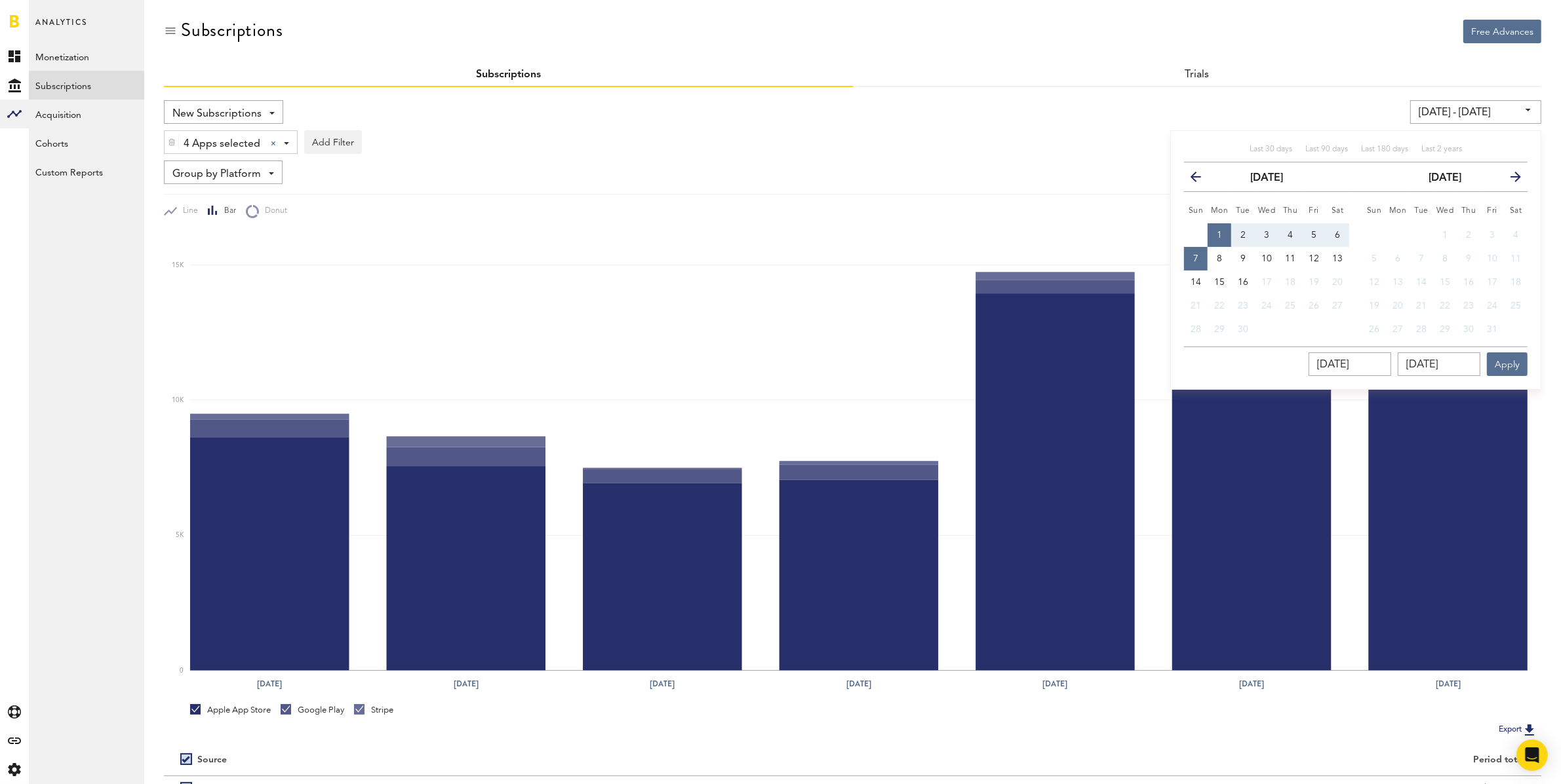
click at [1198, 256] on span "7" at bounding box center [1195, 259] width 5 height 9
type input "[DATE] - [DATE]"
type input "[DATE]"
click at [1333, 255] on span "13" at bounding box center [1337, 259] width 11 height 9
type input "[DATE] - [DATE]"
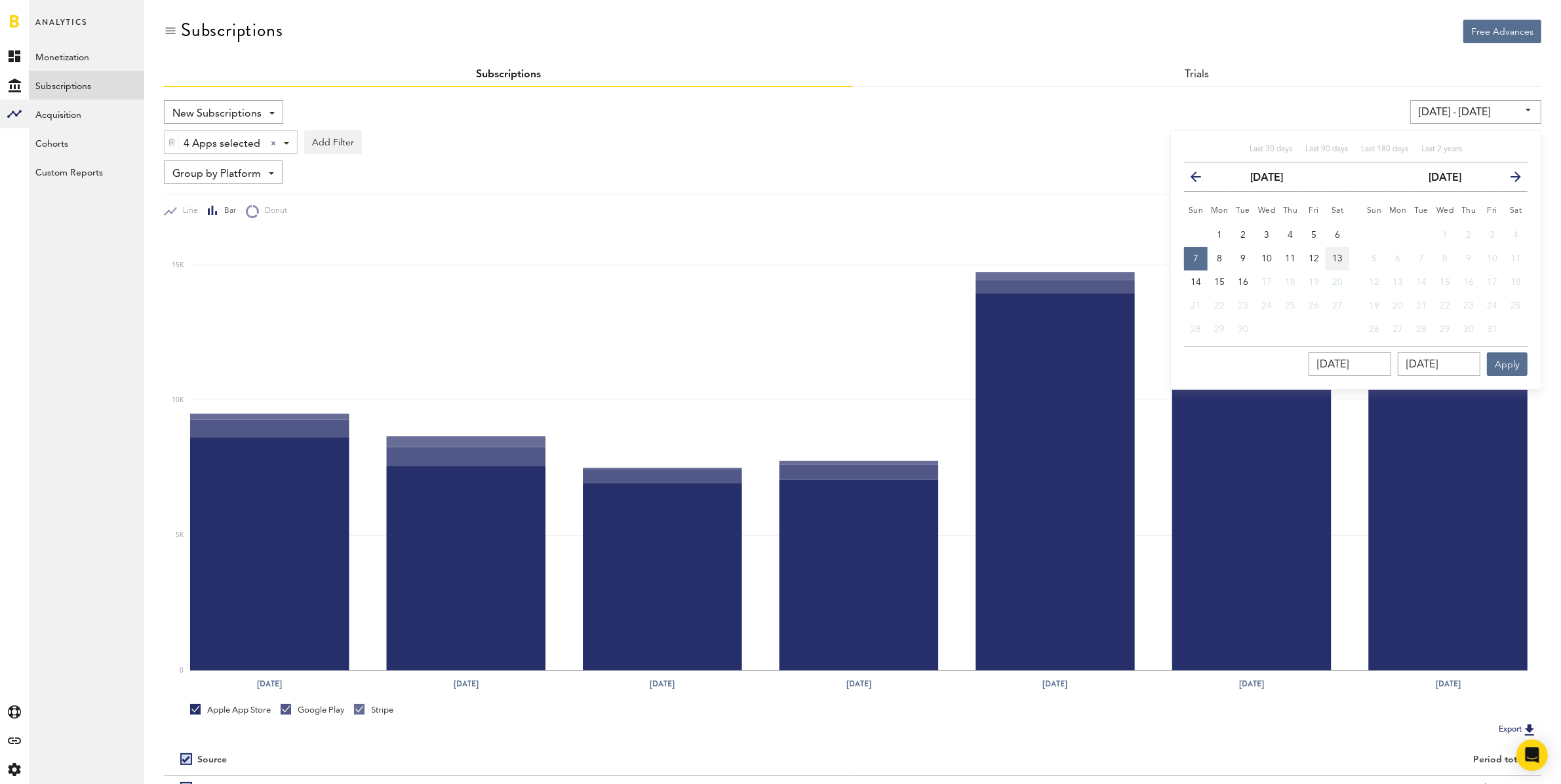
type input "[DATE]"
drag, startPoint x: 1506, startPoint y: 362, endPoint x: 1496, endPoint y: 363, distance: 10.0
click at [1506, 361] on button "Apply" at bounding box center [1506, 364] width 40 height 24
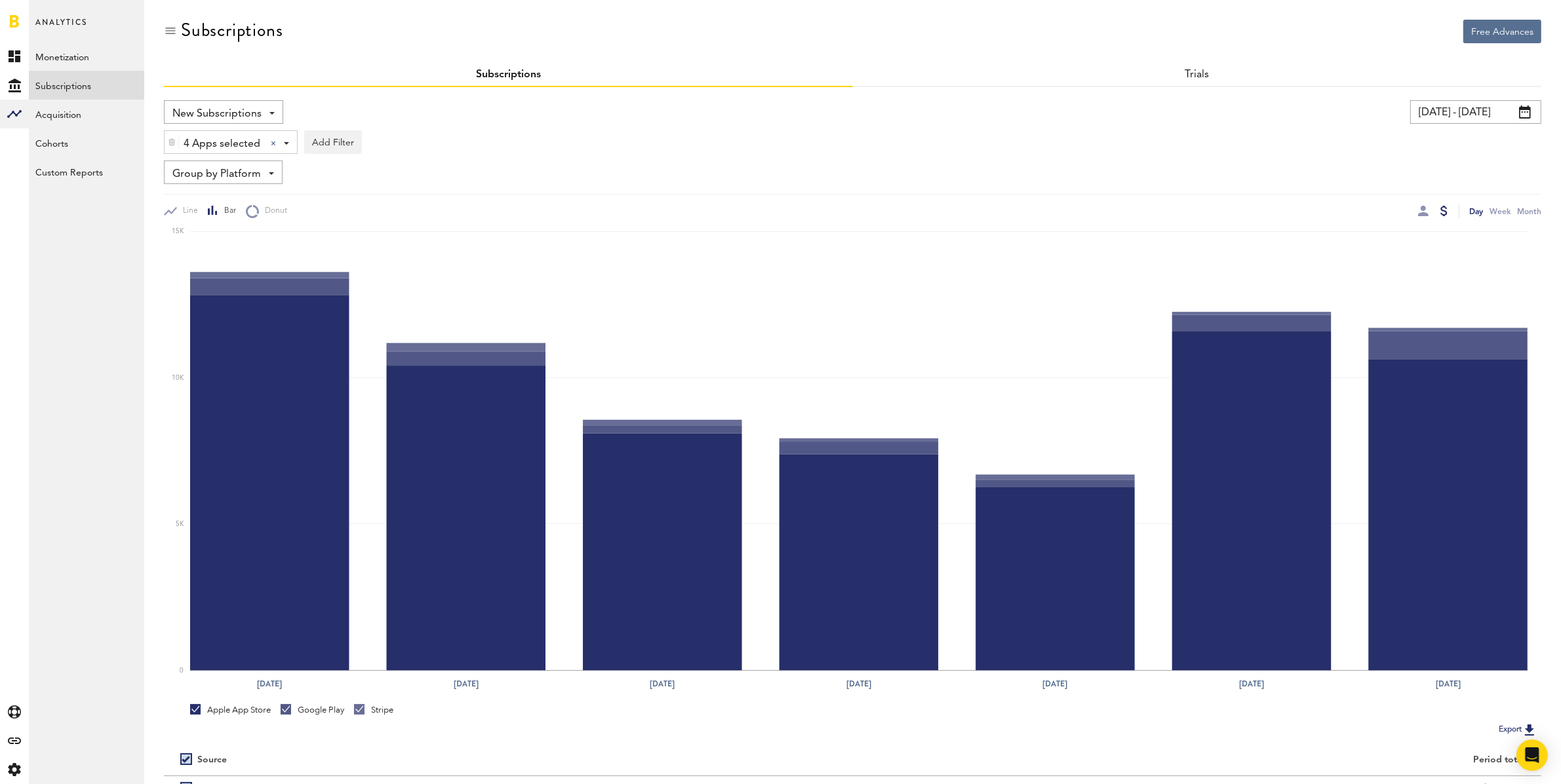
click at [1452, 106] on input "[DATE] - [DATE]" at bounding box center [1476, 112] width 131 height 24
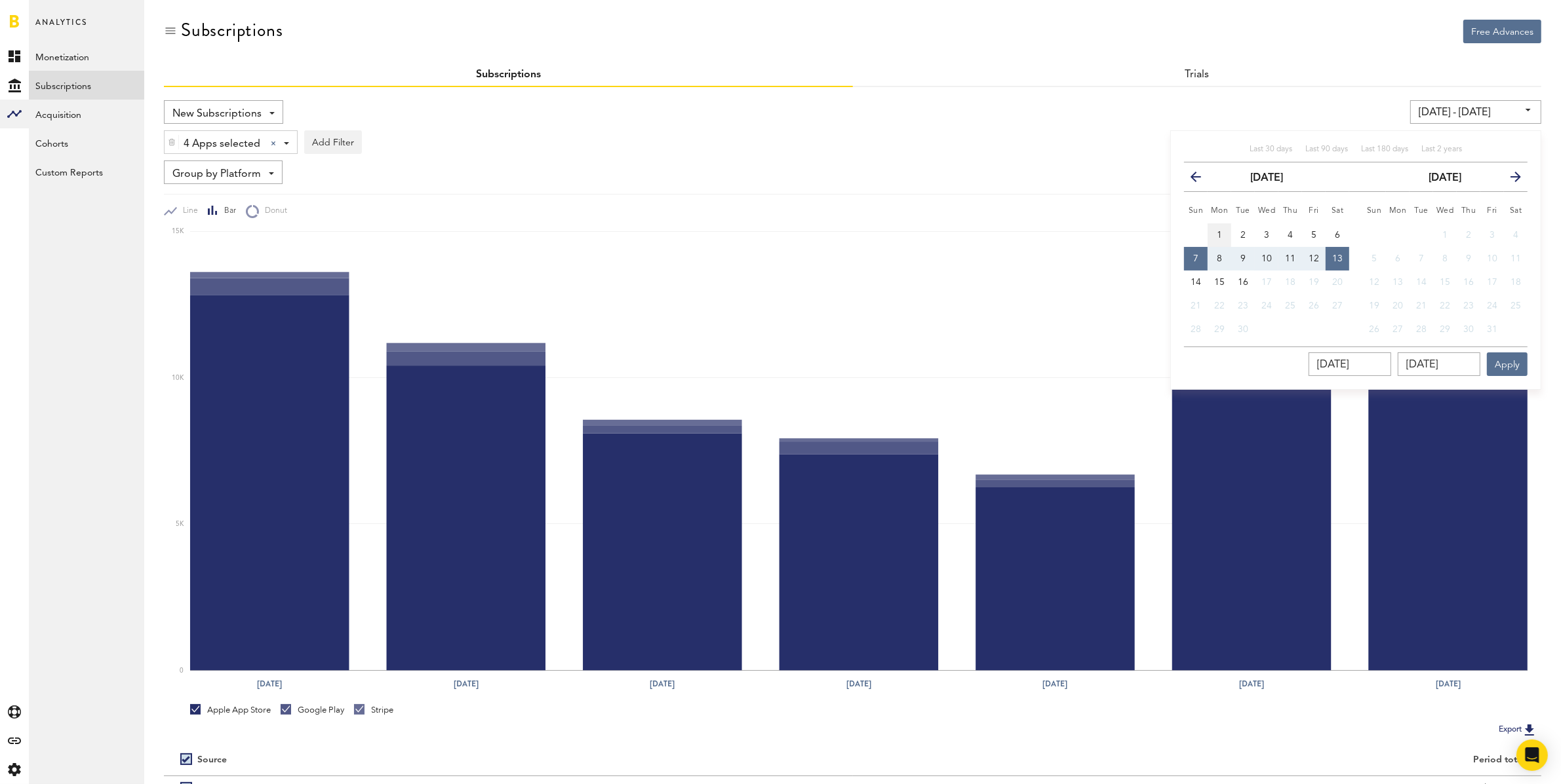
click at [1217, 230] on span "1" at bounding box center [1219, 235] width 5 height 9
type input "[DATE] - [DATE]"
type input "[DATE]"
click at [1333, 247] on button "13" at bounding box center [1337, 259] width 24 height 24
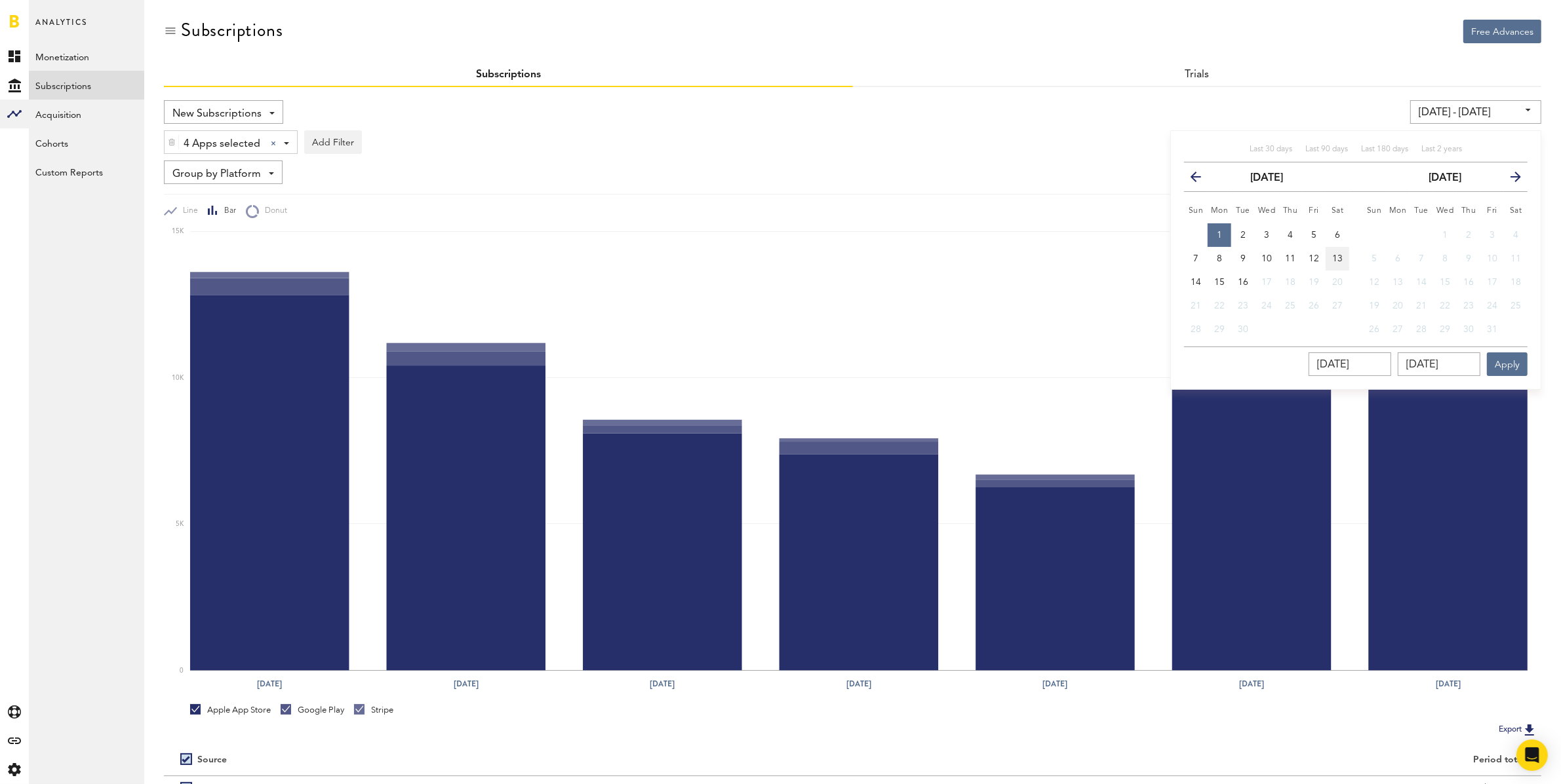
type input "[DATE] - [DATE]"
type input "[DATE]"
click at [1512, 354] on button "Apply" at bounding box center [1506, 364] width 40 height 24
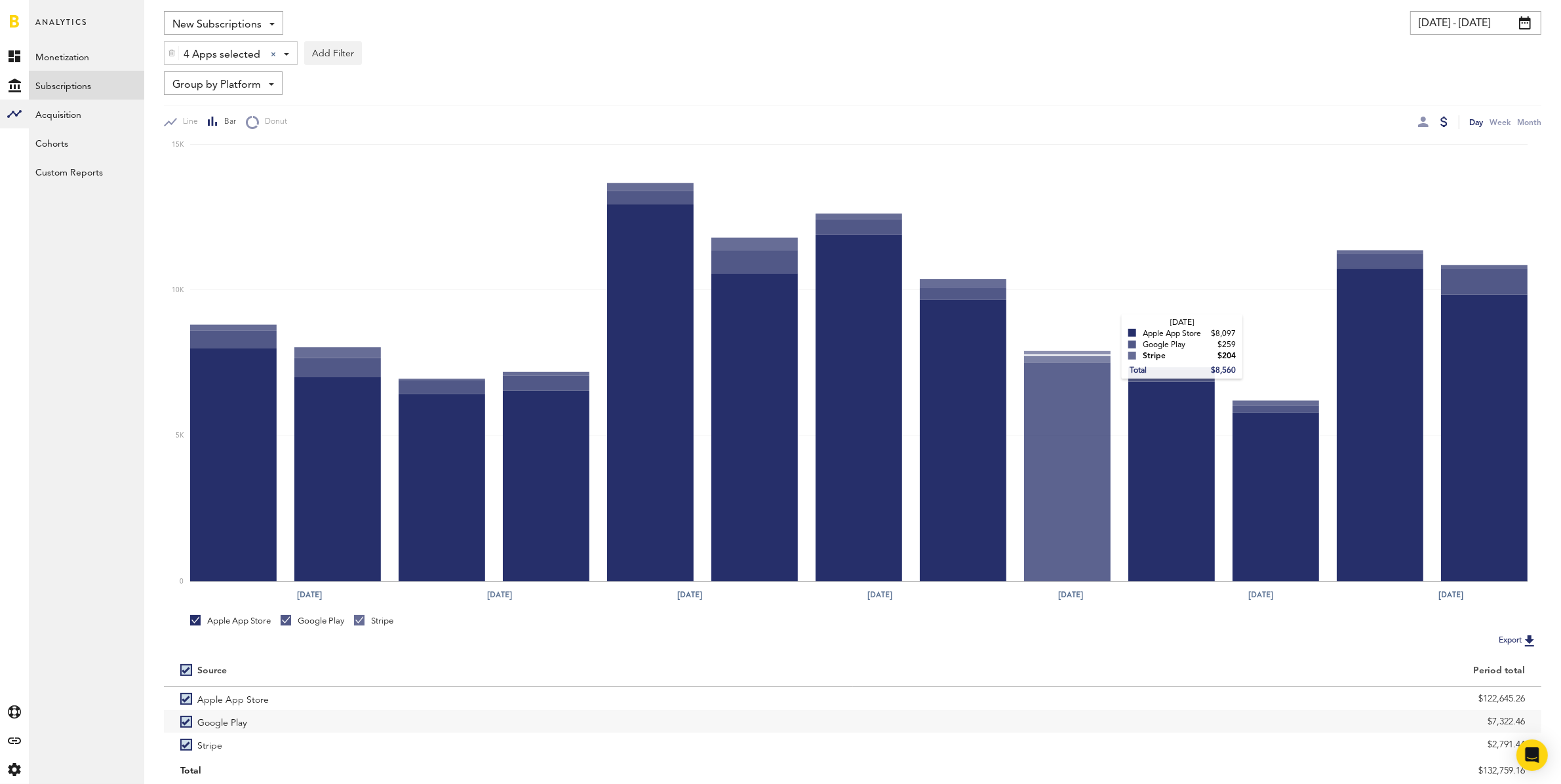
scroll to position [132, 0]
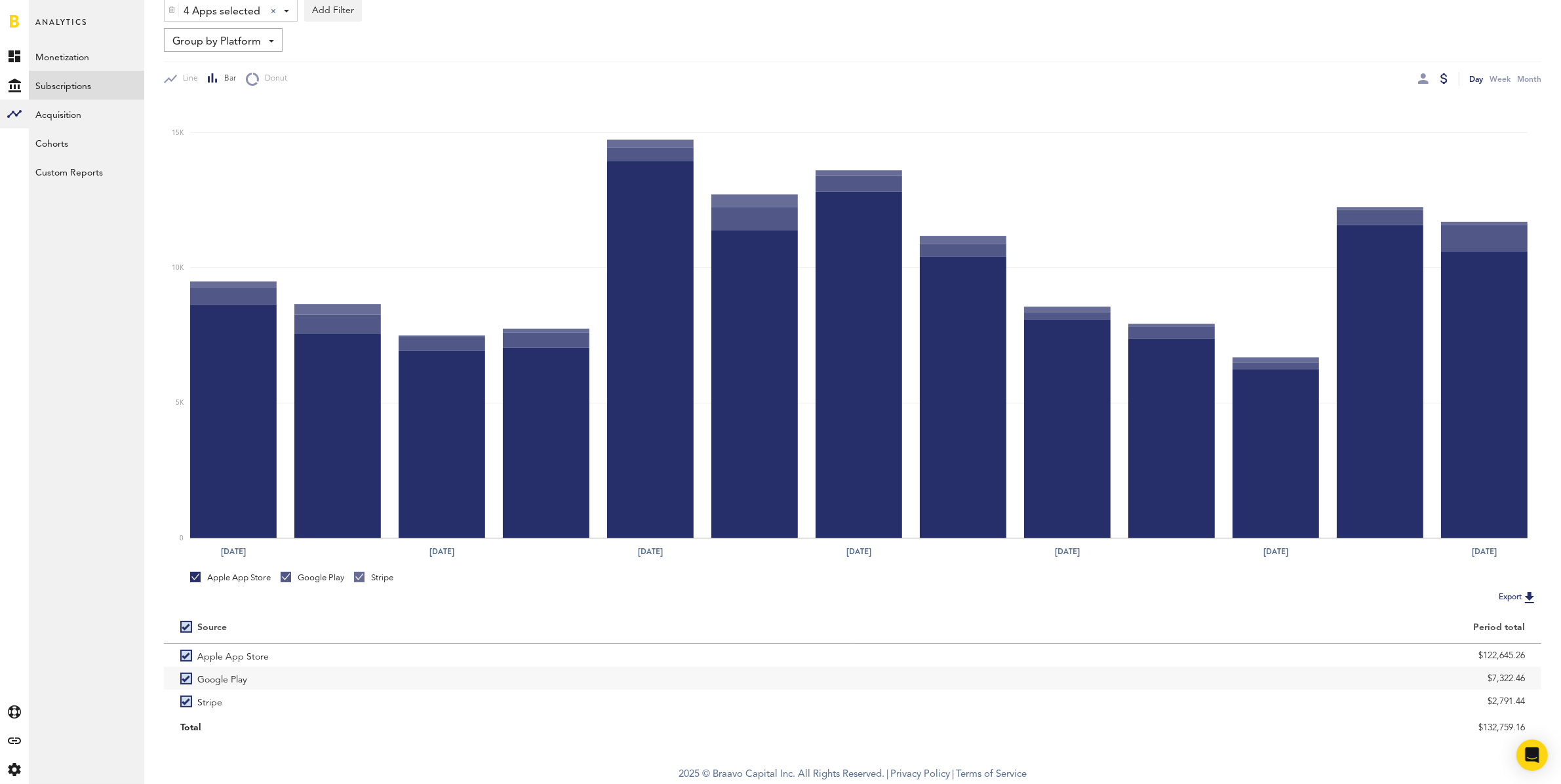
click at [1422, 77] on div at bounding box center [1423, 79] width 11 height 11
